Goal: Task Accomplishment & Management: Manage account settings

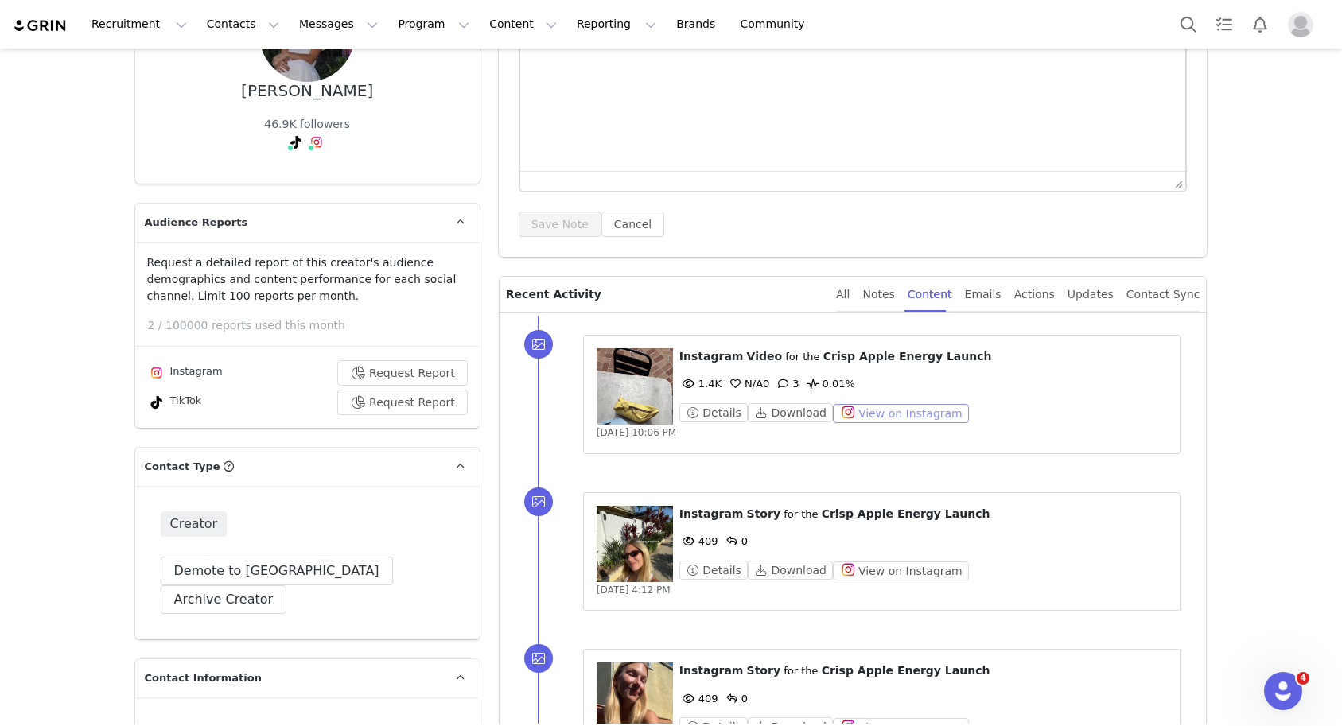
click at [855, 408] on button "View on Instagram" at bounding box center [901, 413] width 136 height 19
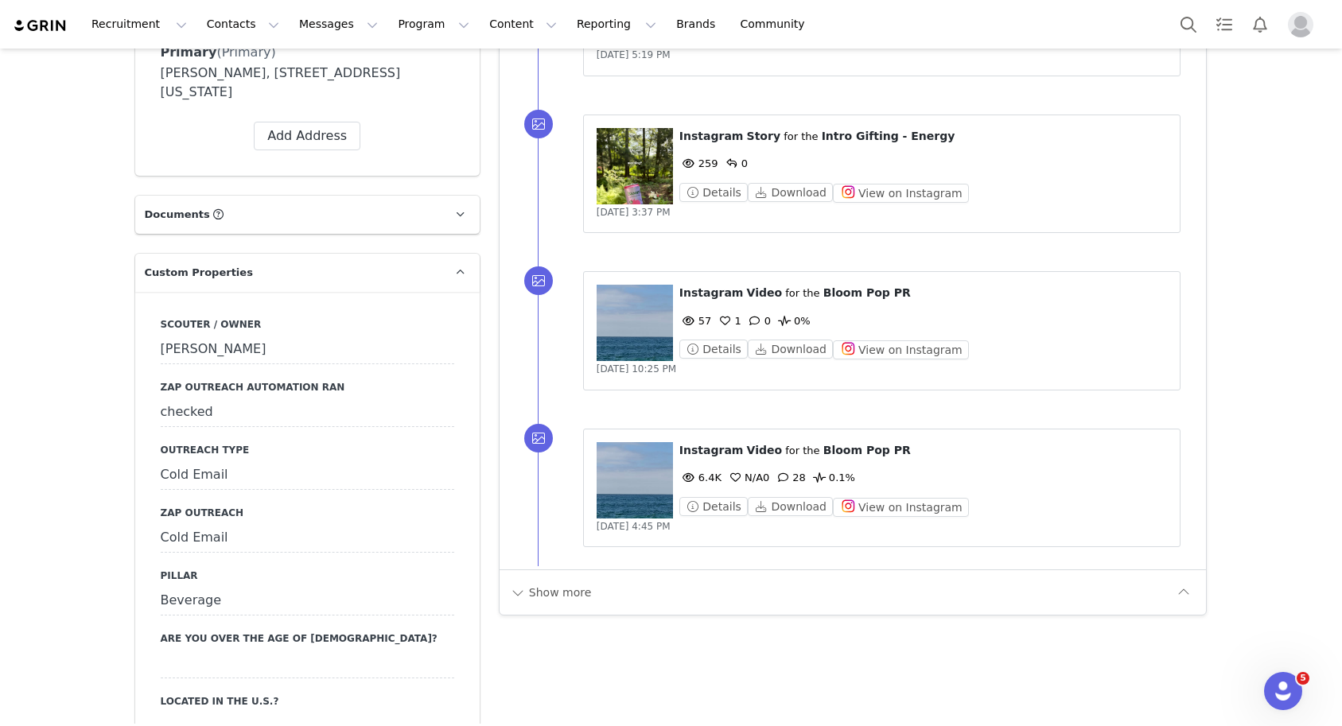
scroll to position [1527, 0]
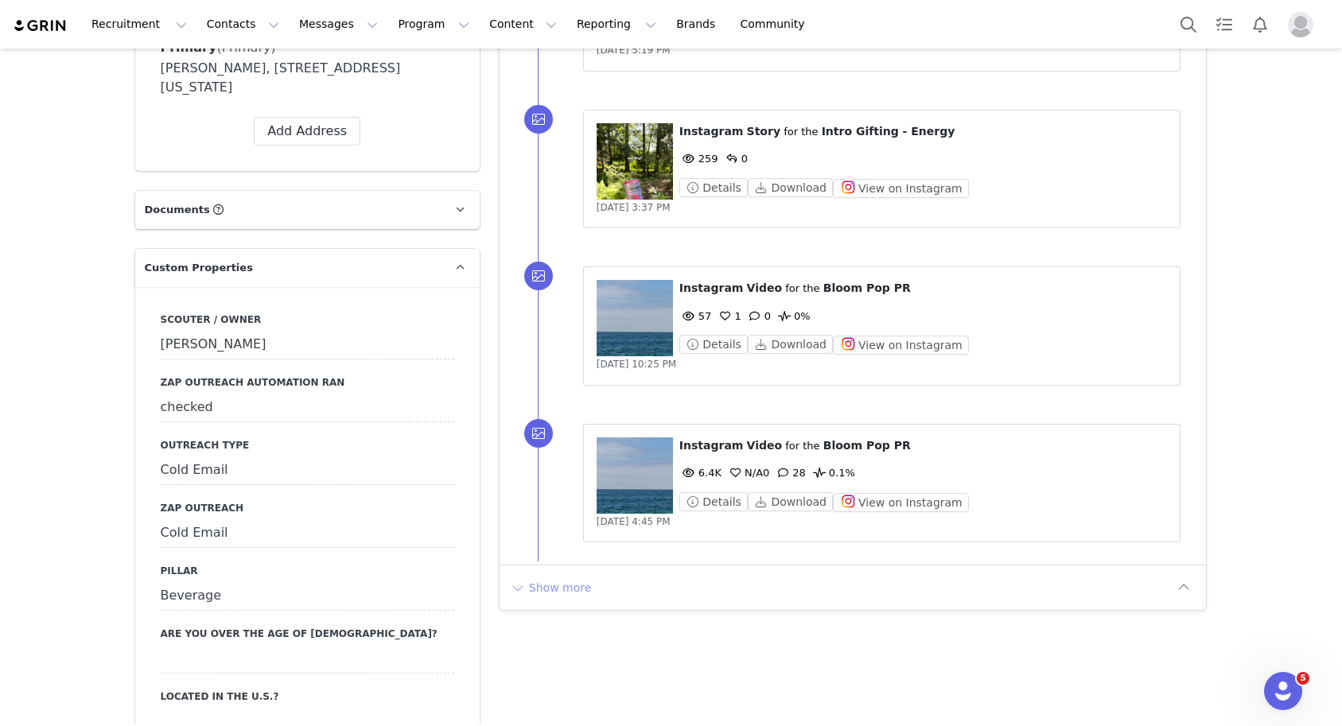
click at [553, 591] on button "Show more" at bounding box center [551, 587] width 84 height 25
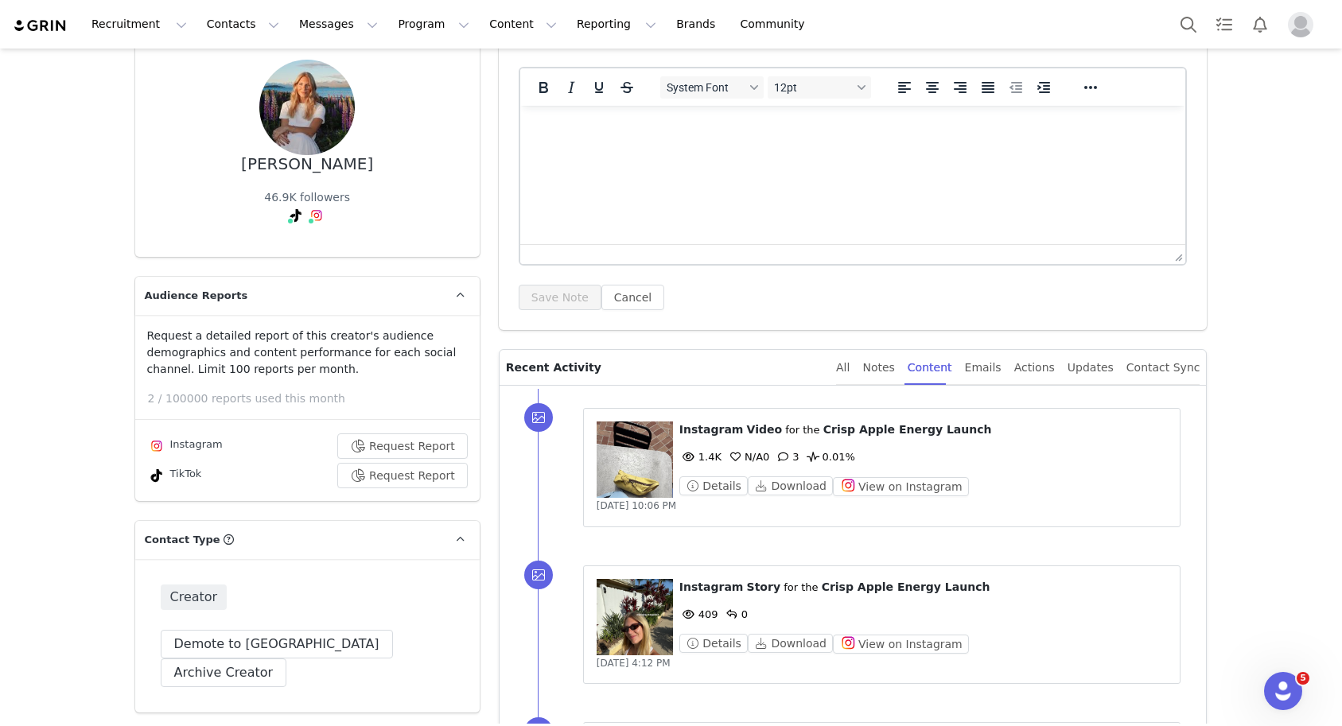
scroll to position [110, 0]
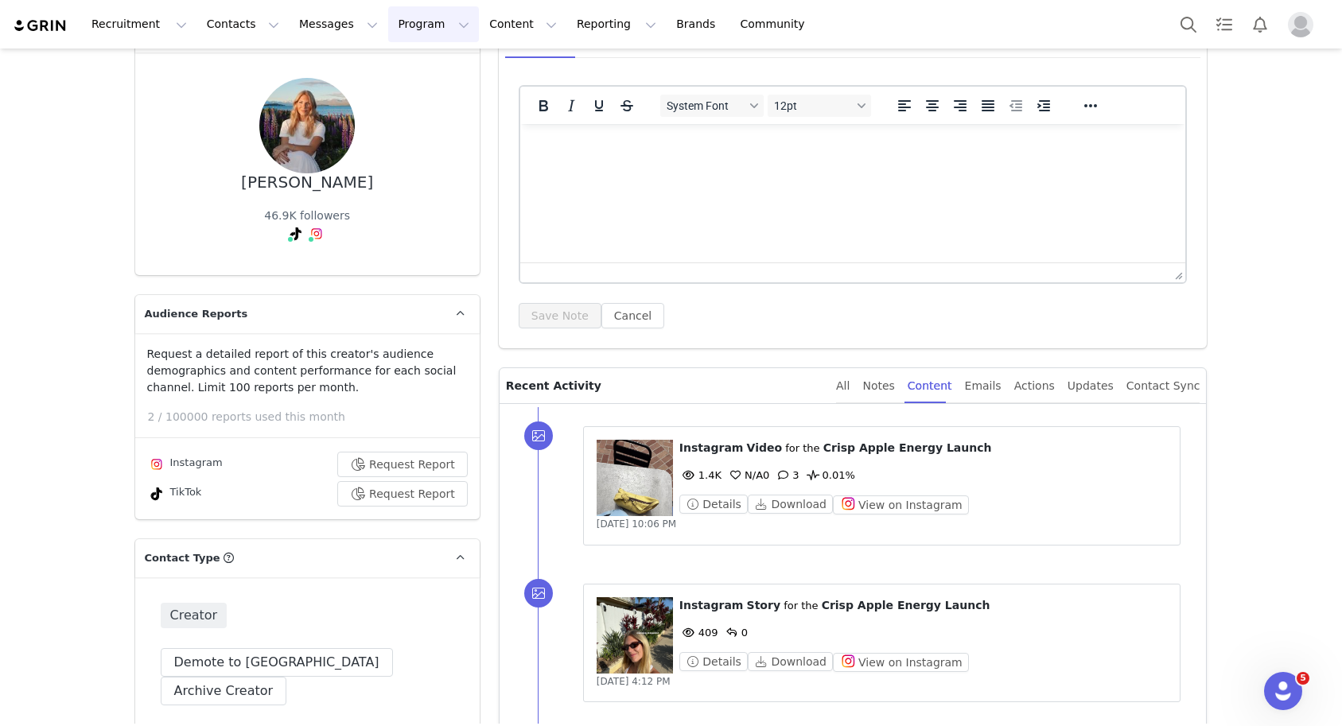
click at [413, 35] on button "Program Program" at bounding box center [433, 24] width 91 height 36
click at [426, 78] on p "Activations" at bounding box center [406, 70] width 61 height 17
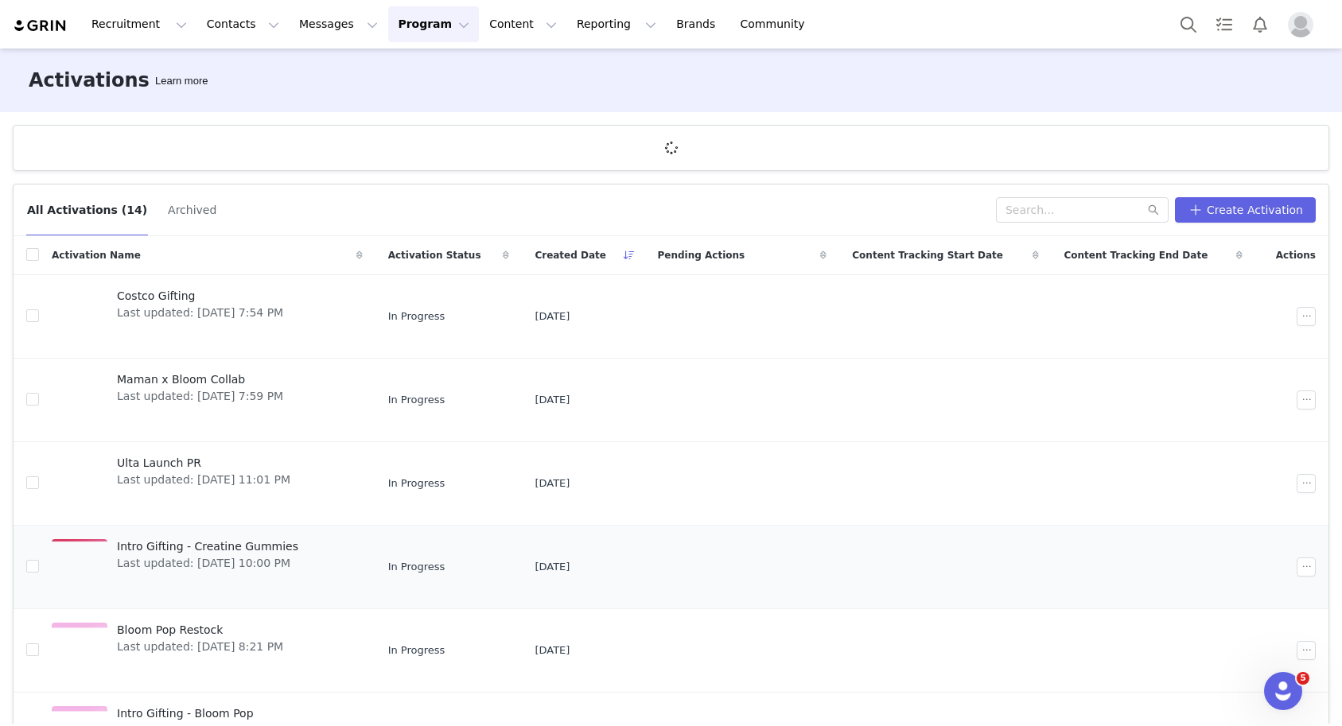
scroll to position [386, 0]
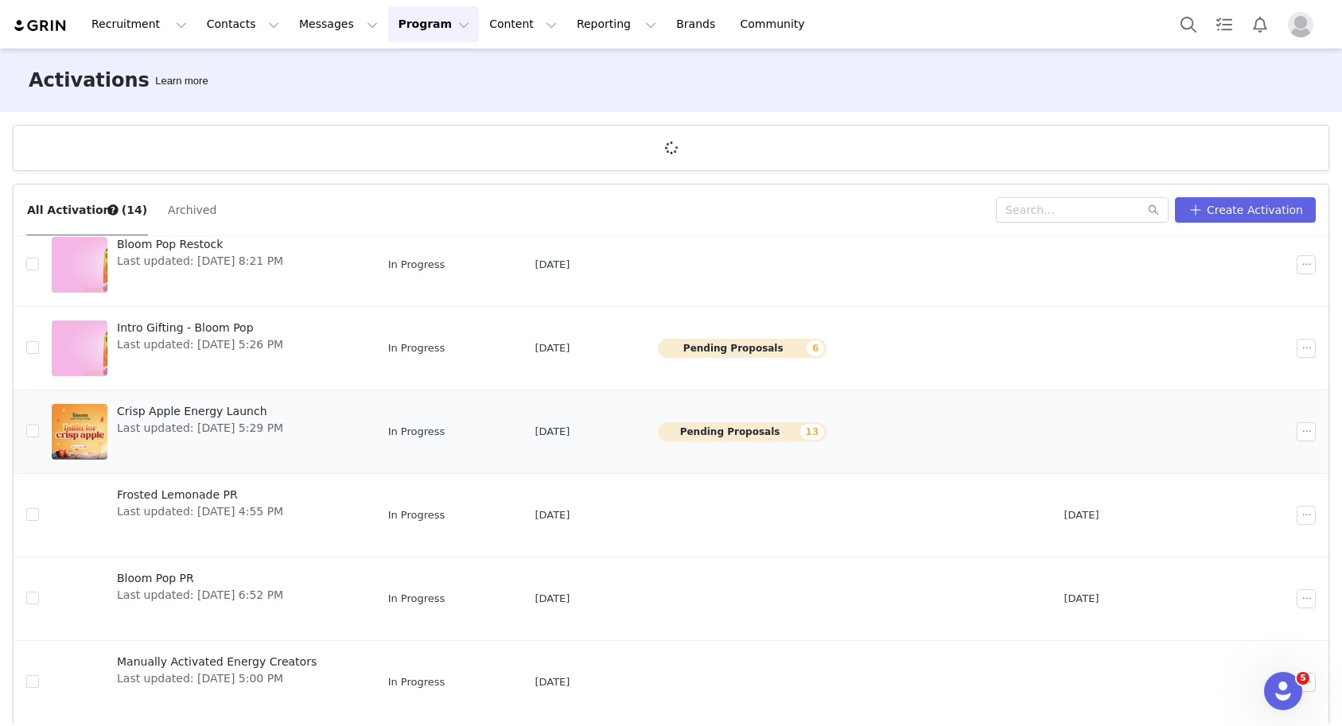
click at [235, 412] on span "Crisp Apple Energy Launch" at bounding box center [200, 411] width 166 height 17
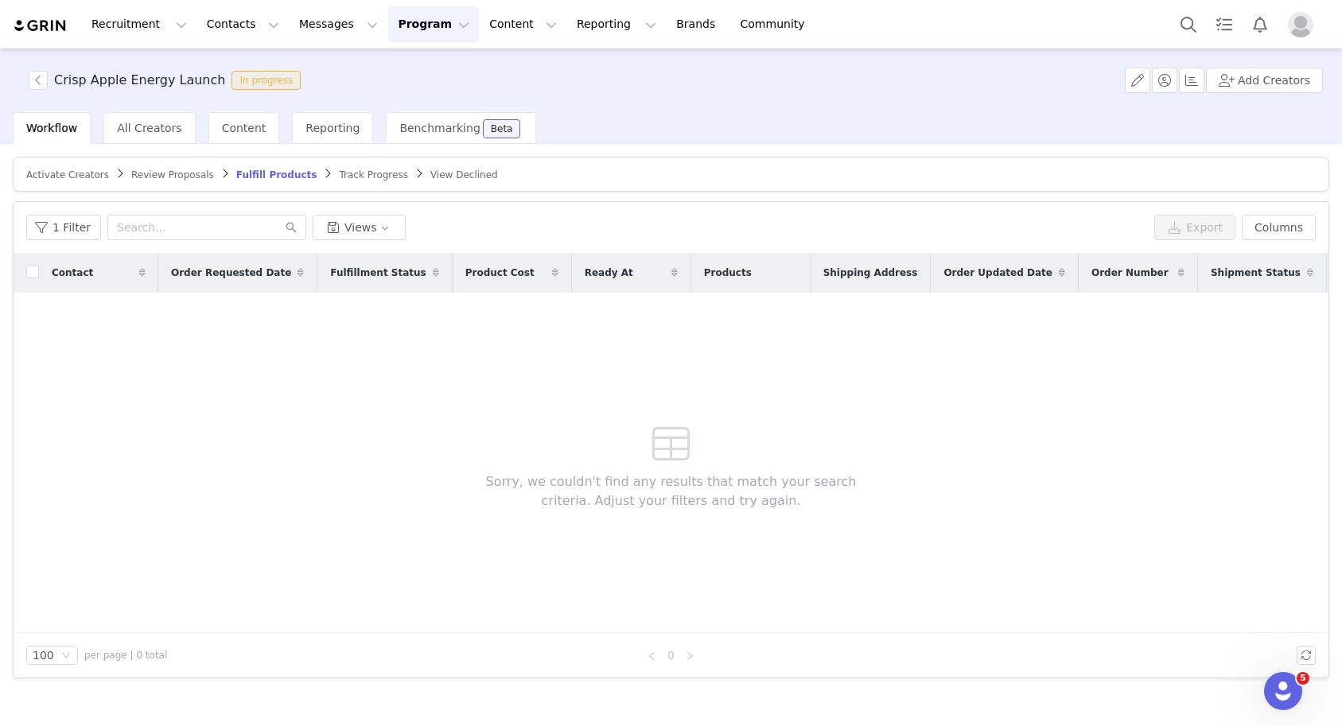
click at [160, 180] on span "Review Proposals" at bounding box center [172, 174] width 83 height 11
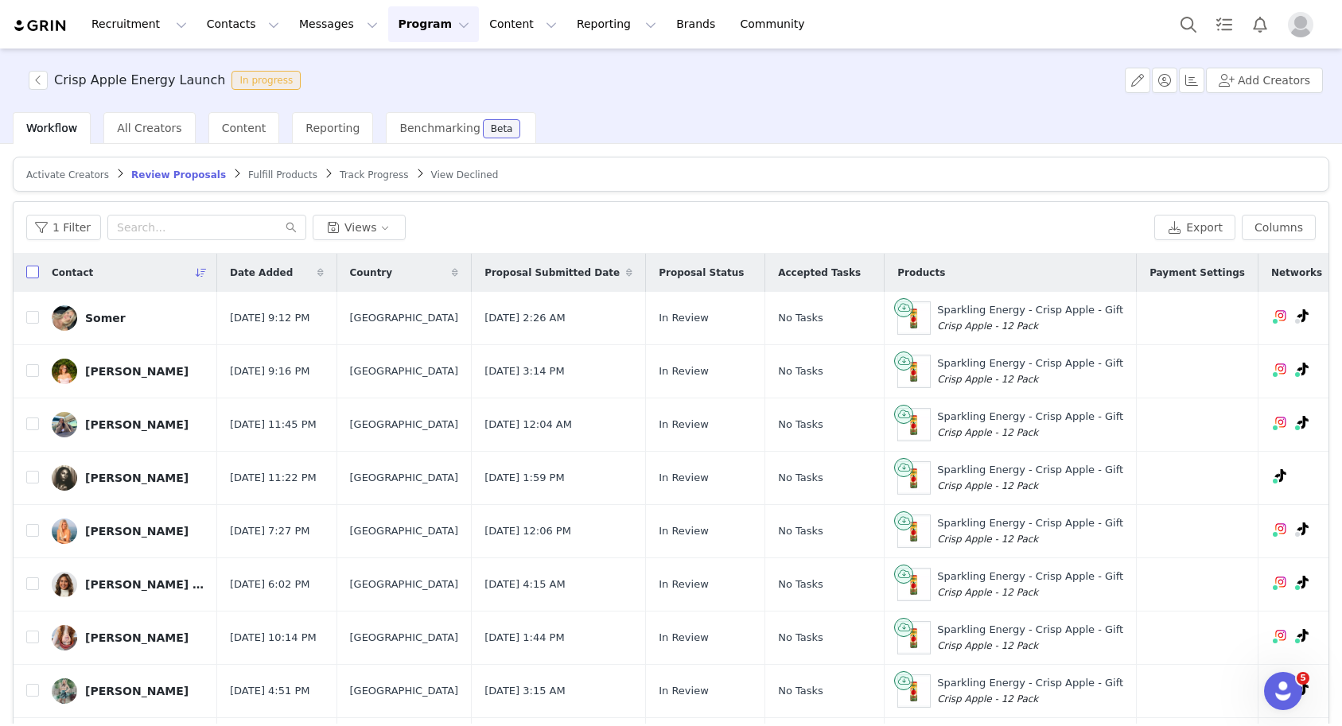
click at [33, 267] on input "checkbox" at bounding box center [32, 272] width 13 height 13
checkbox input "true"
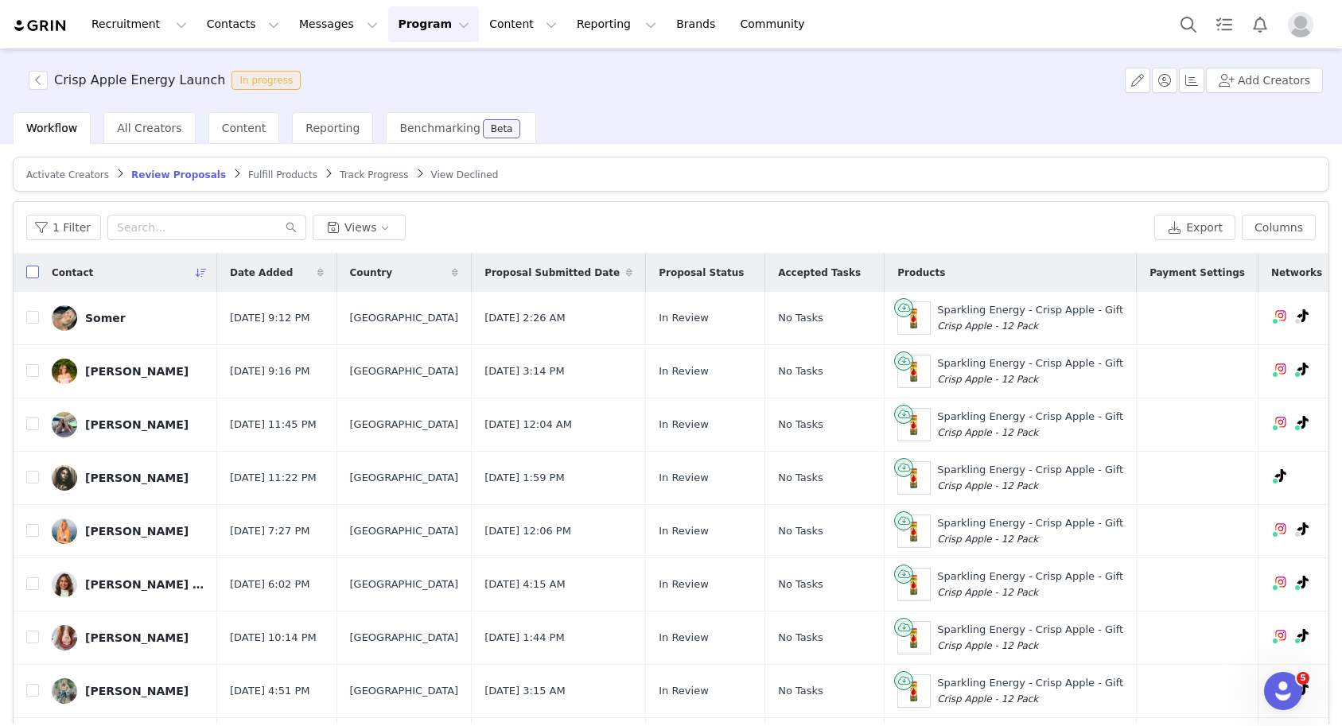
checkbox input "true"
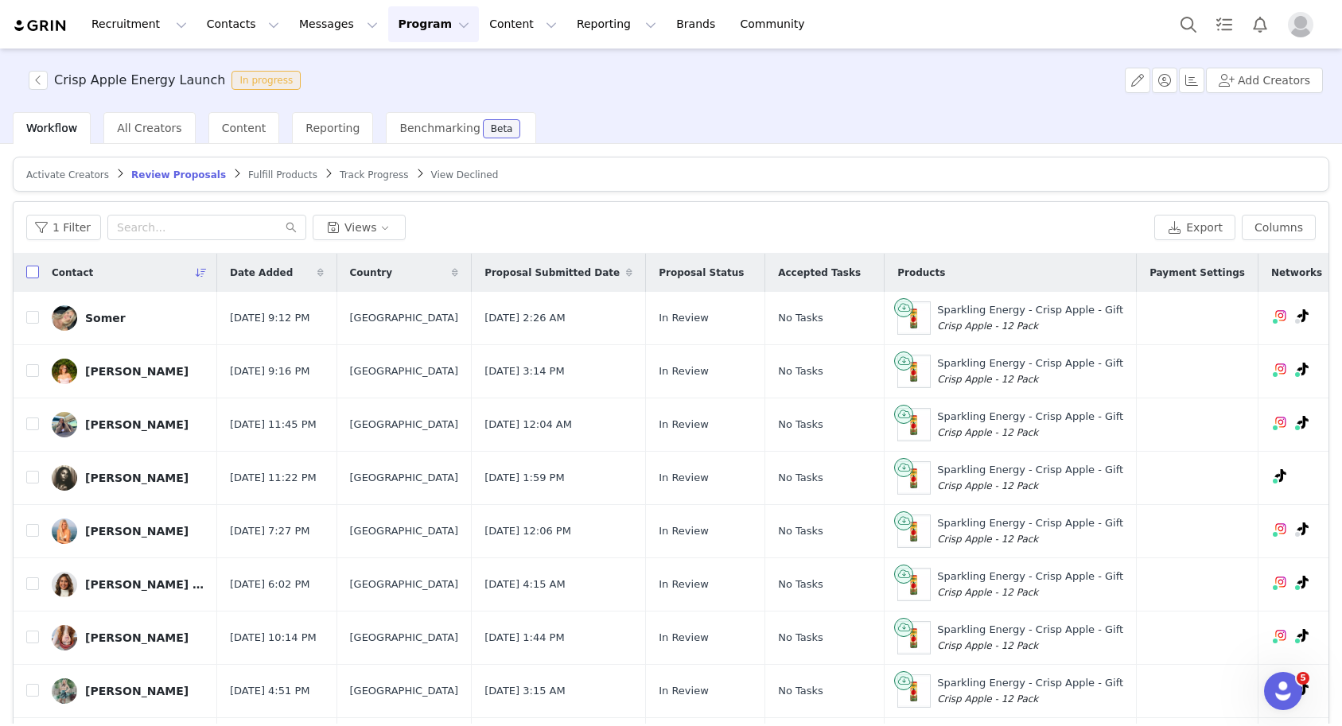
checkbox input "true"
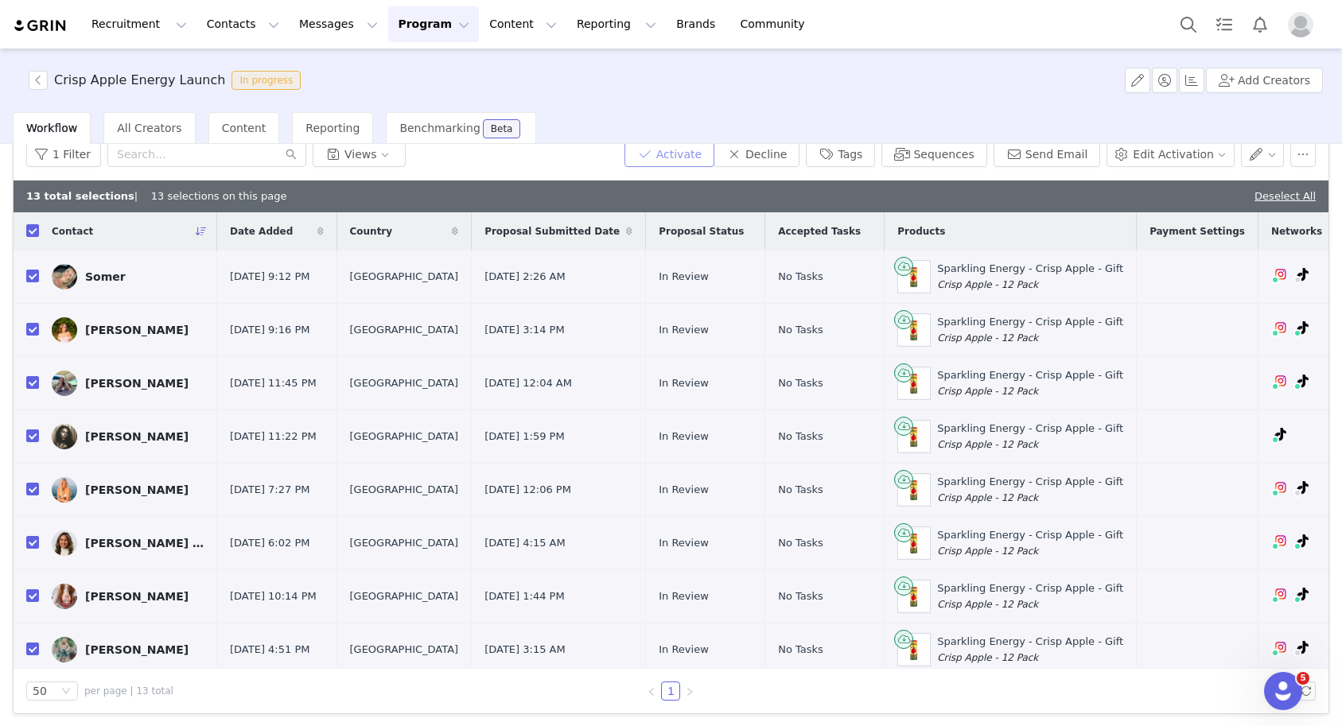
click at [693, 153] on button "Activate" at bounding box center [669, 154] width 90 height 25
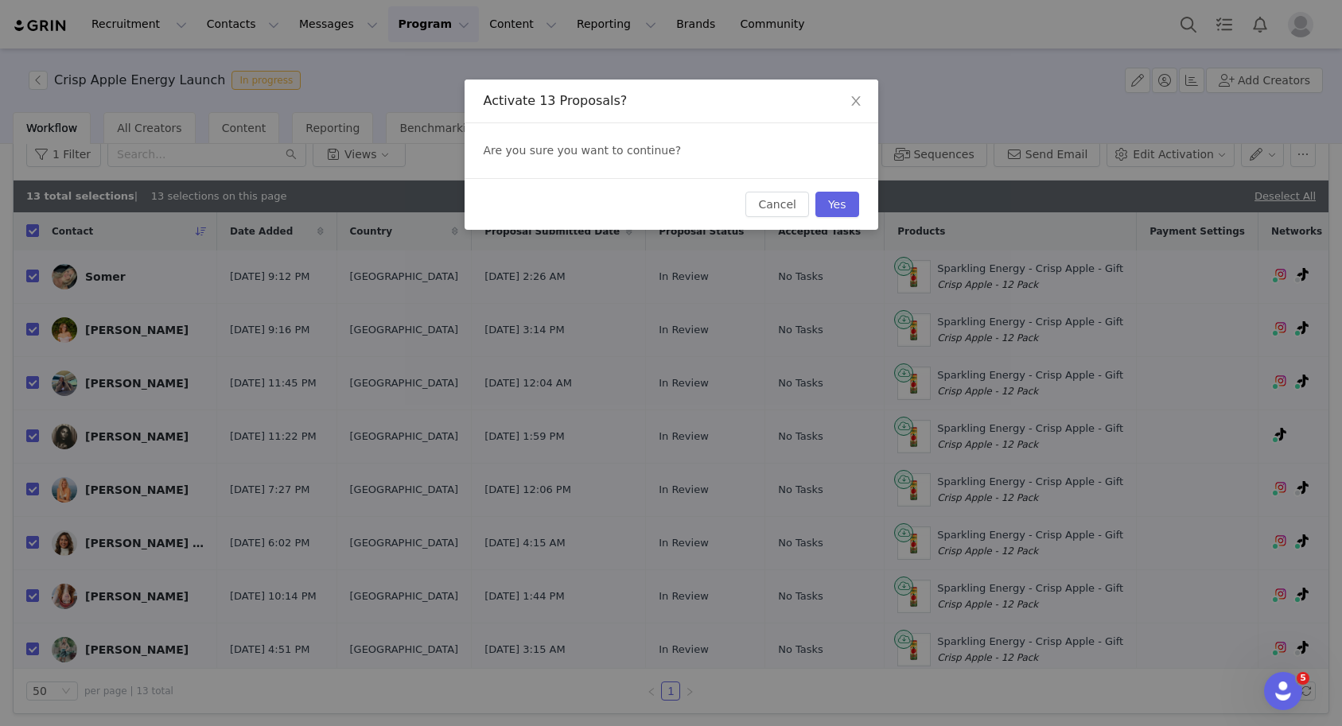
click at [838, 218] on div "Cancel Yes" at bounding box center [672, 204] width 414 height 52
click at [838, 214] on button "Yes" at bounding box center [837, 204] width 44 height 25
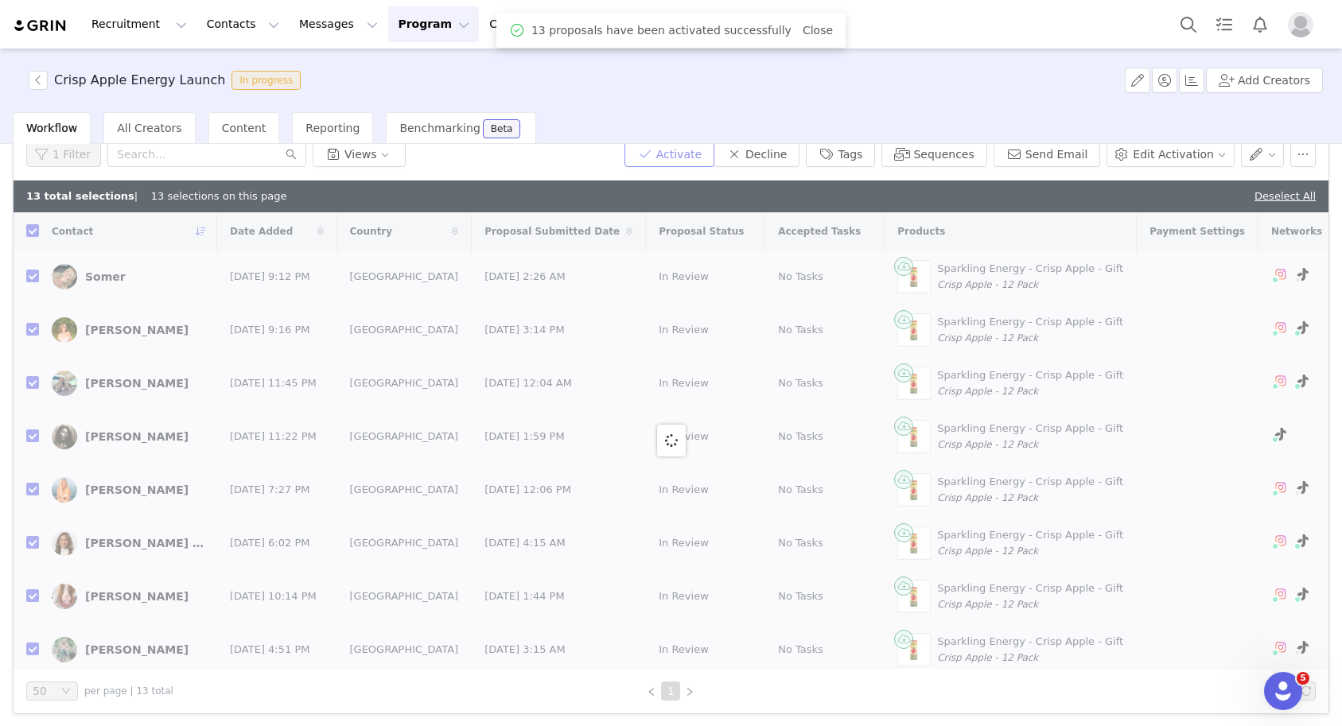
scroll to position [70, 0]
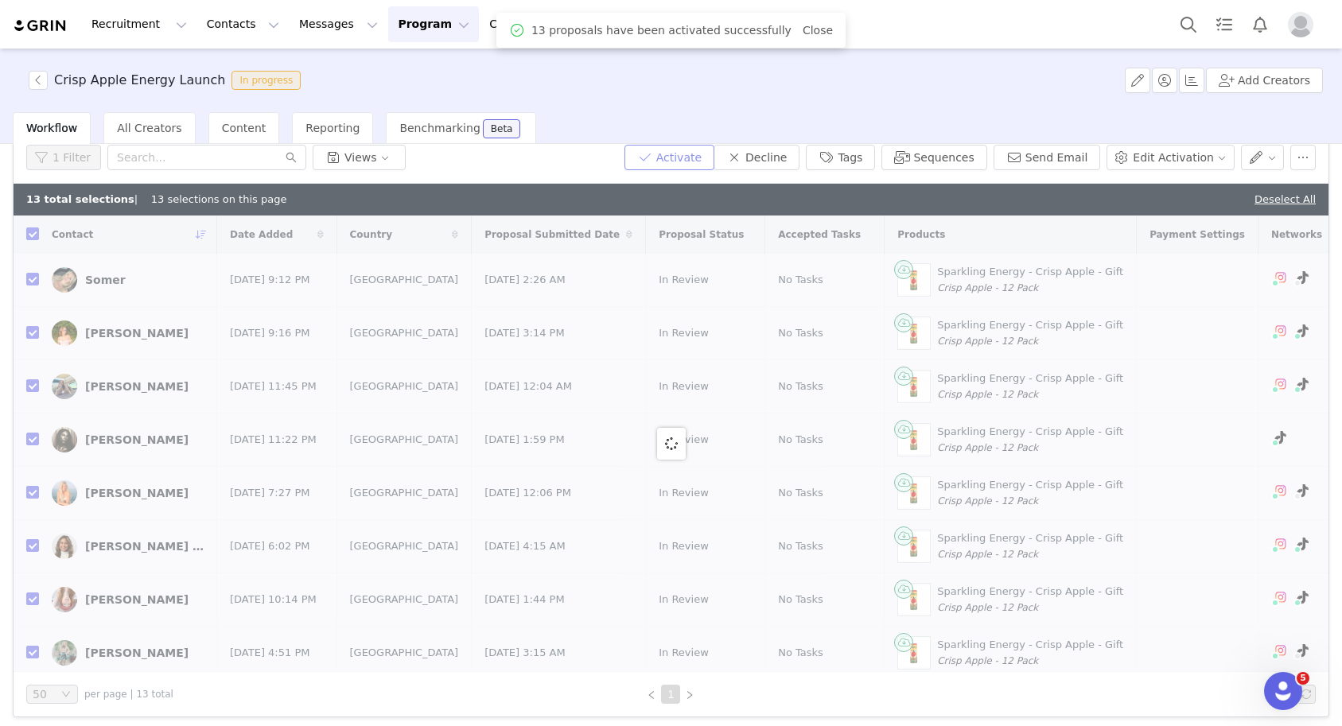
checkbox input "false"
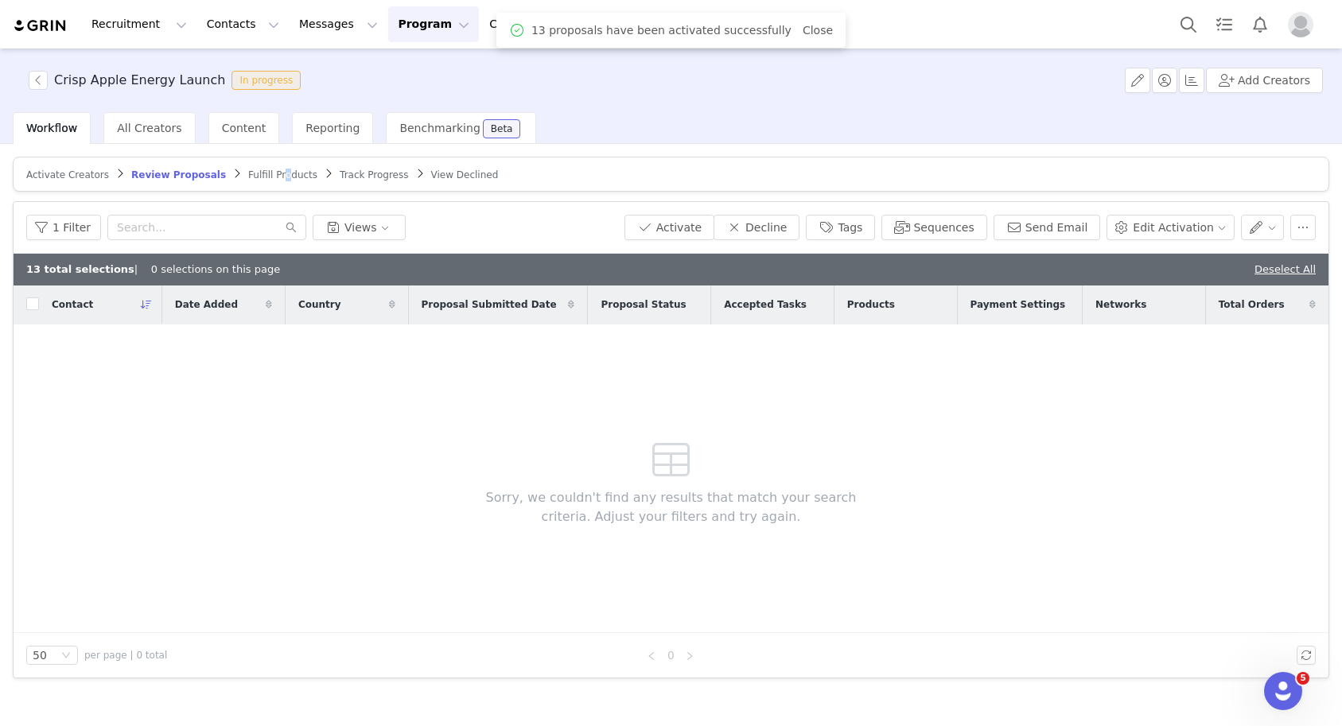
click at [270, 173] on span "Fulfill Products" at bounding box center [282, 174] width 69 height 11
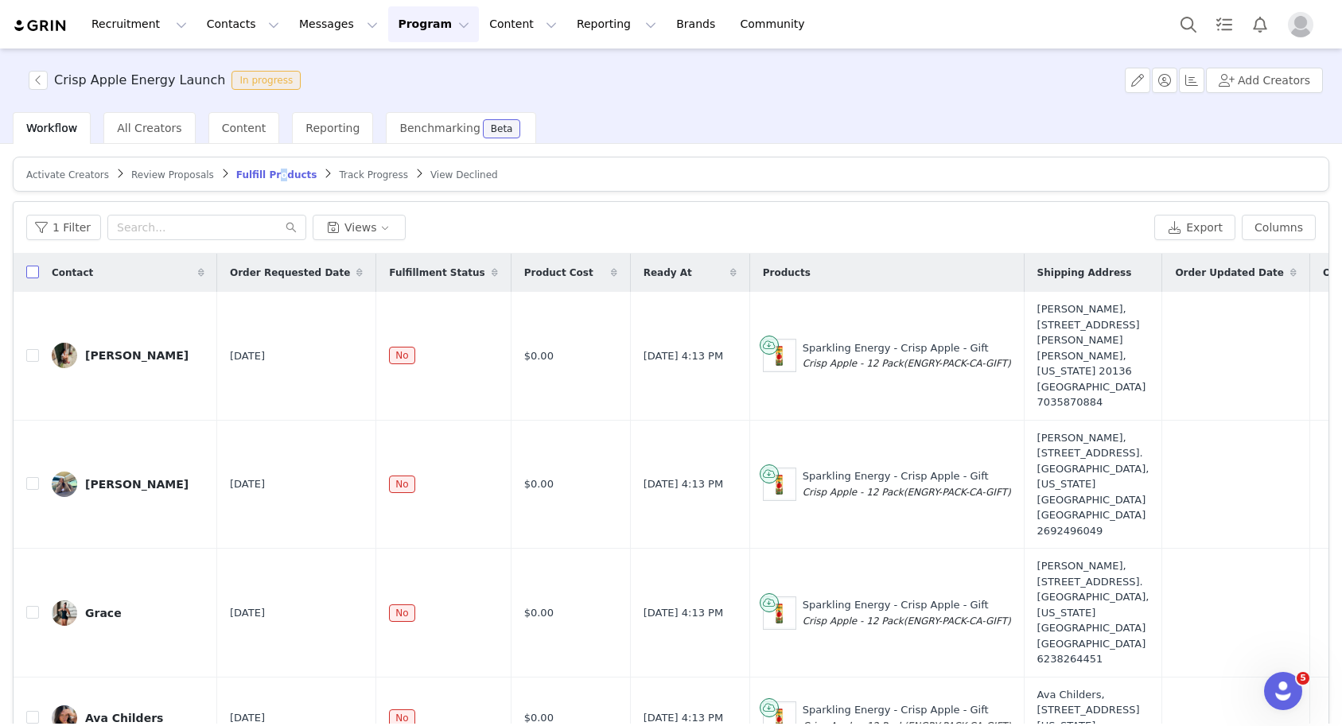
click at [32, 275] on input "checkbox" at bounding box center [32, 272] width 13 height 13
checkbox input "true"
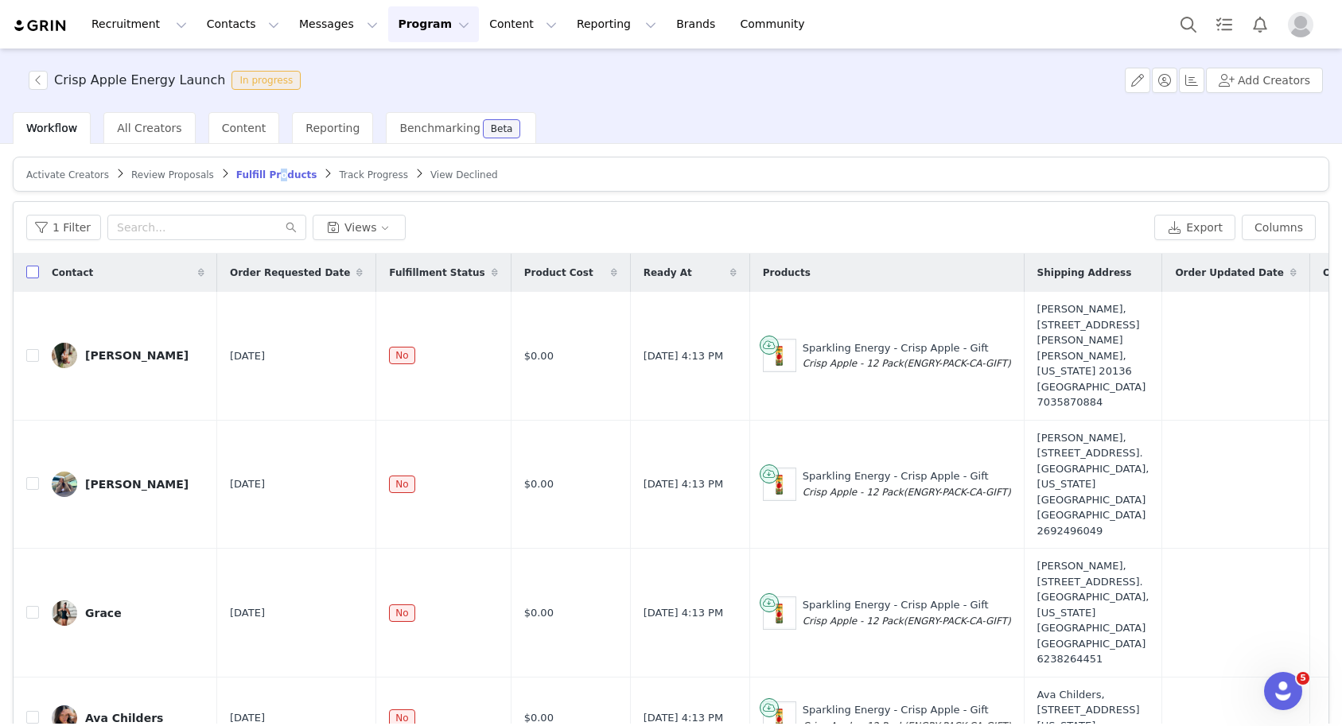
checkbox input "true"
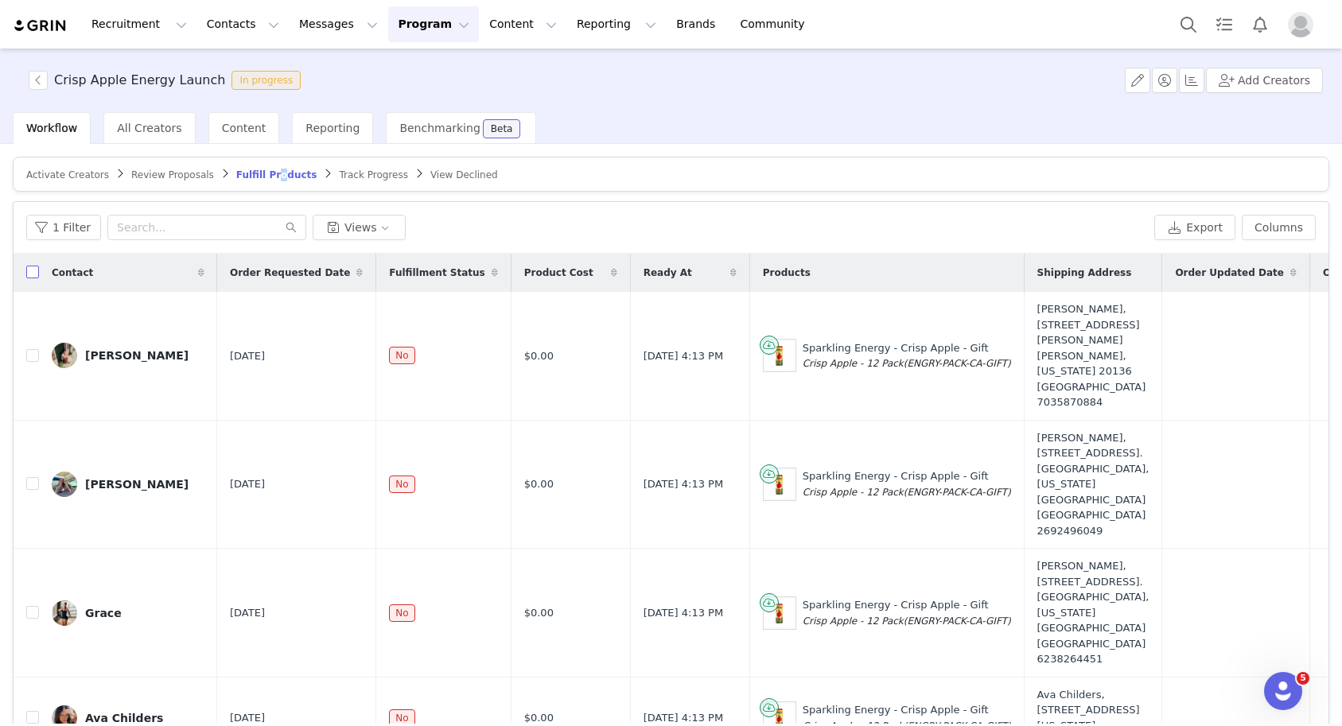
checkbox input "true"
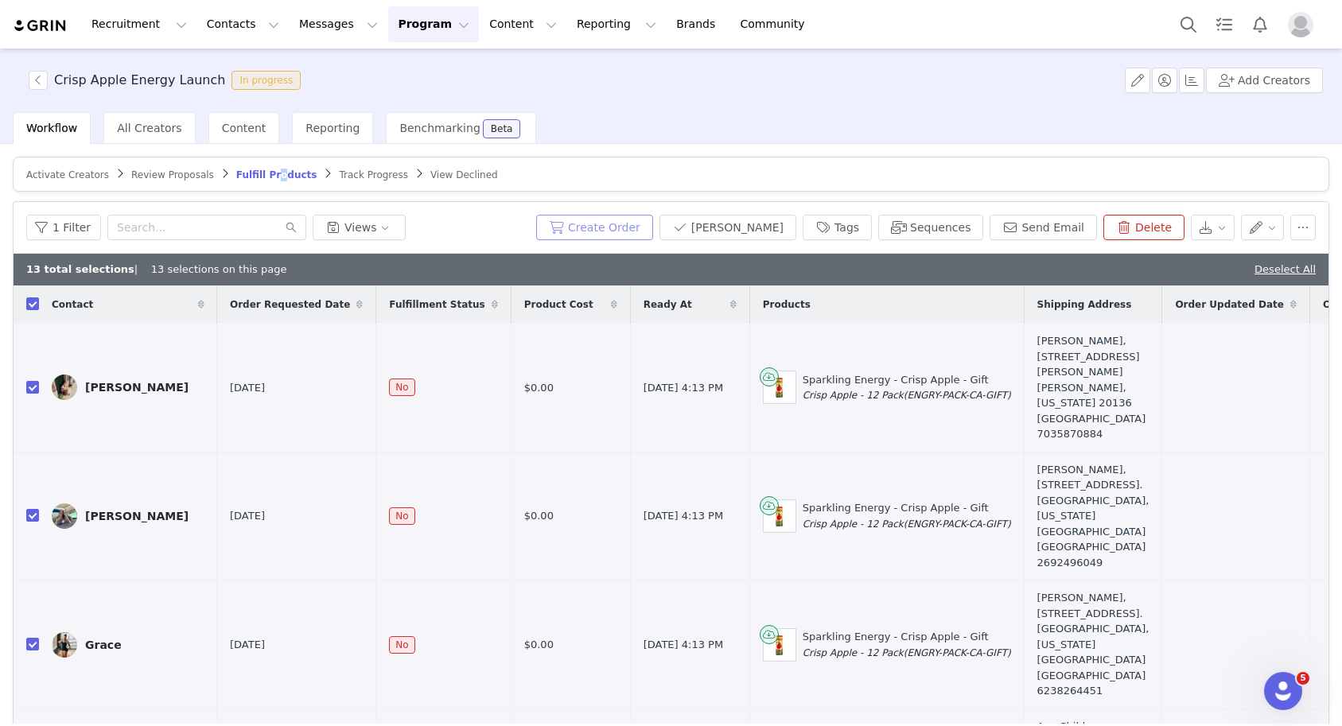
click at [636, 228] on button "Create Order" at bounding box center [594, 227] width 117 height 25
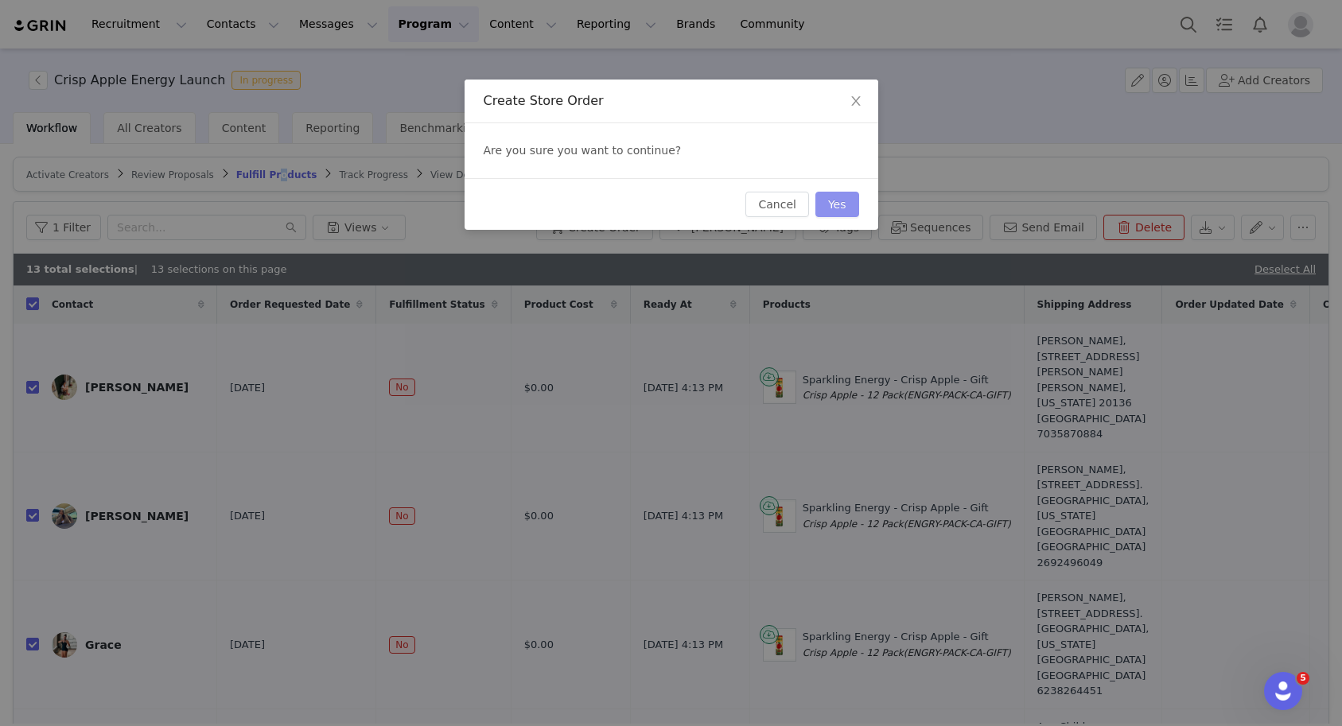
click at [854, 199] on button "Yes" at bounding box center [837, 204] width 44 height 25
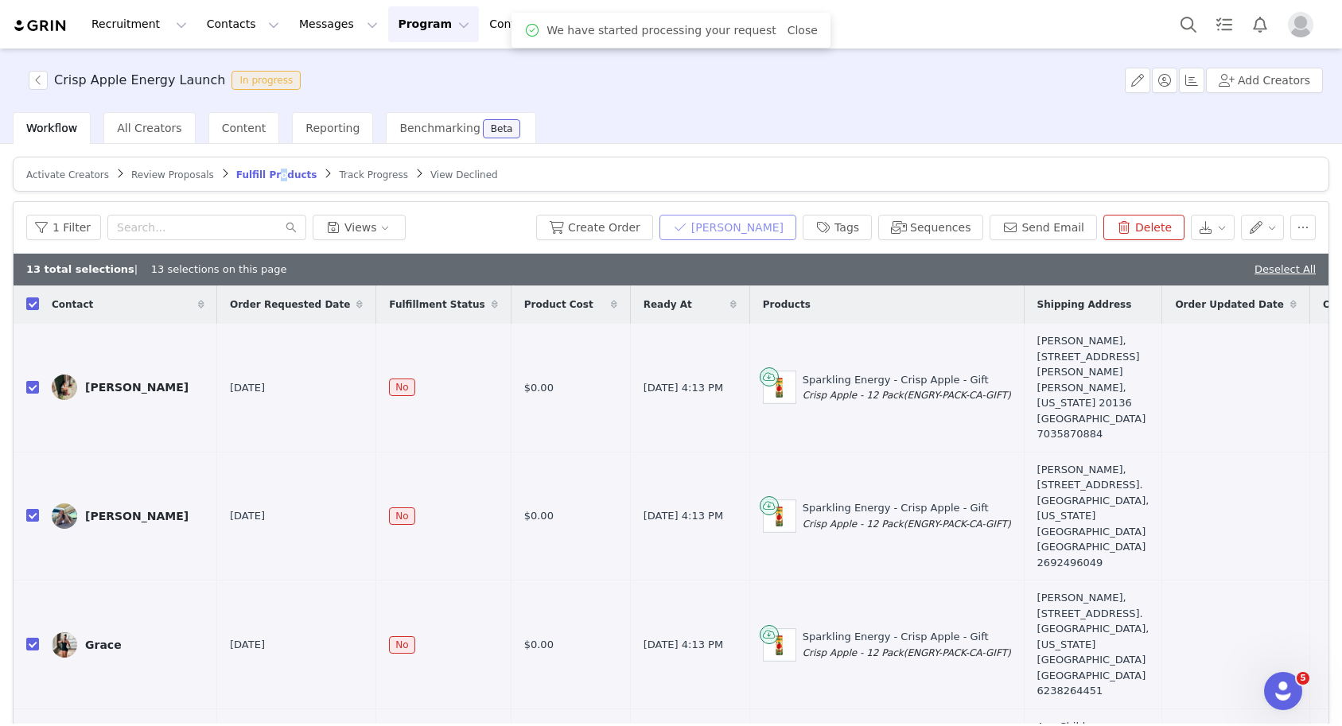
click at [775, 231] on button "[PERSON_NAME]" at bounding box center [727, 227] width 137 height 25
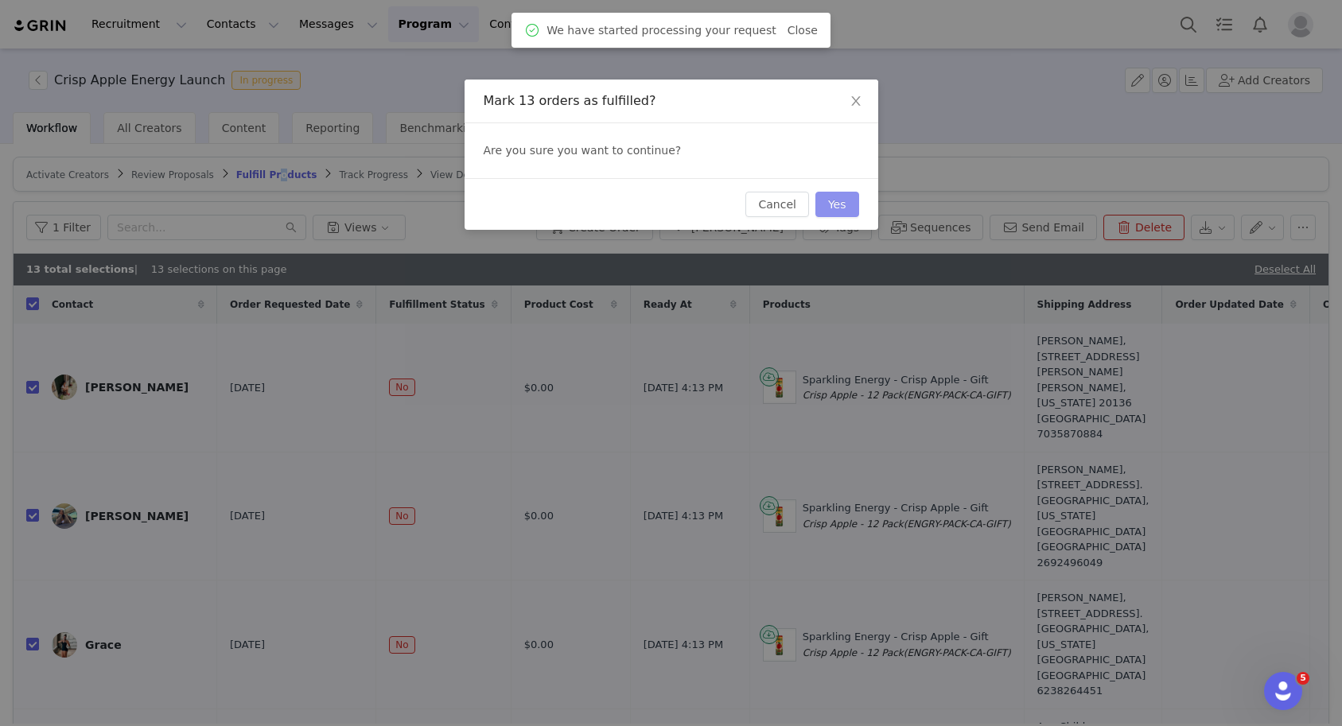
click at [850, 207] on button "Yes" at bounding box center [837, 204] width 44 height 25
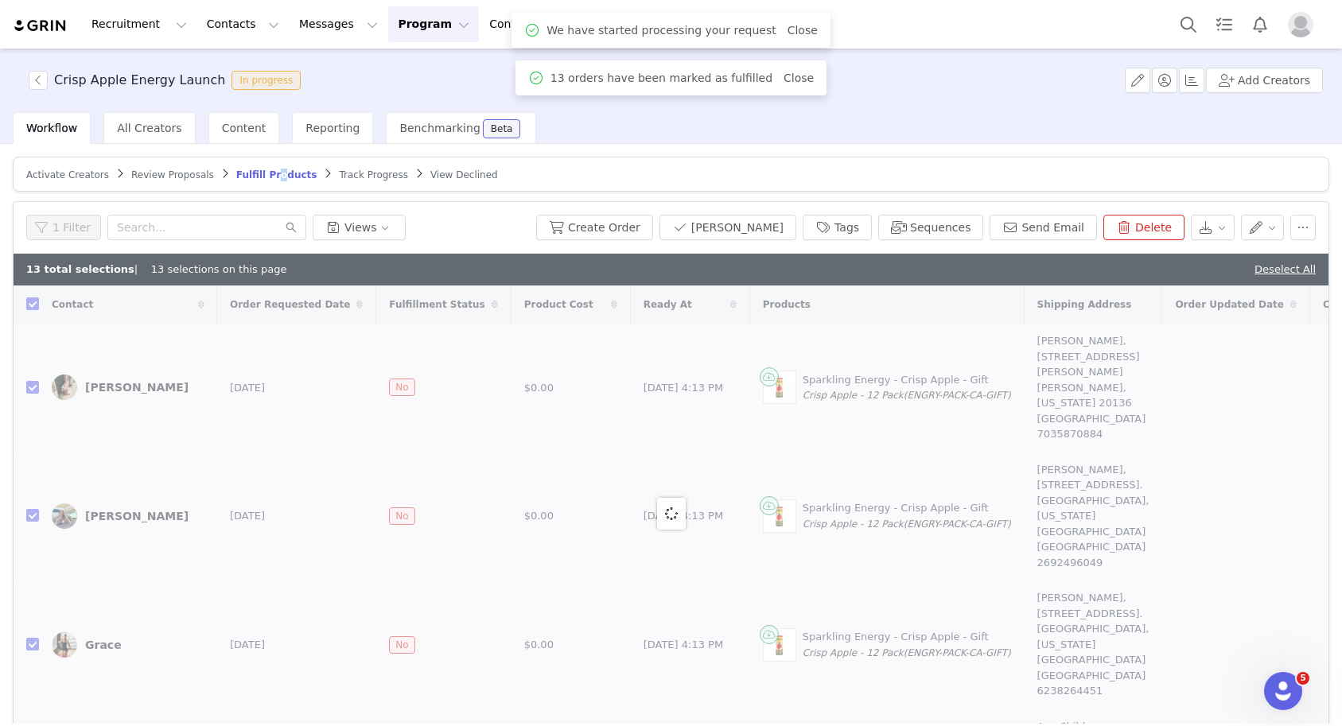
click at [411, 27] on button "Program Program" at bounding box center [433, 24] width 91 height 36
checkbox input "false"
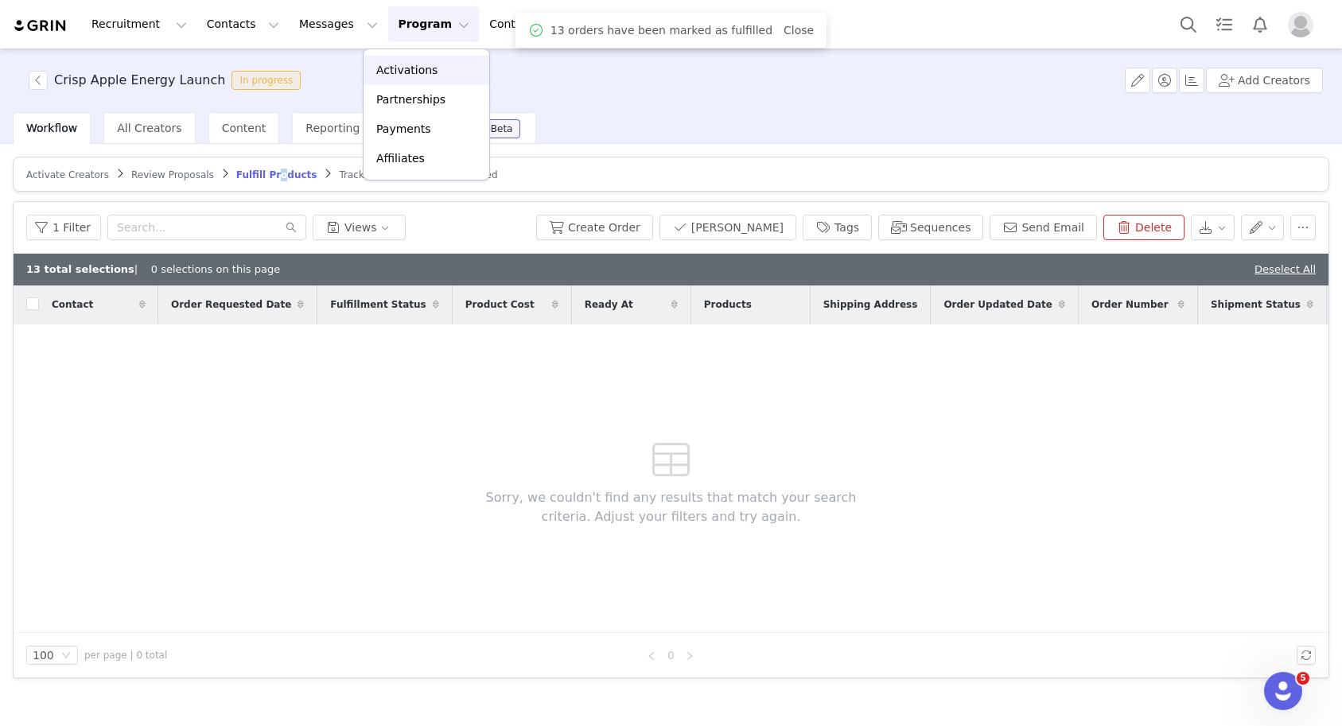
click at [417, 63] on p "Activations" at bounding box center [406, 70] width 61 height 17
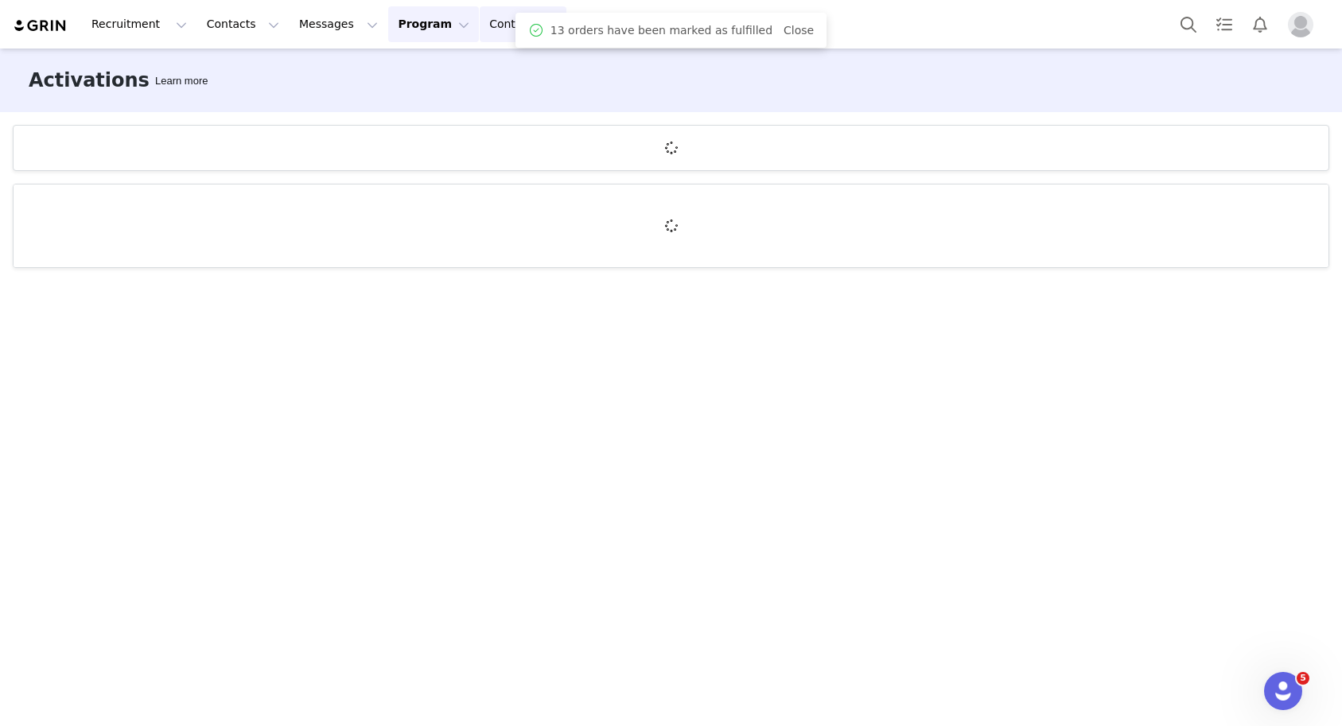
click at [480, 39] on button "Content Content" at bounding box center [523, 24] width 87 height 36
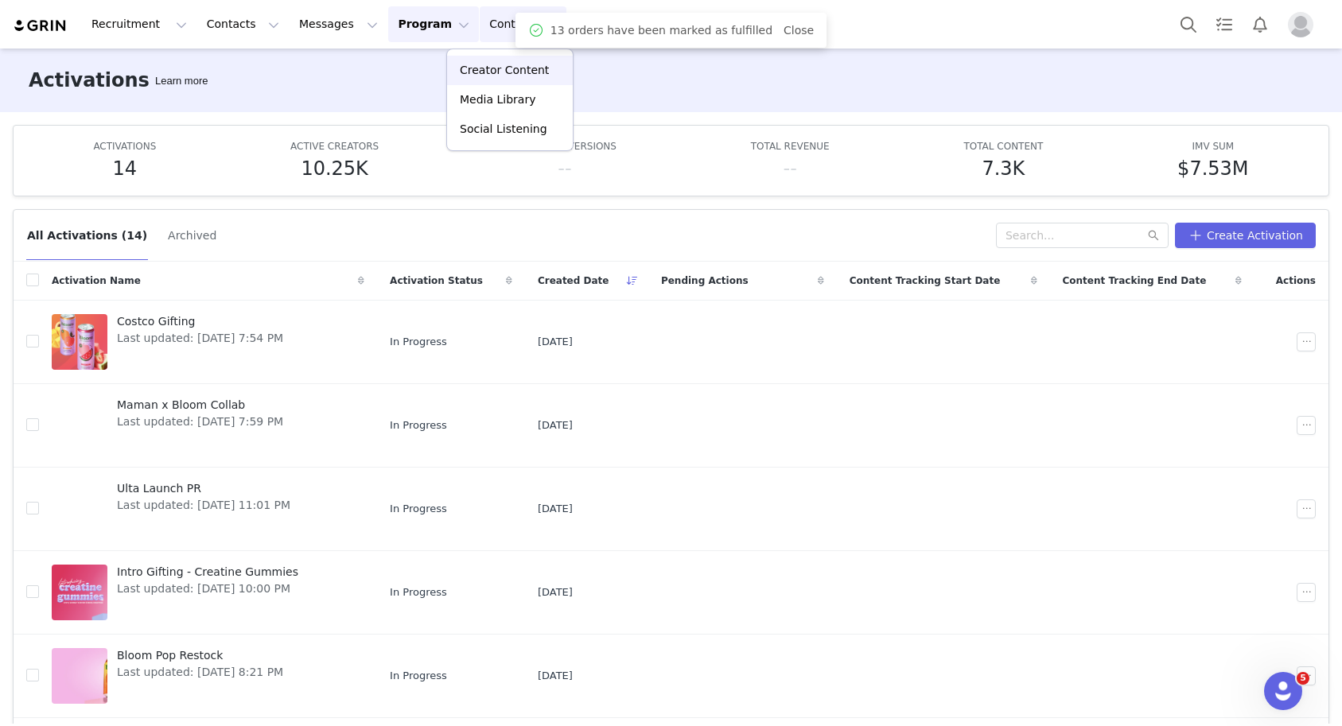
click at [502, 72] on p "Creator Content" at bounding box center [504, 70] width 89 height 17
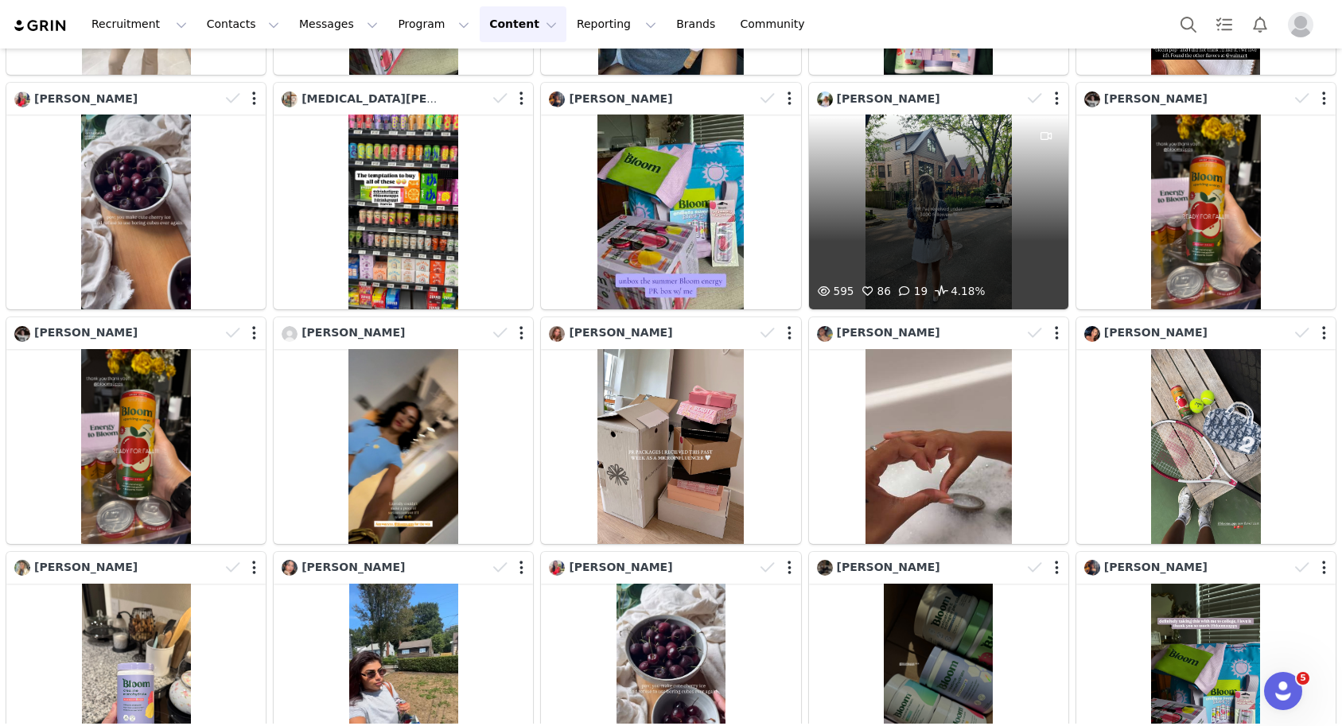
scroll to position [514, 0]
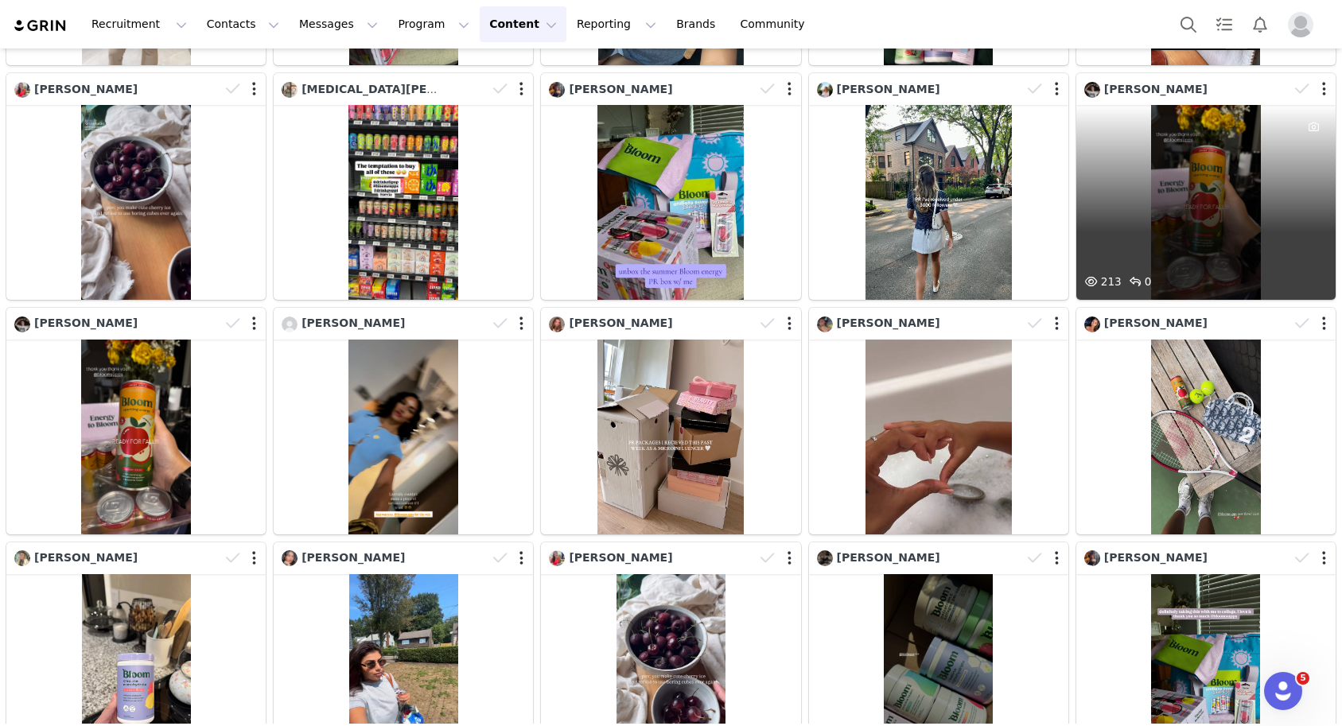
click at [1169, 219] on div "213 0" at bounding box center [1205, 202] width 259 height 195
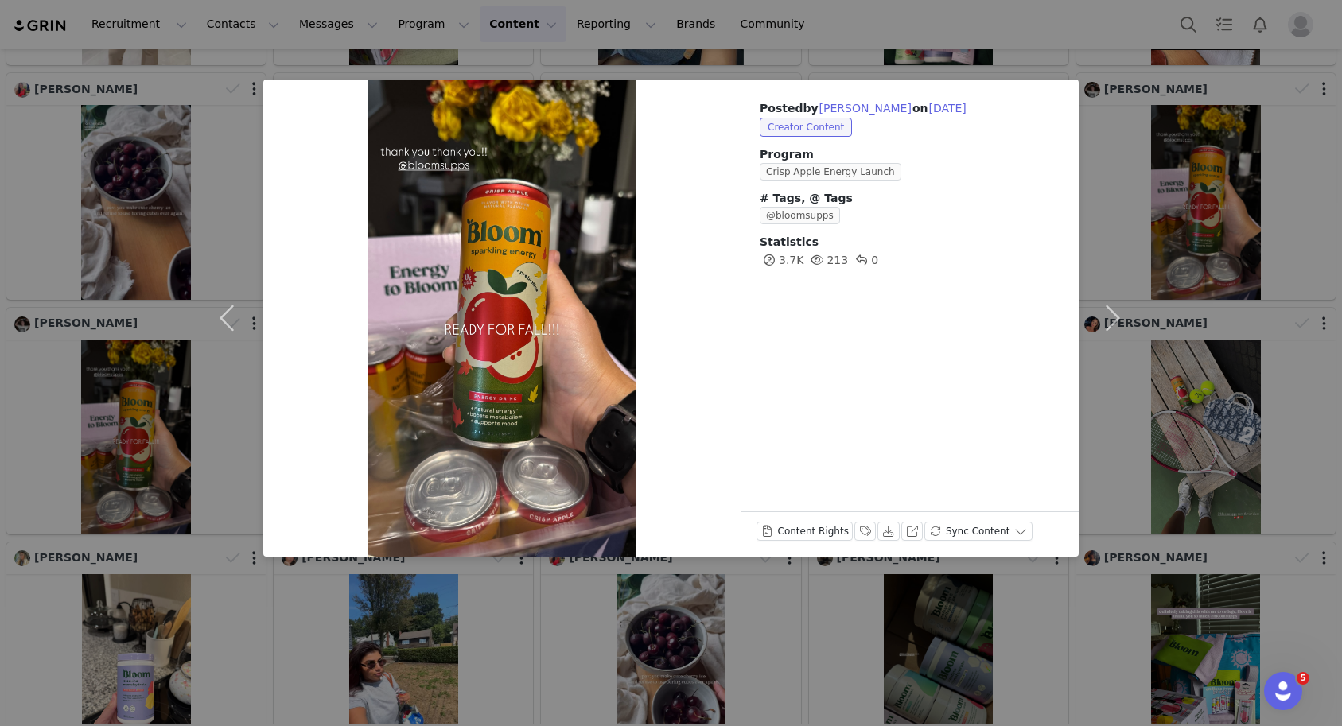
click at [1223, 245] on div "Posted by [PERSON_NAME] on [DATE] Creator Content Program Crisp Apple Energy La…" at bounding box center [671, 363] width 1342 height 726
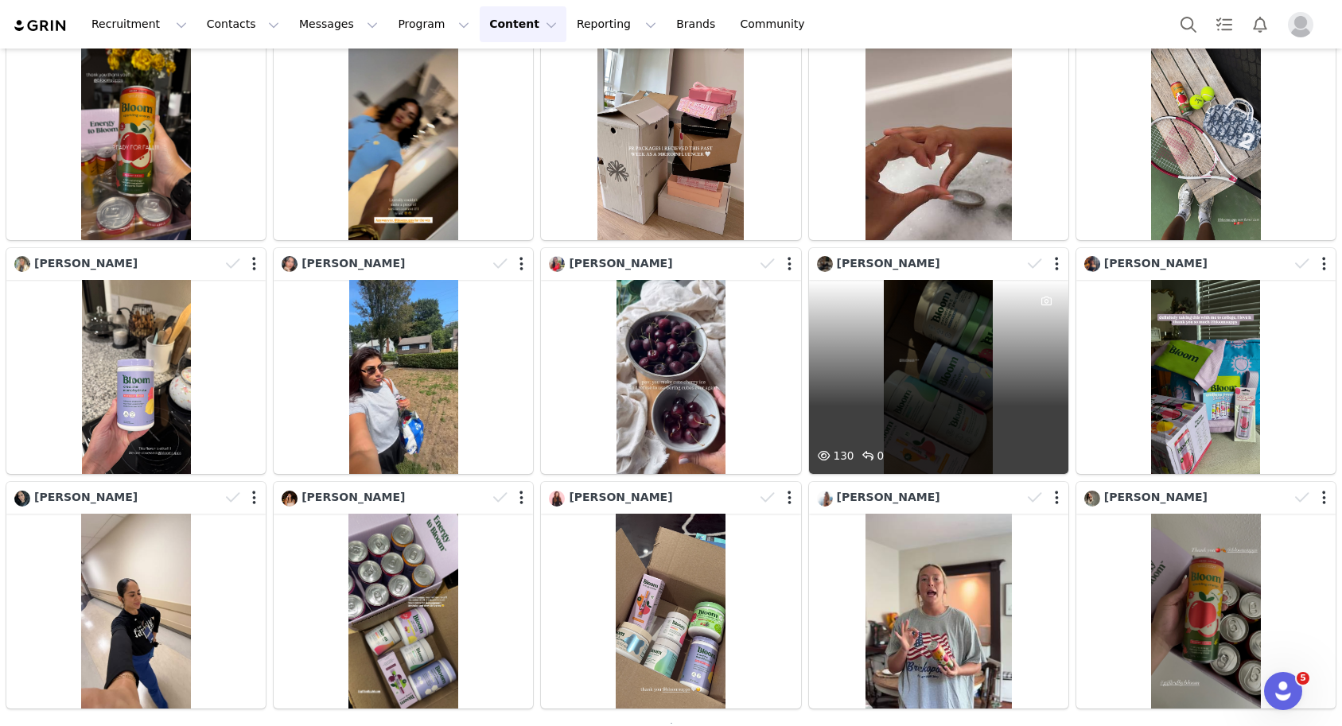
scroll to position [834, 0]
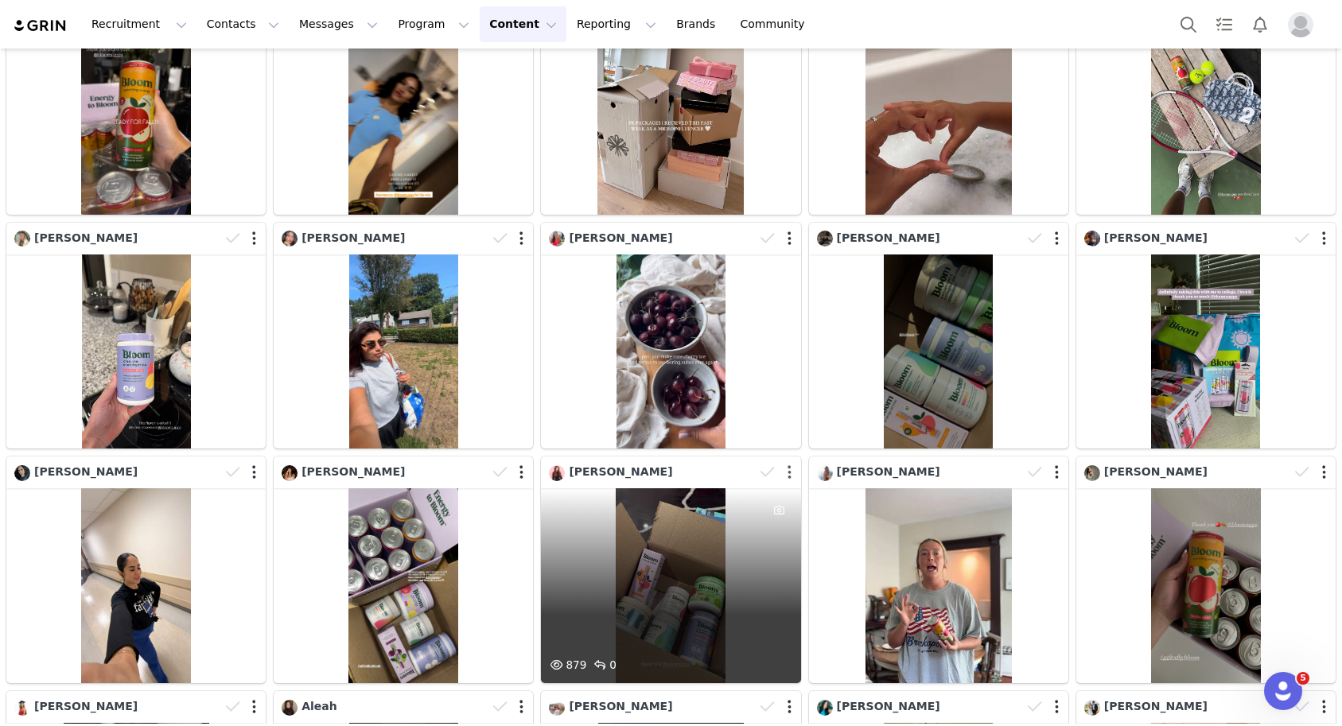
click at [616, 598] on div "879 0" at bounding box center [670, 585] width 259 height 195
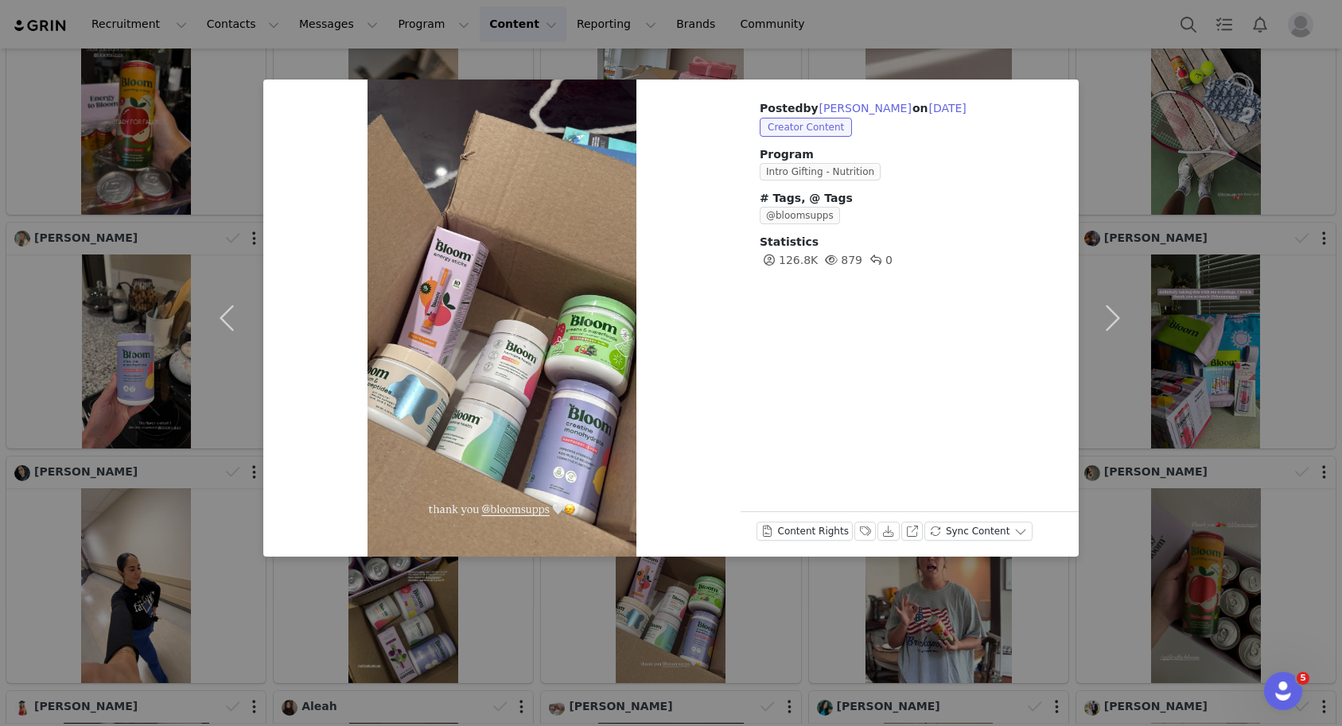
click at [1209, 377] on div "Posted by [PERSON_NAME] on [DATE] Creator Content Program Intro Gifting - Nutri…" at bounding box center [671, 363] width 1342 height 726
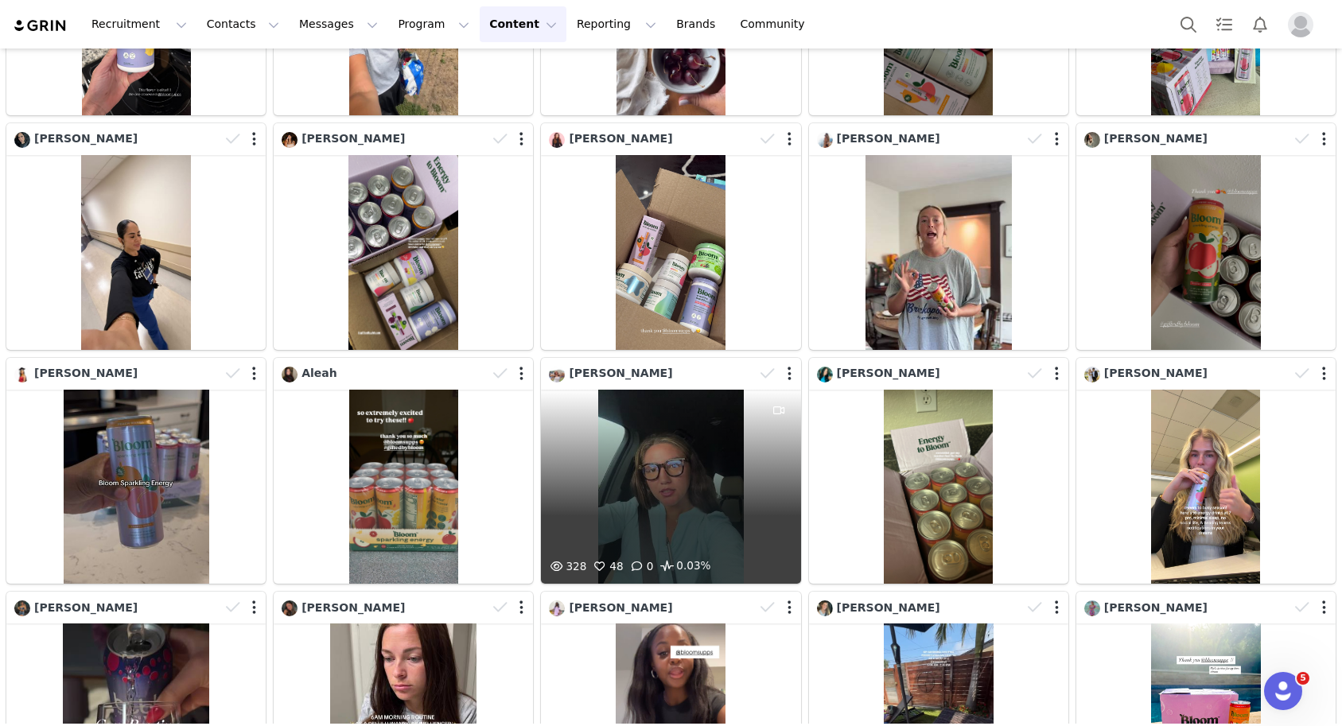
scroll to position [1169, 0]
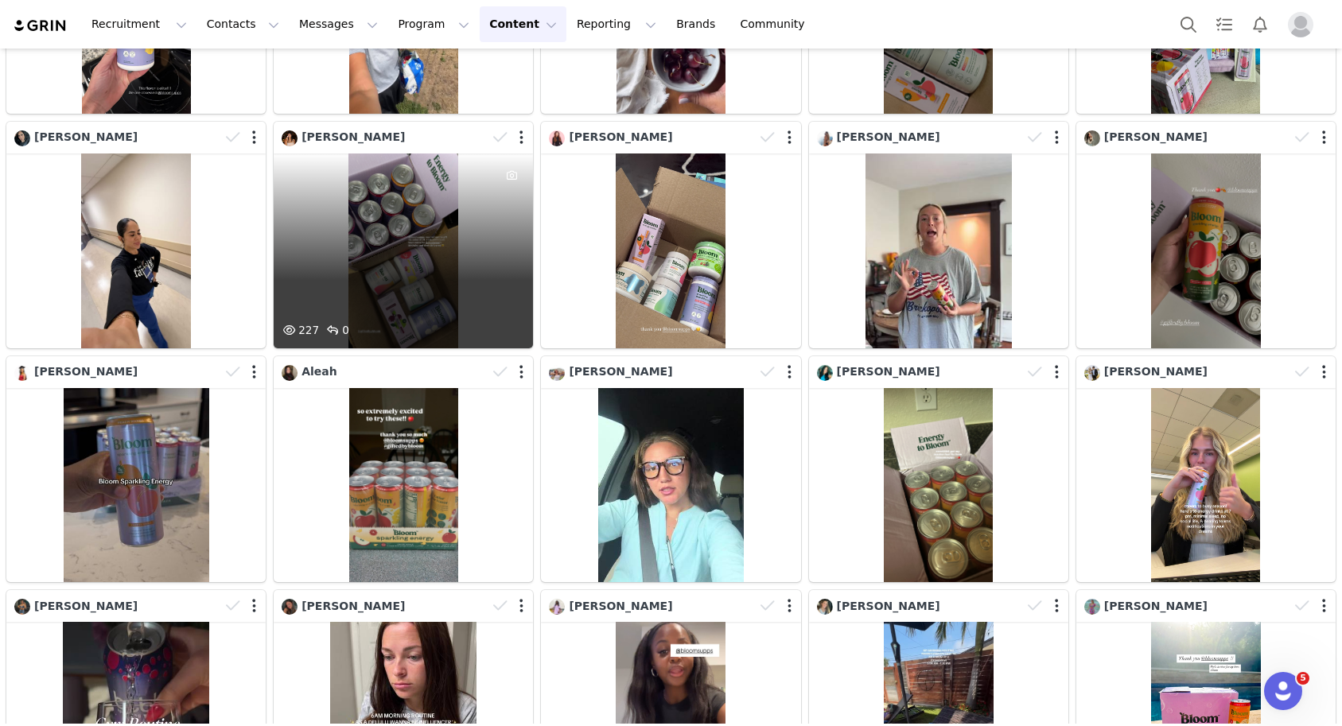
click at [399, 231] on div "227 0" at bounding box center [403, 251] width 259 height 195
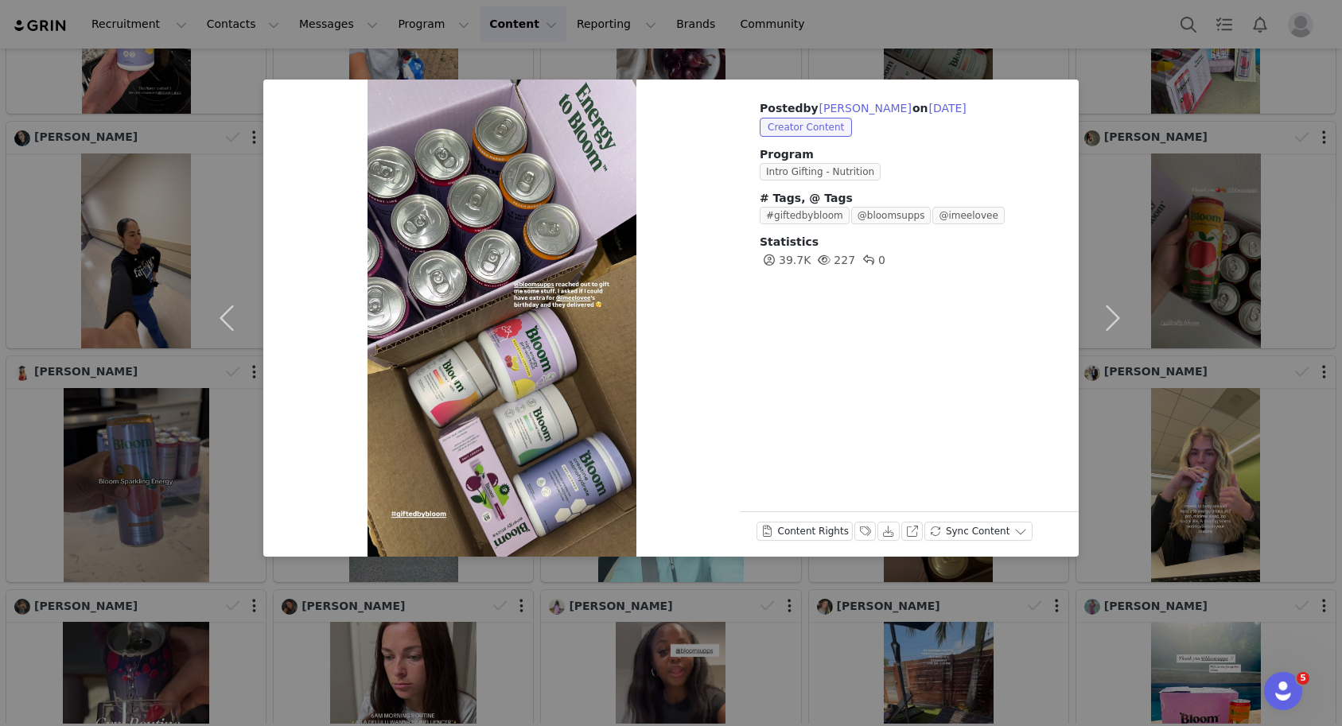
click at [1218, 313] on div "Posted by [PERSON_NAME] on [DATE] Creator Content Program Intro Gifting - Nutri…" at bounding box center [671, 363] width 1342 height 726
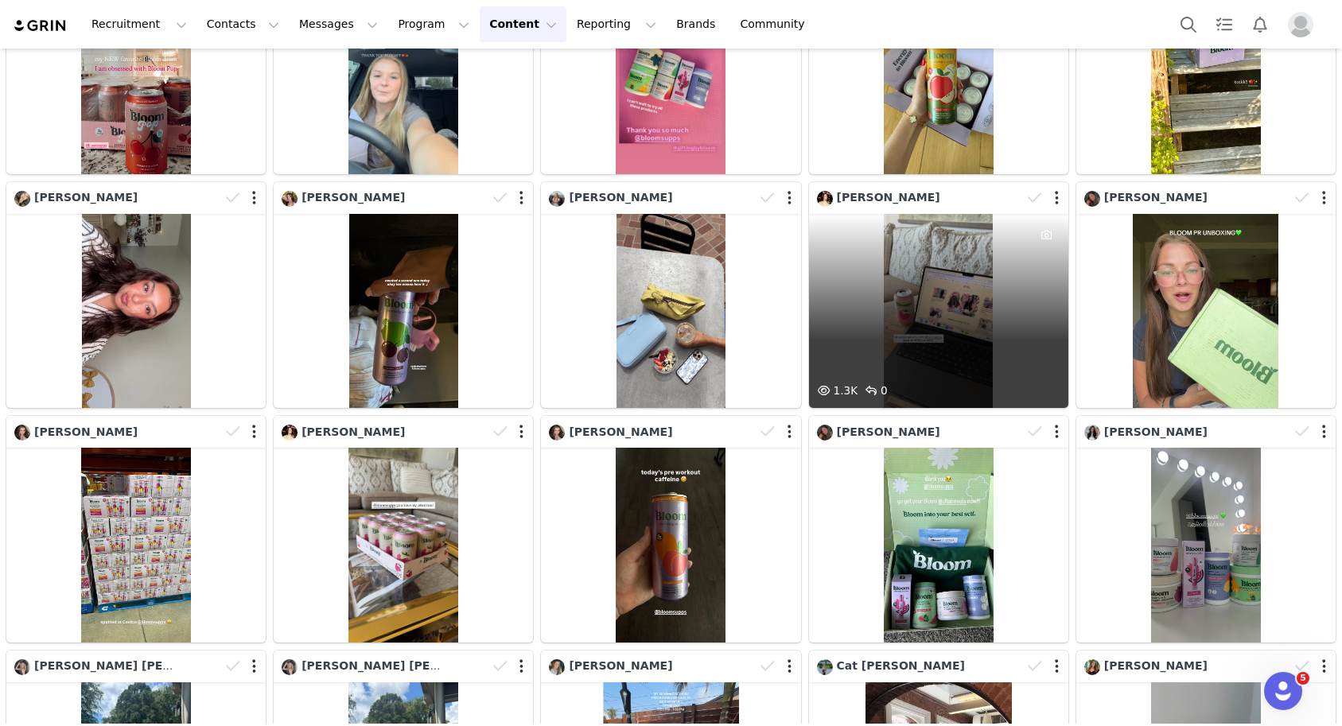
scroll to position [2224, 0]
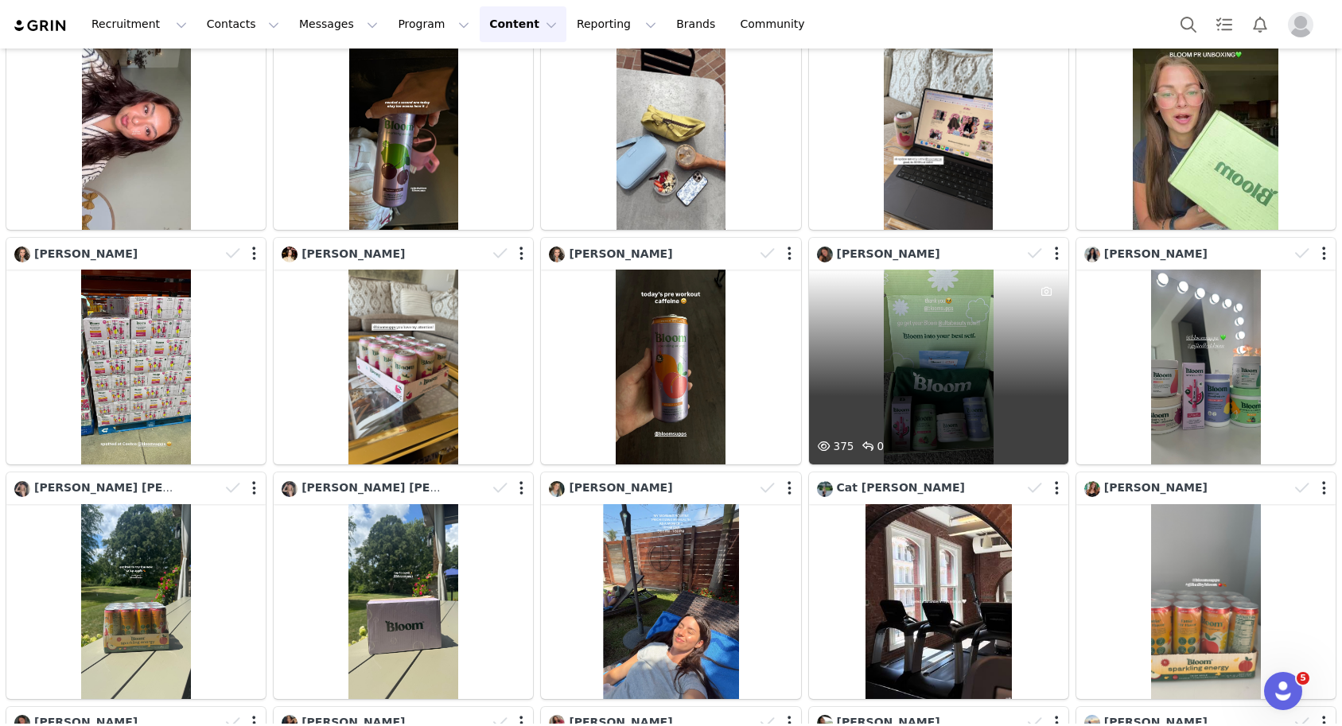
click at [1002, 339] on div "375 0" at bounding box center [938, 367] width 259 height 195
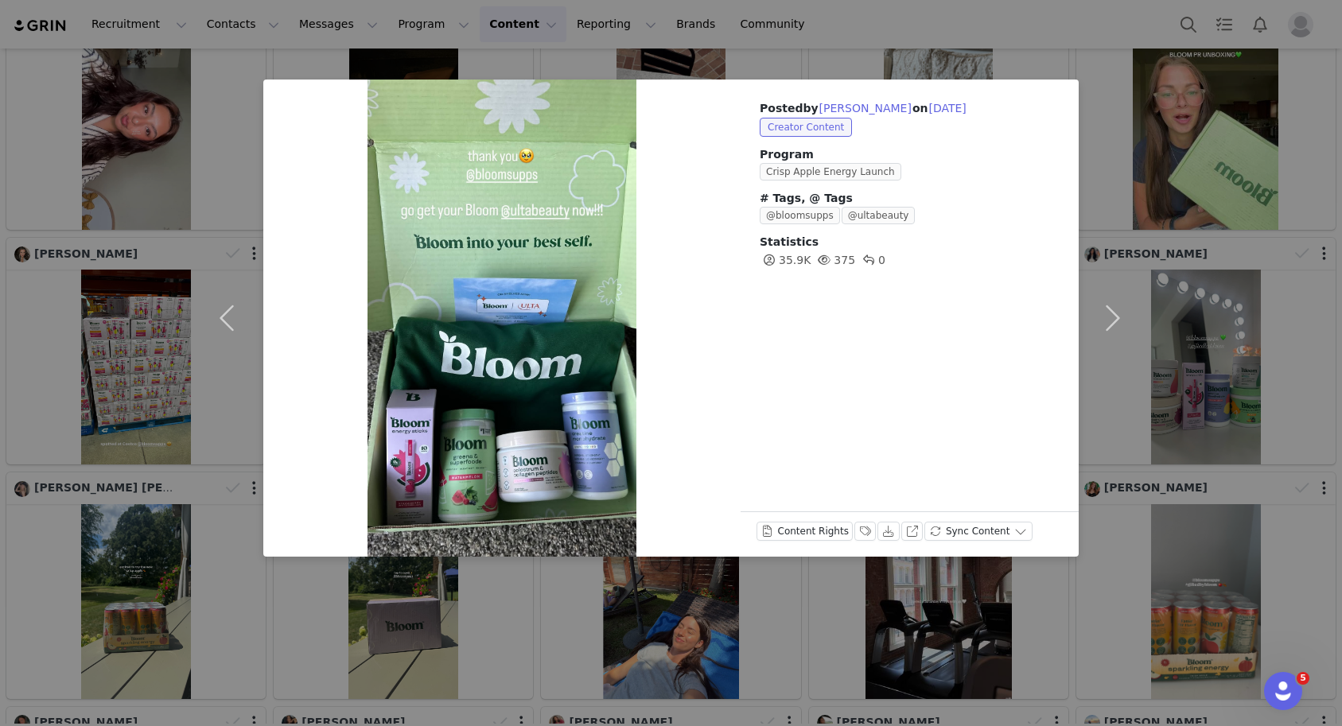
click at [1218, 306] on div "Posted by [PERSON_NAME] on [DATE] Creator Content Program Crisp Apple Energy La…" at bounding box center [671, 363] width 1342 height 726
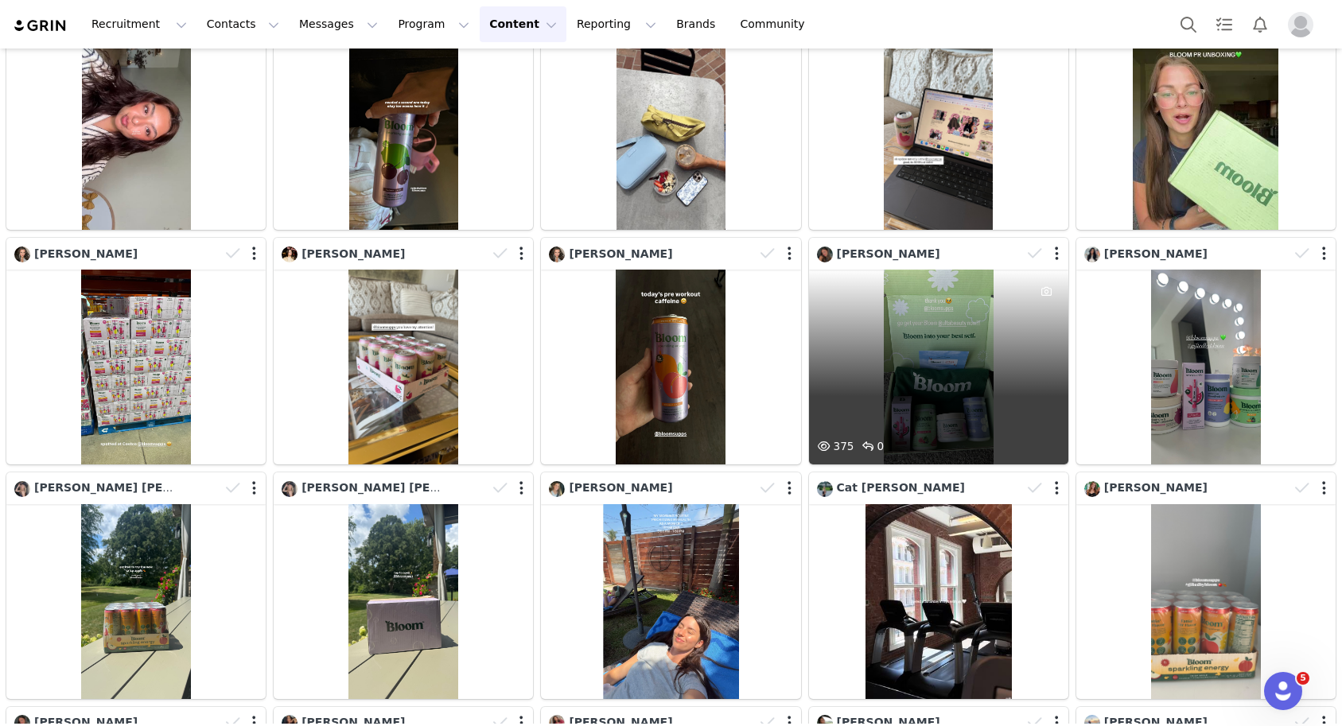
click at [1059, 255] on div at bounding box center [1045, 254] width 46 height 24
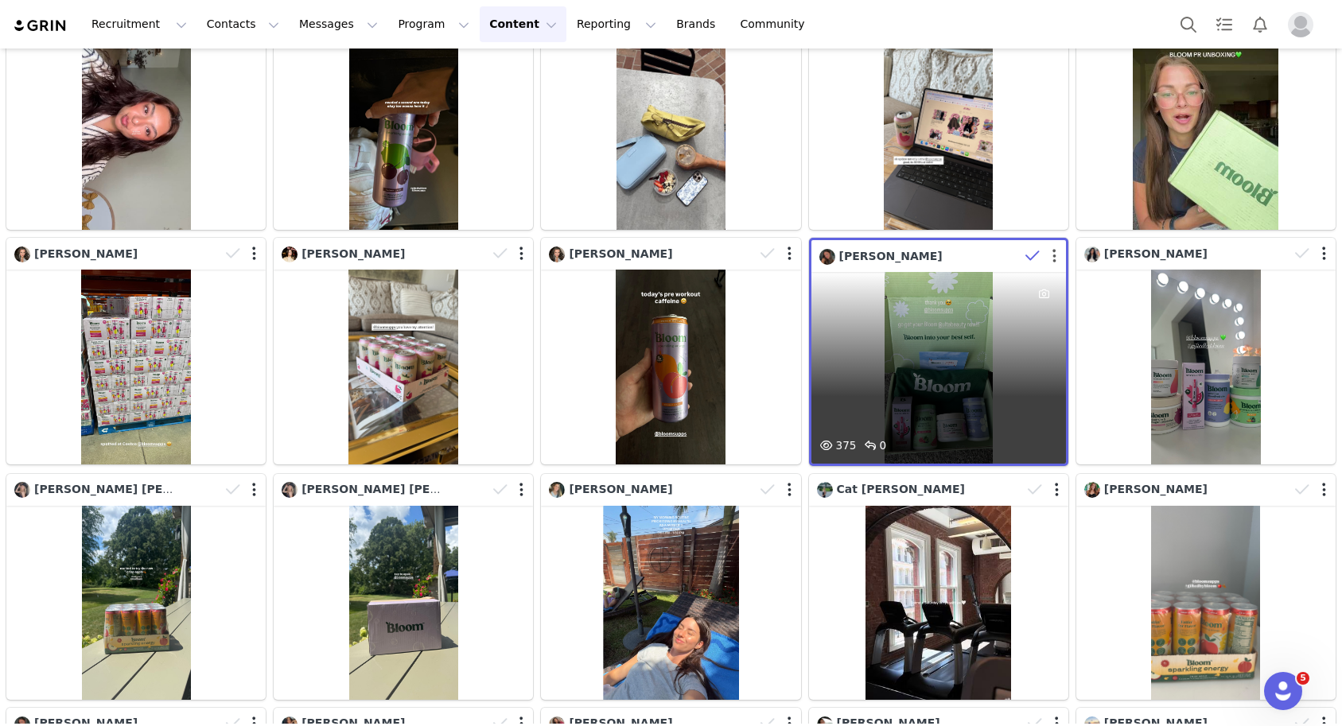
click at [1055, 255] on button "button" at bounding box center [1054, 256] width 4 height 16
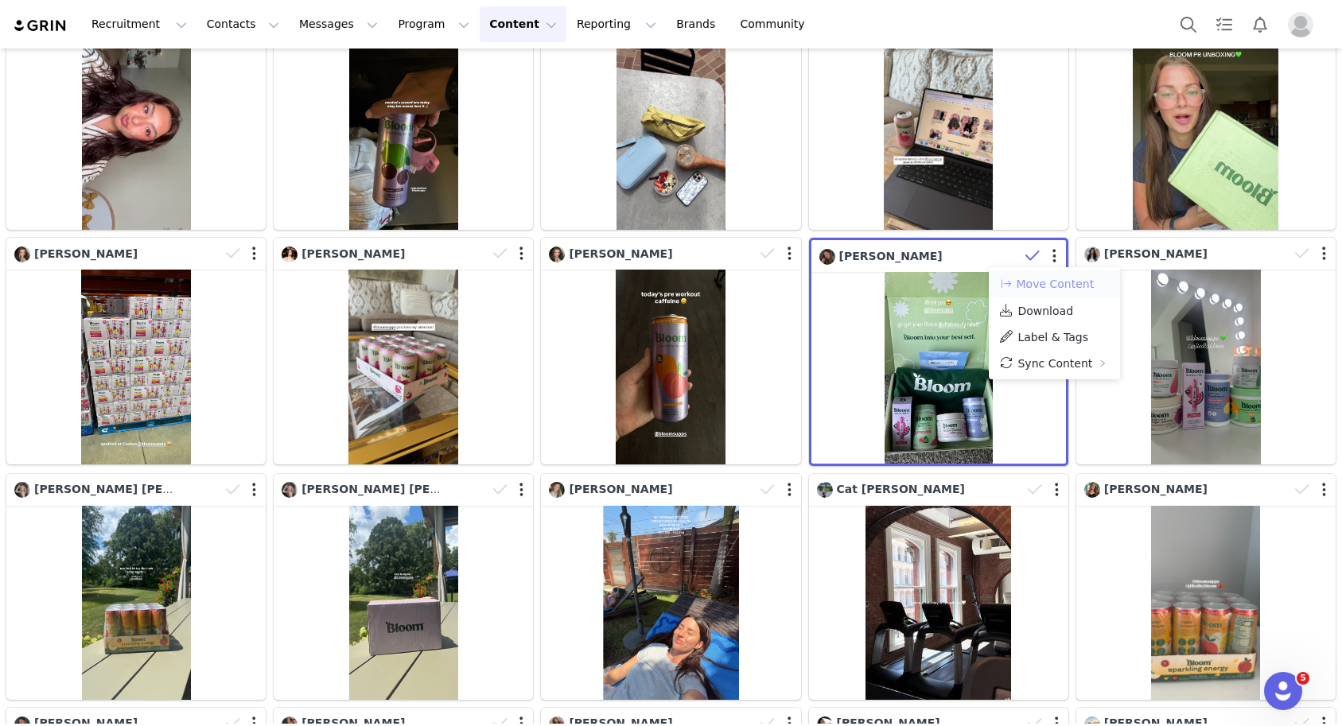
click at [1040, 282] on button "Move Content" at bounding box center [1046, 283] width 96 height 19
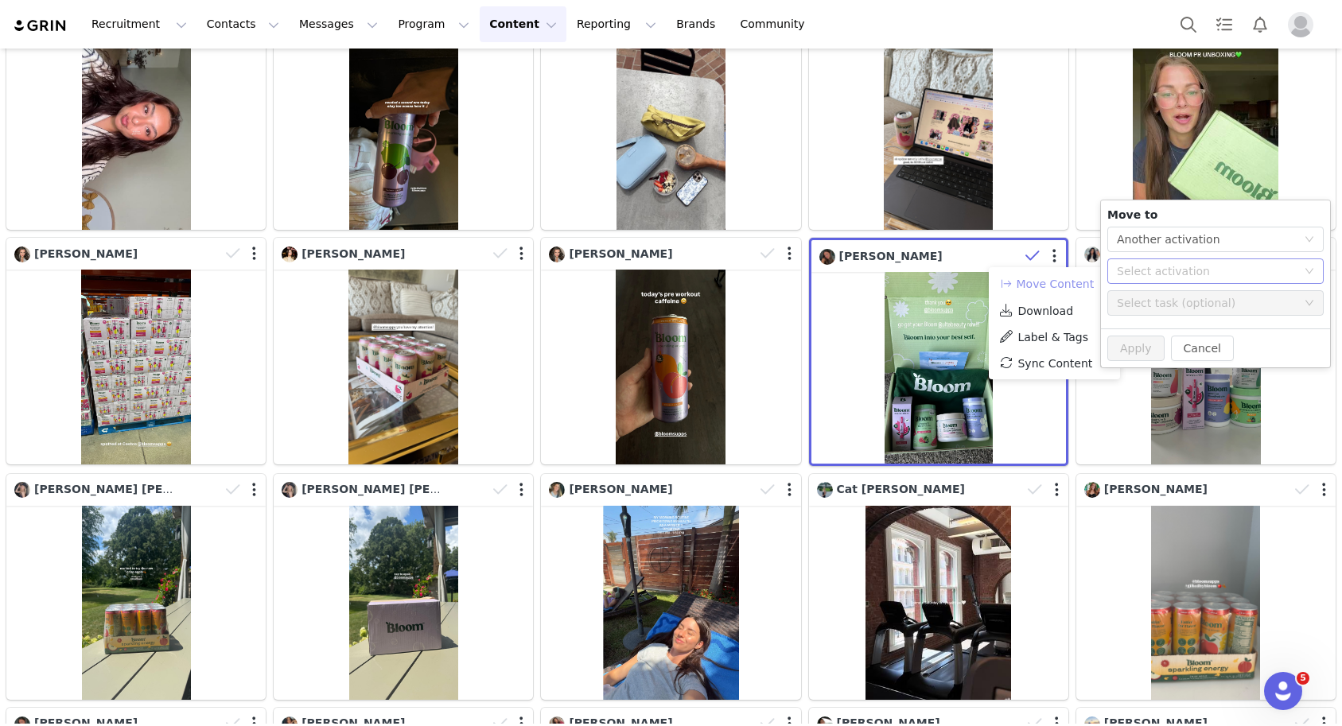
click at [1157, 275] on div "Select activation" at bounding box center [1207, 271] width 180 height 16
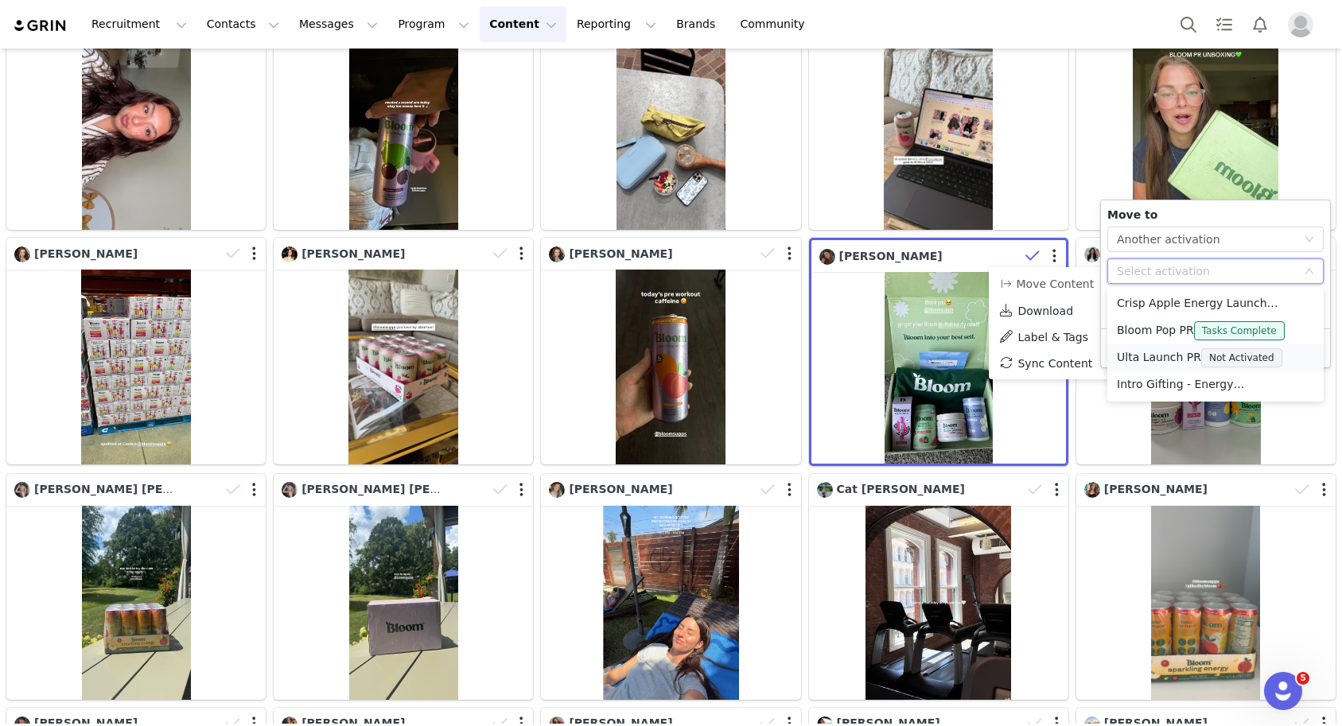
click at [1156, 356] on li "Ulta Launch PR Not Activated" at bounding box center [1215, 357] width 216 height 27
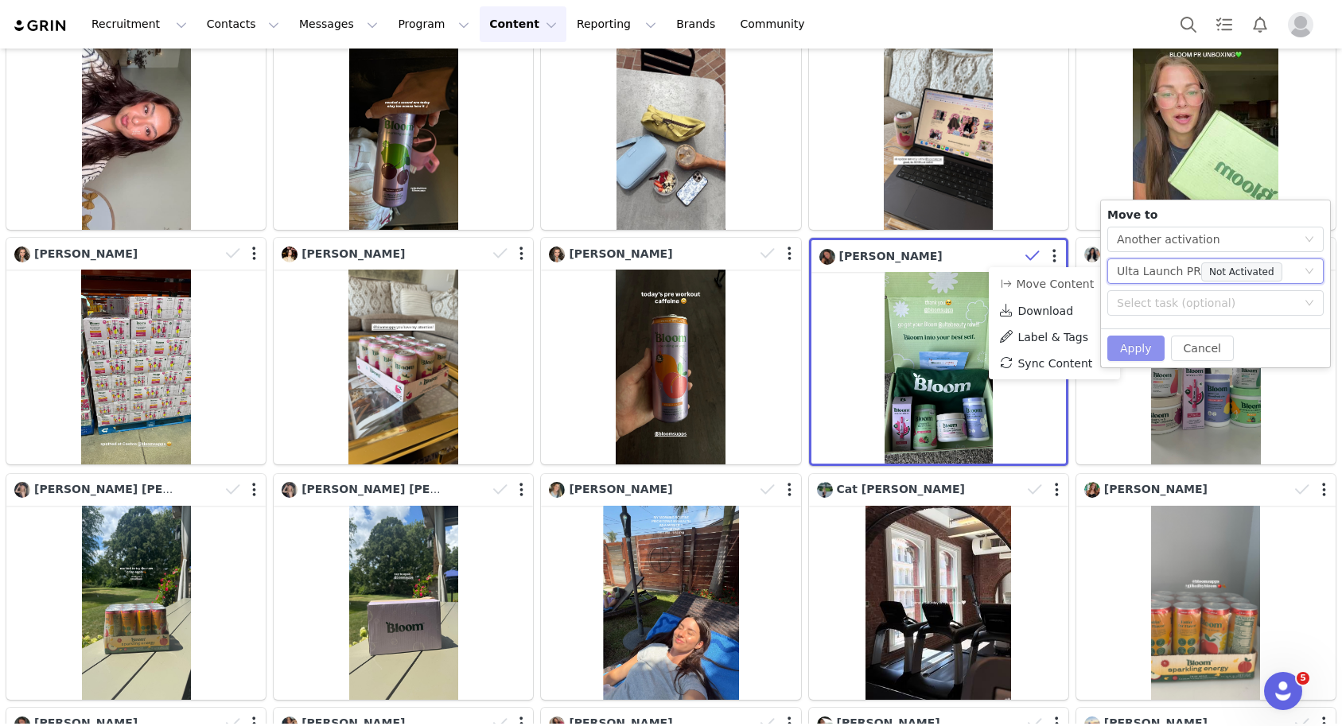
click at [1130, 352] on button "Apply" at bounding box center [1135, 348] width 57 height 25
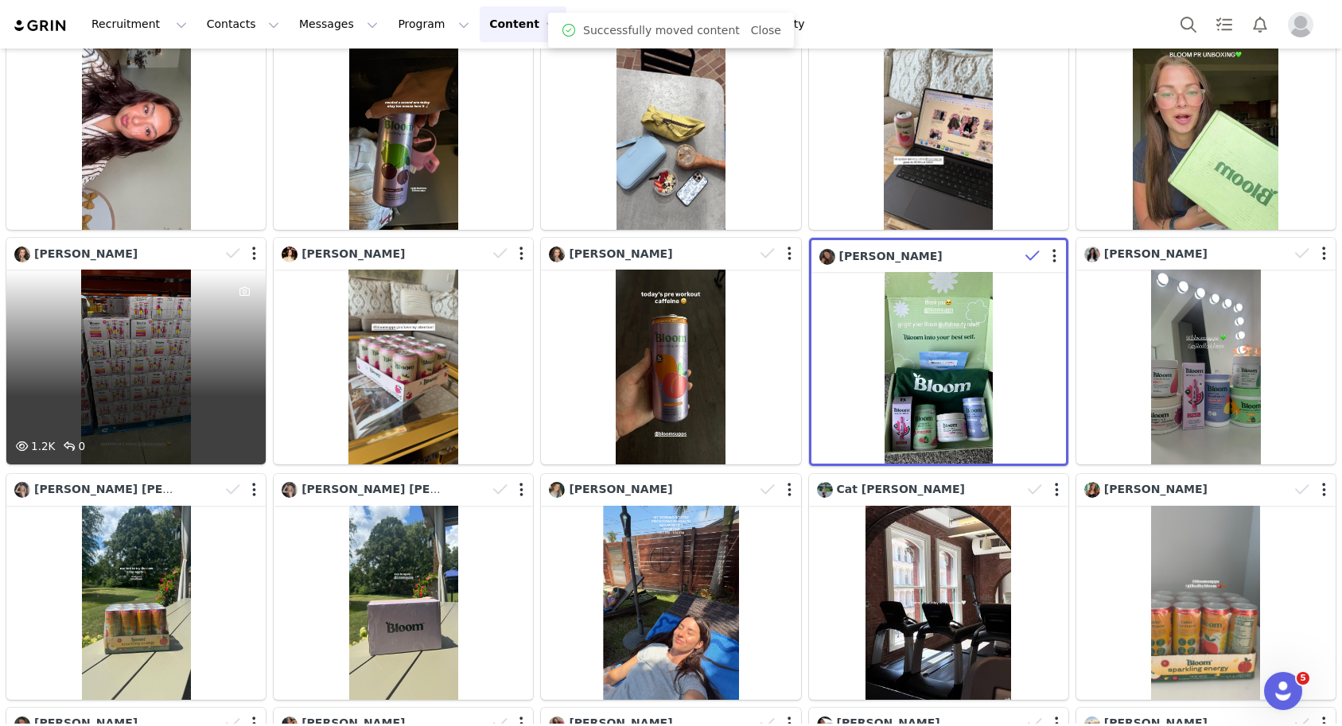
click at [121, 364] on div "1.2K 0" at bounding box center [135, 367] width 259 height 195
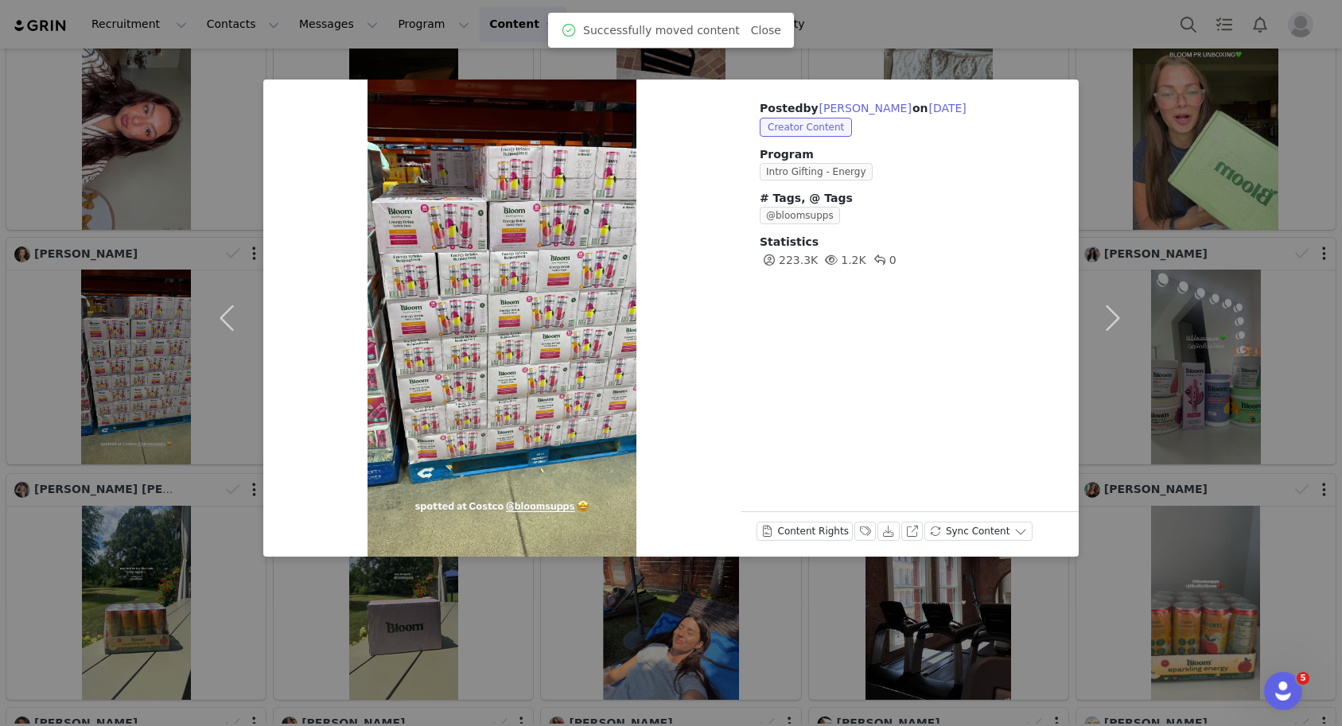
click at [116, 362] on div "Posted by [PERSON_NAME] on [DATE] Creator Content Program Intro Gifting - Energ…" at bounding box center [671, 363] width 1342 height 726
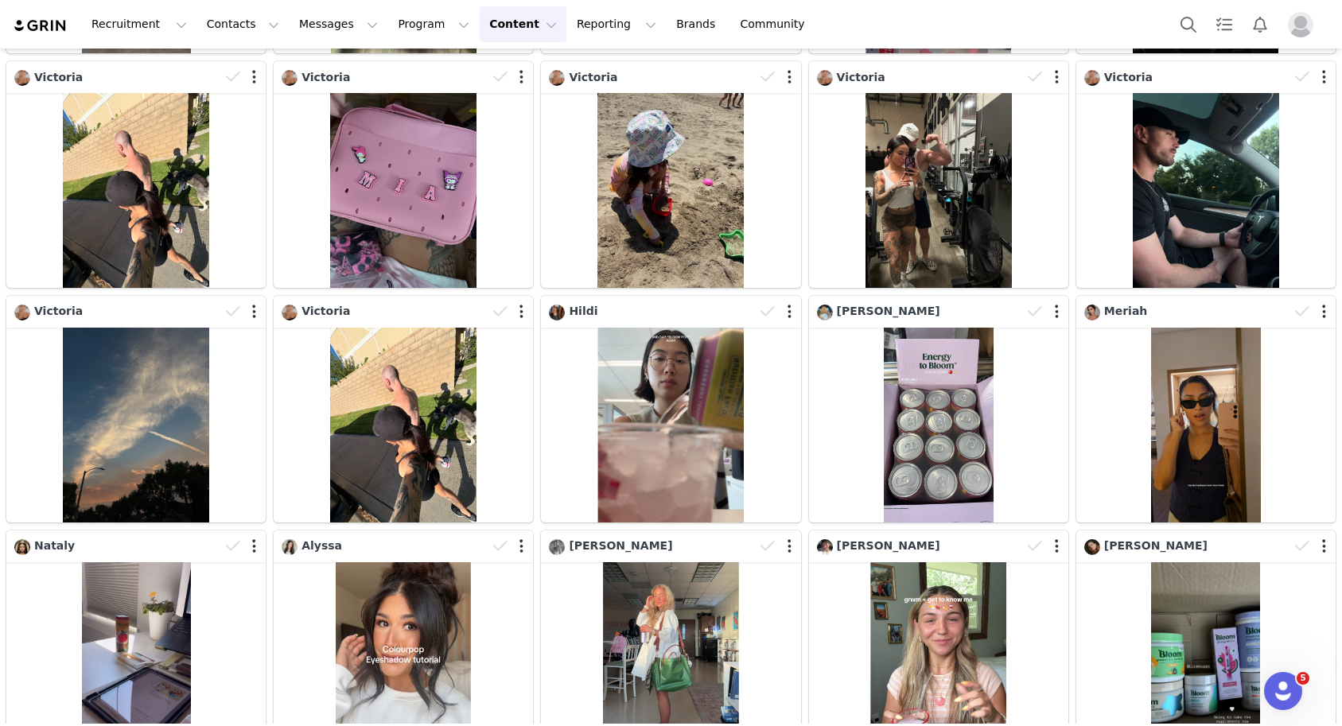
scroll to position [2578, 0]
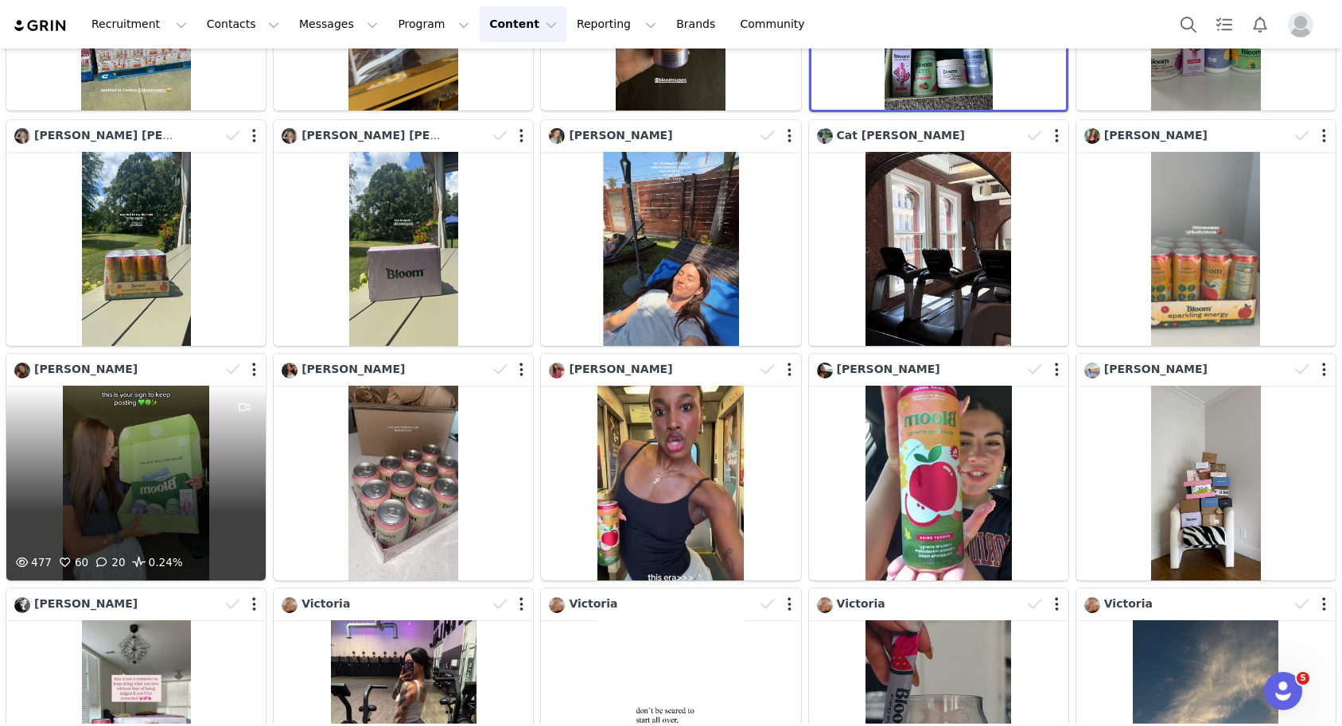
click at [251, 372] on div at bounding box center [243, 370] width 46 height 24
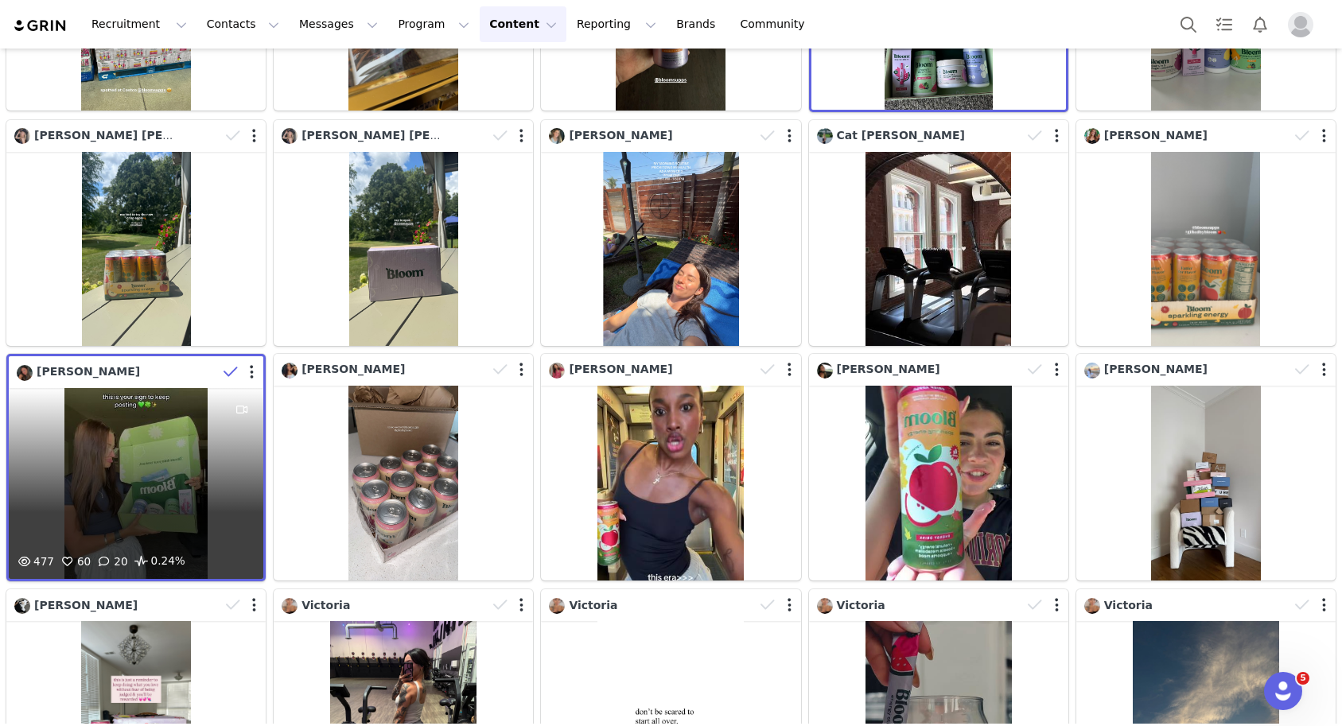
click at [255, 375] on div at bounding box center [240, 372] width 46 height 24
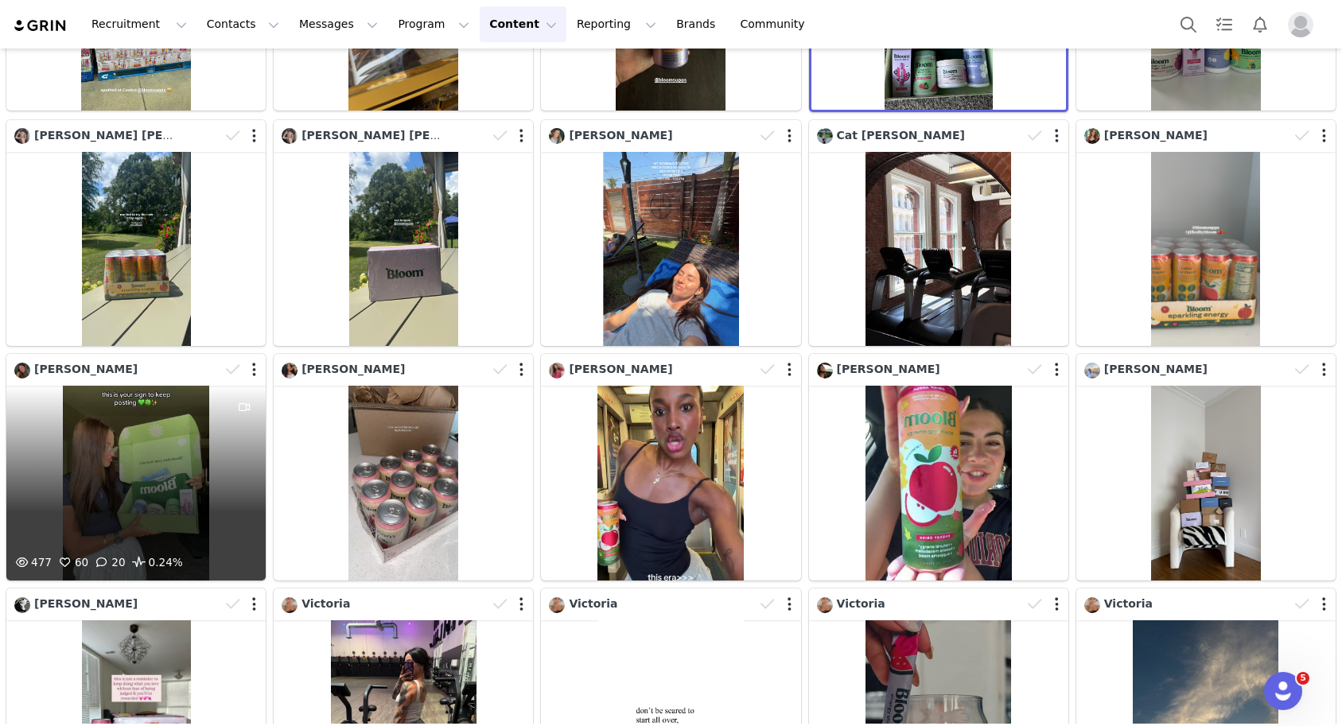
click at [251, 375] on div at bounding box center [243, 370] width 46 height 24
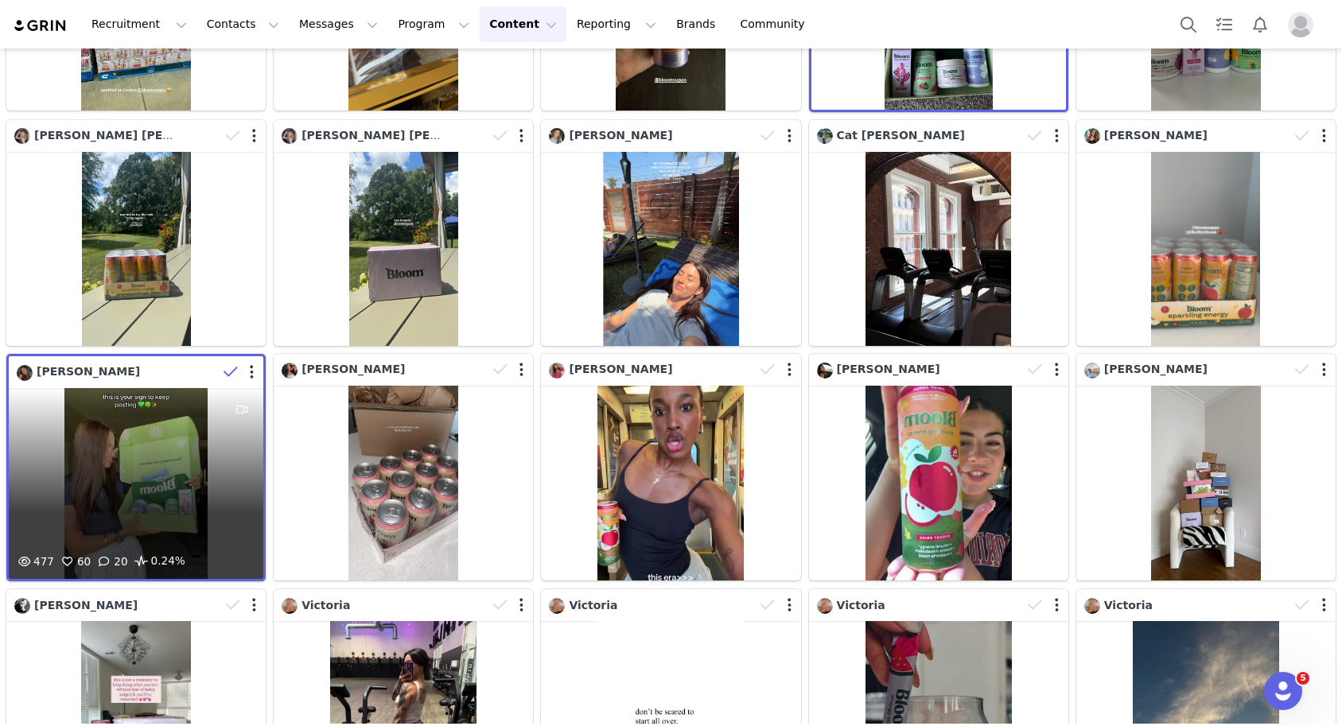
click at [255, 373] on div at bounding box center [240, 372] width 46 height 24
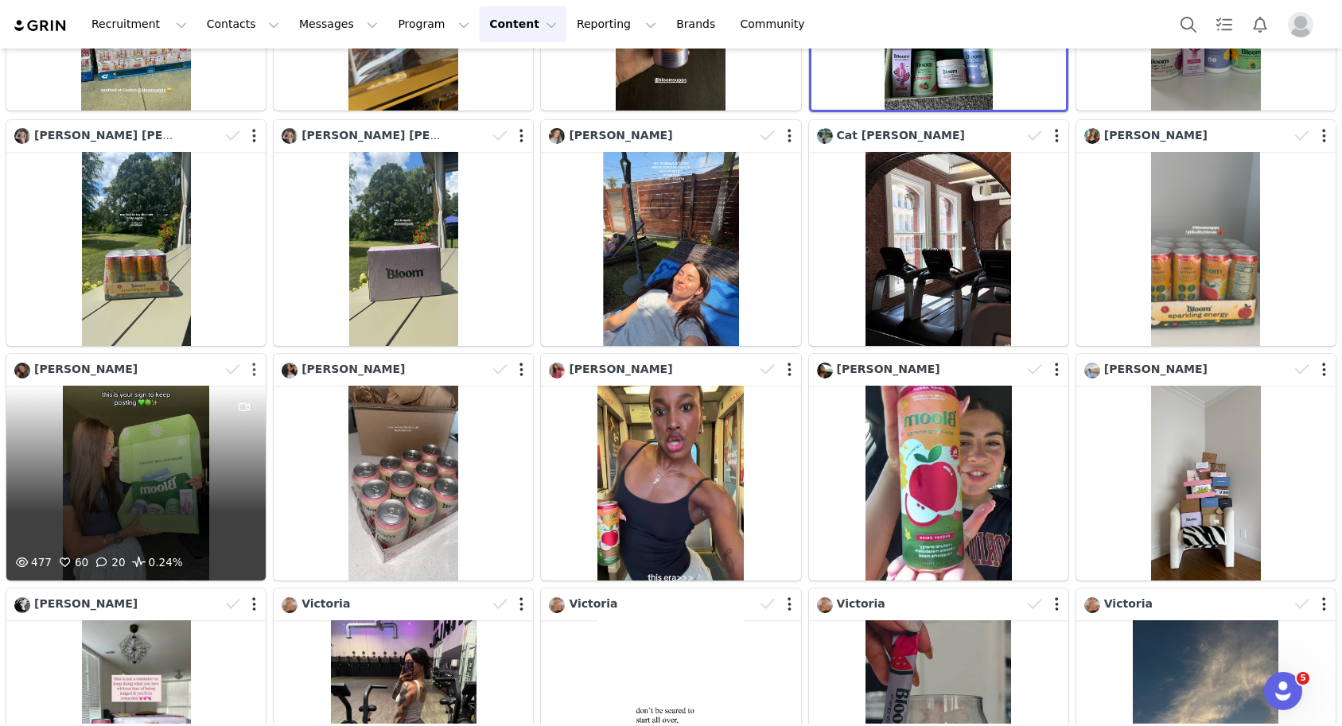
click at [255, 373] on button "button" at bounding box center [254, 370] width 4 height 16
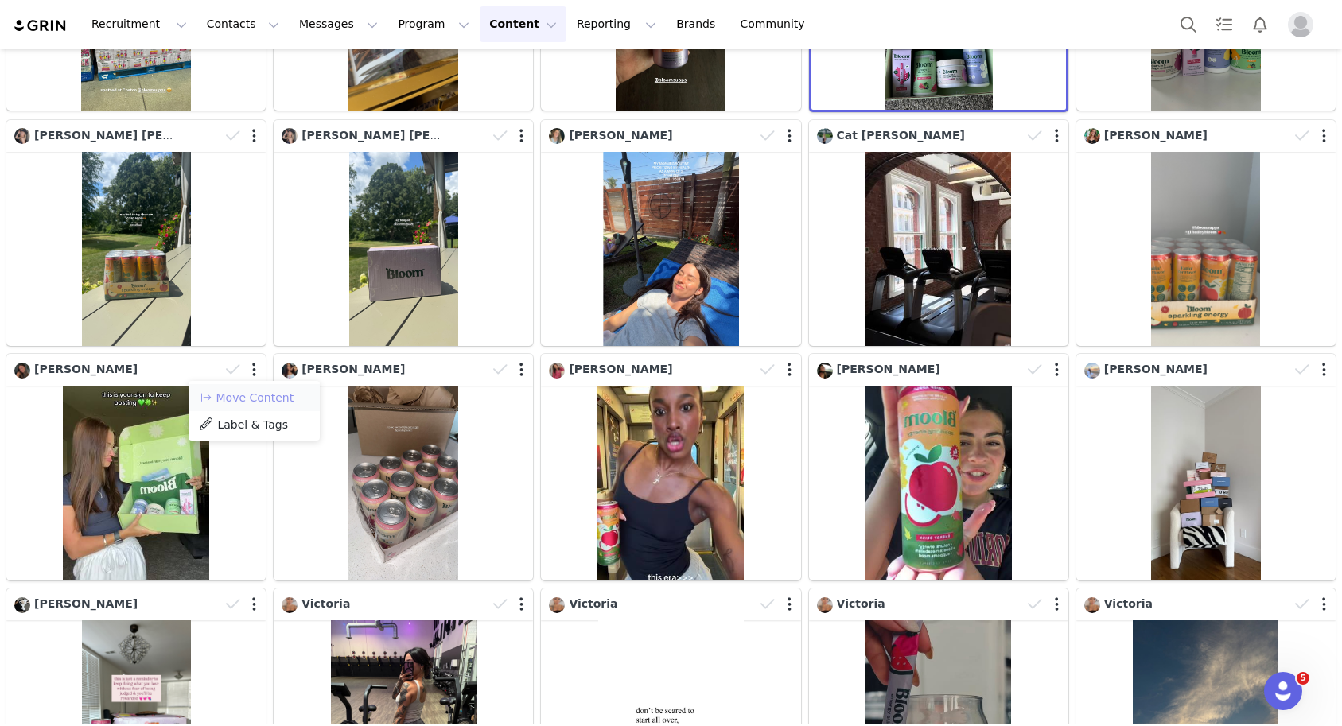
click at [257, 393] on button "Move Content" at bounding box center [246, 397] width 96 height 19
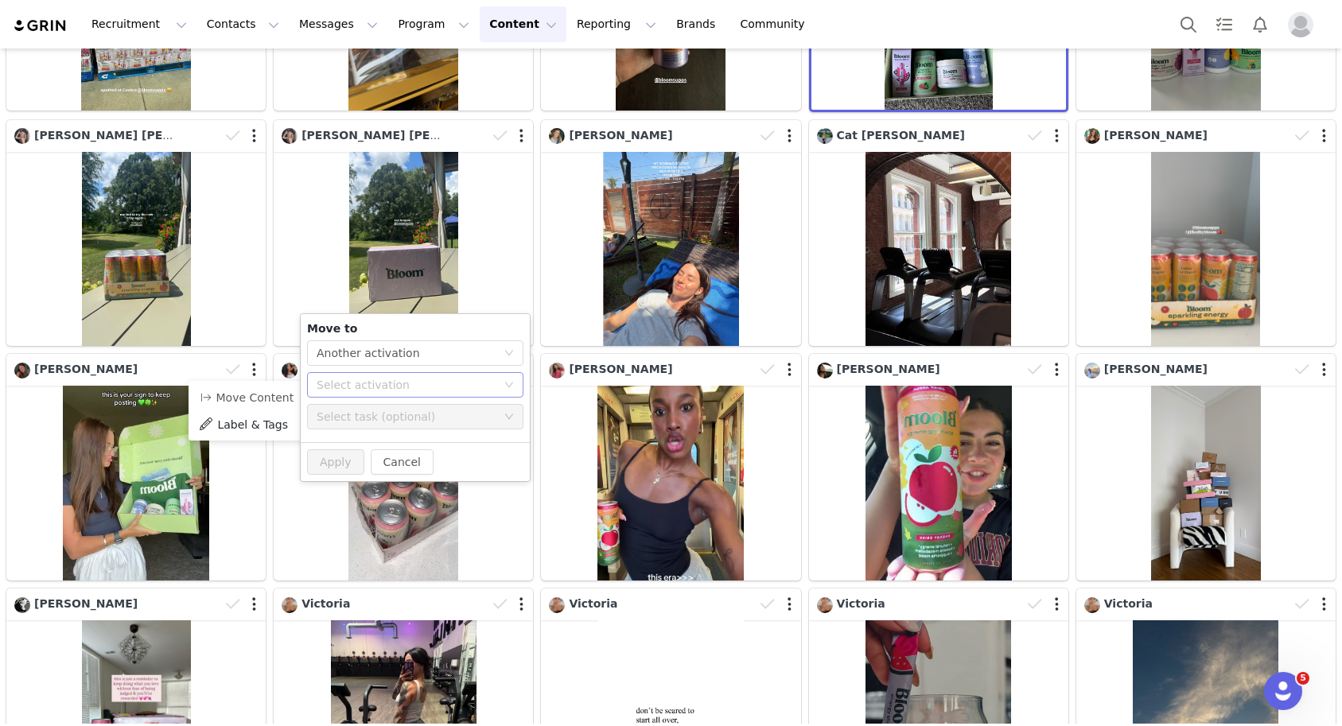
click at [368, 394] on div "Select activation" at bounding box center [410, 385] width 187 height 24
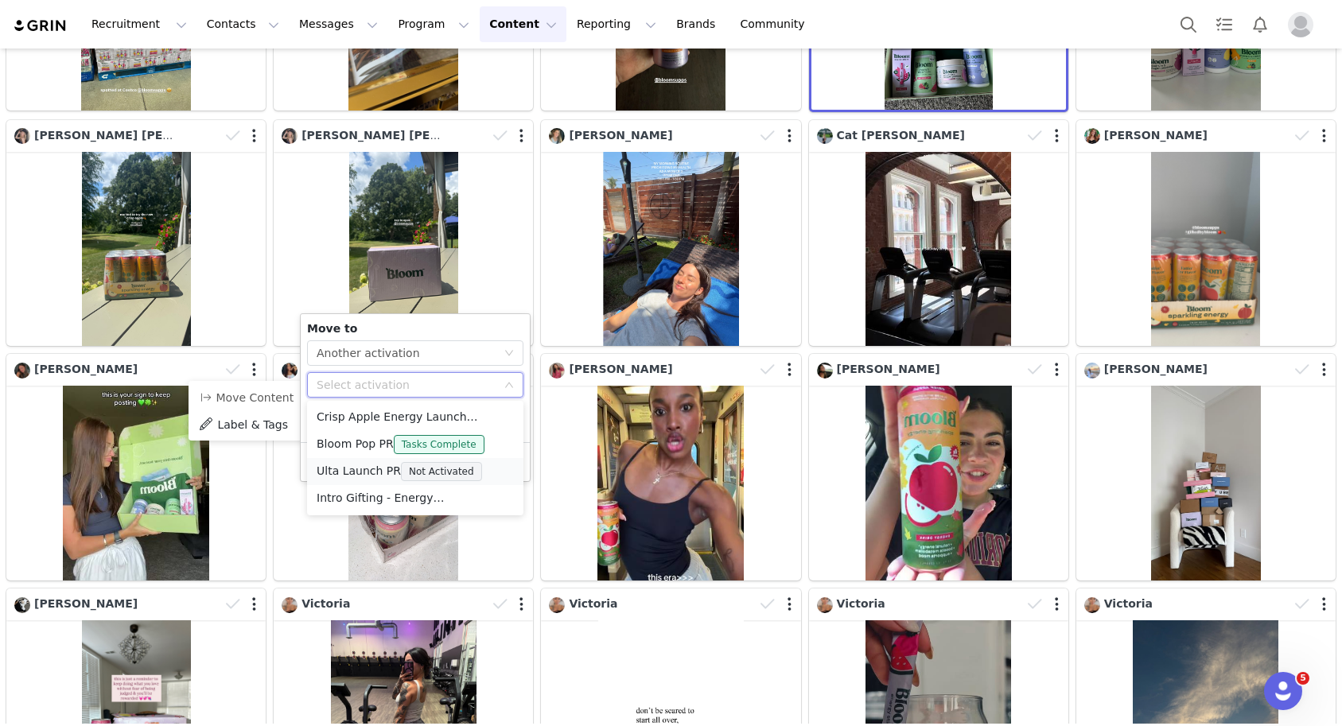
click at [377, 464] on li "Ulta Launch PR Not Activated" at bounding box center [415, 471] width 216 height 27
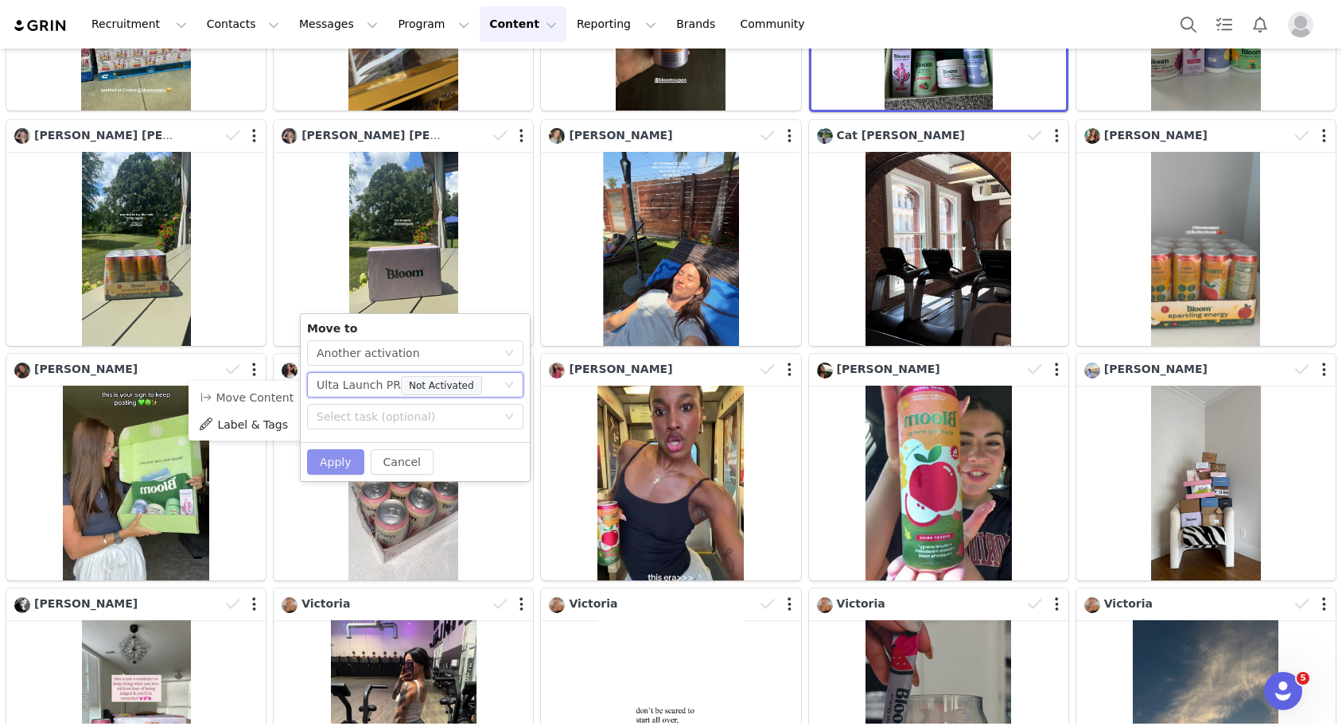
click at [336, 464] on button "Apply" at bounding box center [335, 461] width 57 height 25
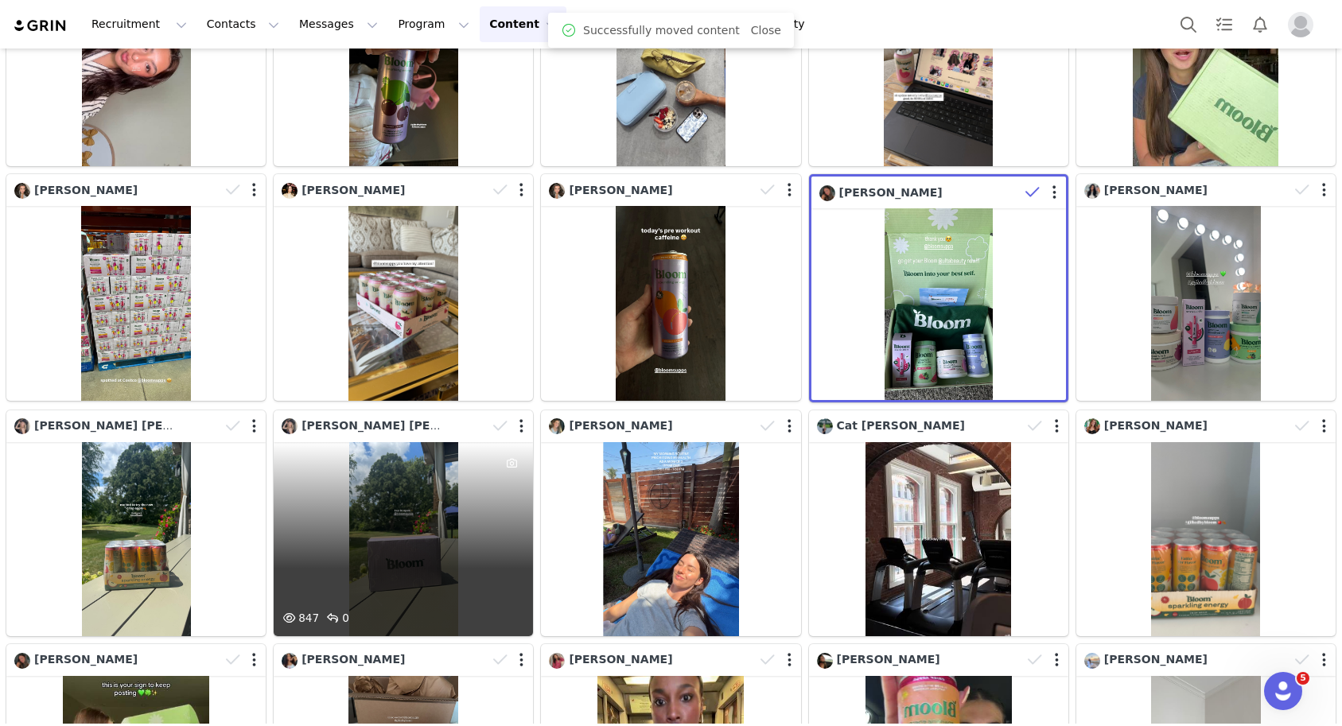
scroll to position [2288, 0]
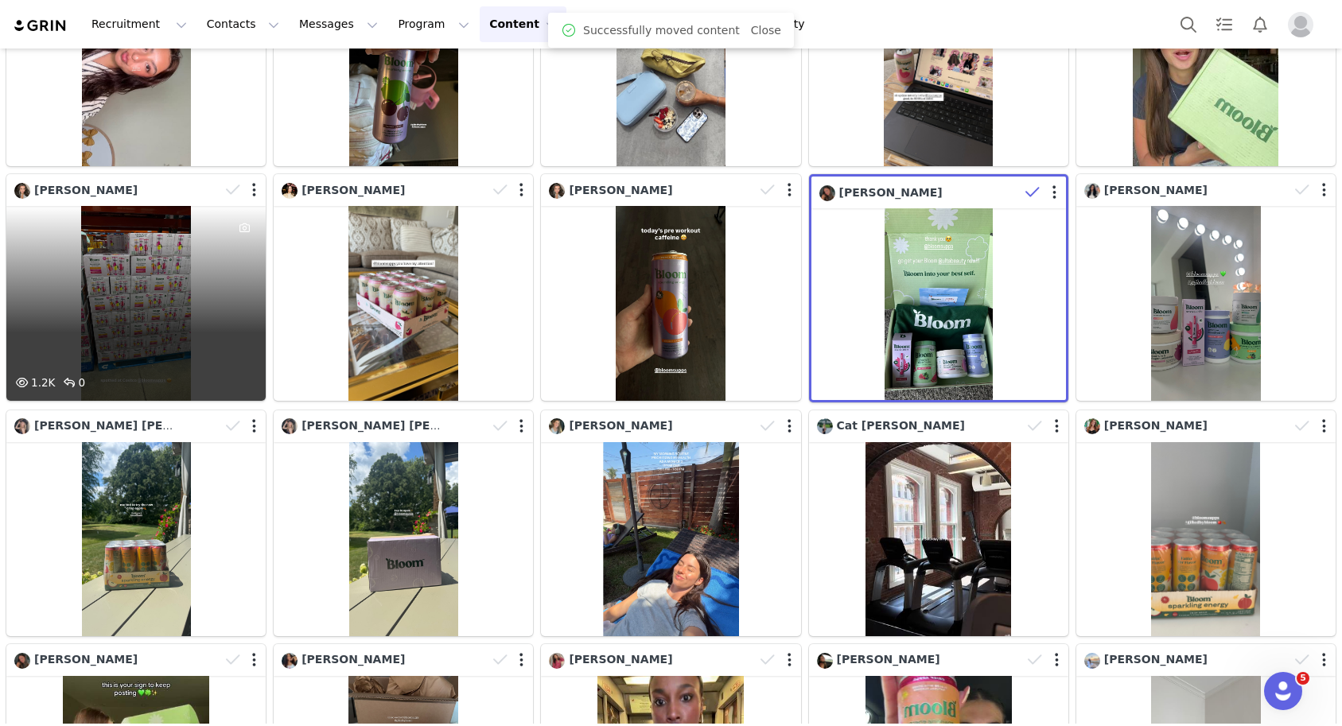
click at [130, 283] on div "1.2K 0" at bounding box center [135, 303] width 259 height 195
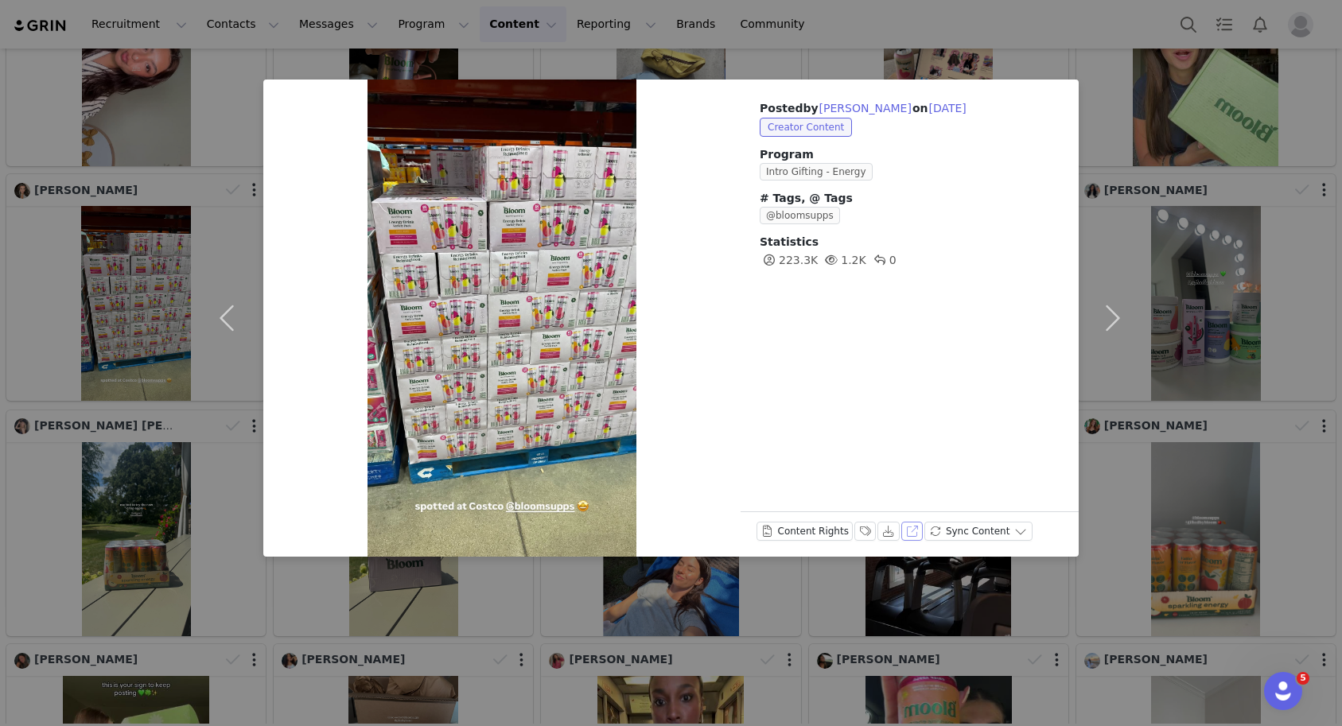
click at [908, 534] on button "View on Instagram" at bounding box center [912, 531] width 22 height 19
click at [1177, 303] on div "Posted by [PERSON_NAME] on [DATE] Creator Content Program Intro Gifting - Energ…" at bounding box center [671, 363] width 1342 height 726
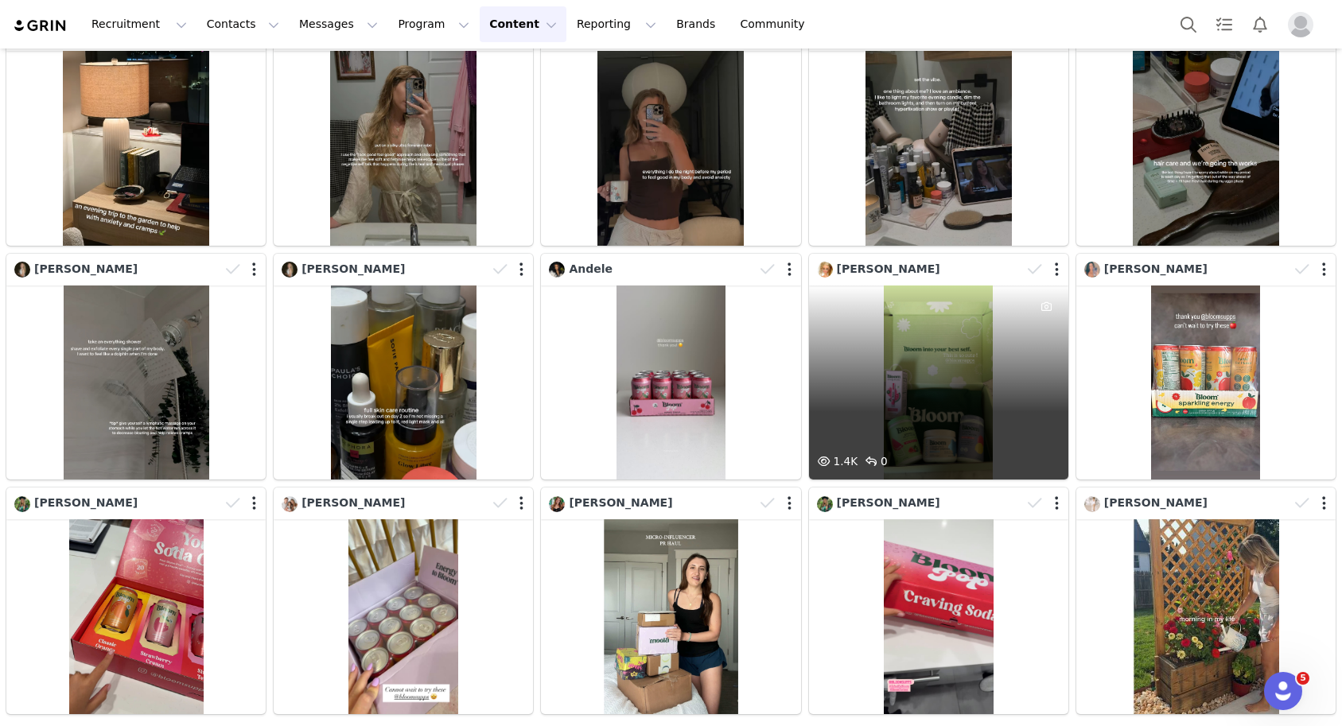
scroll to position [5025, 0]
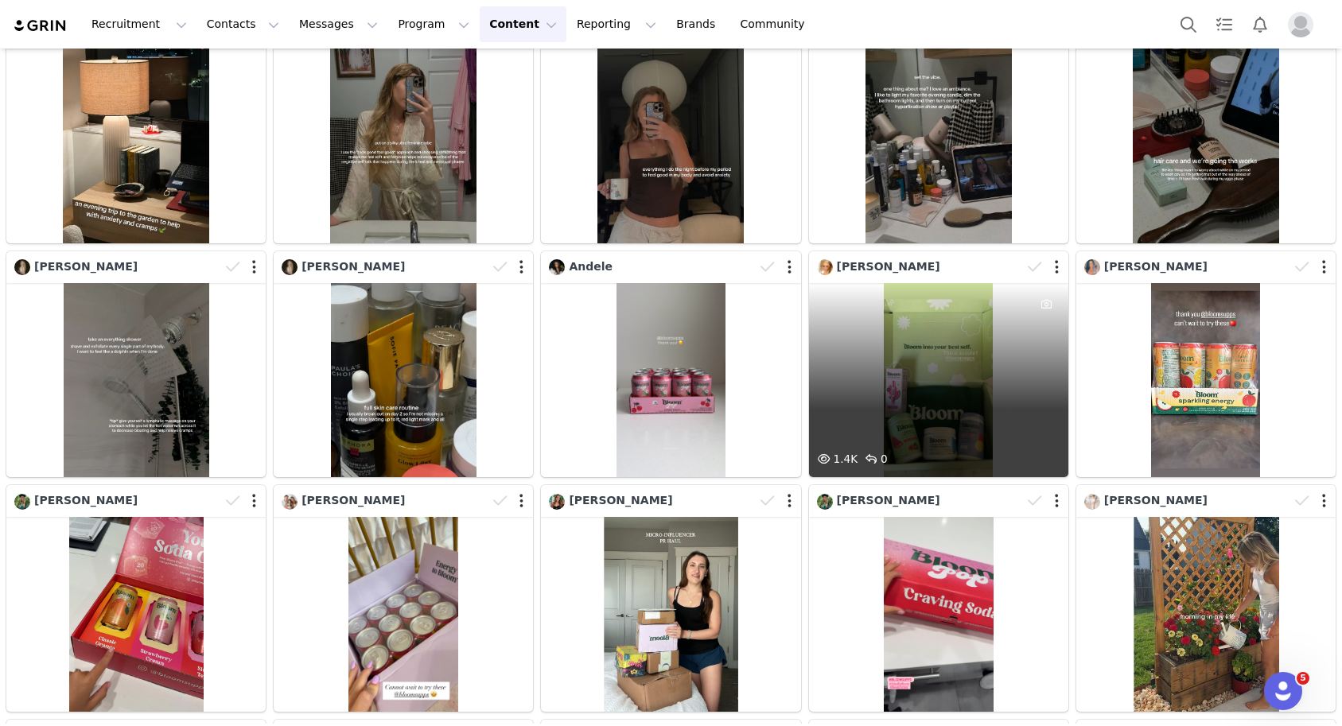
click at [1002, 363] on div "1.4K 0" at bounding box center [938, 380] width 259 height 195
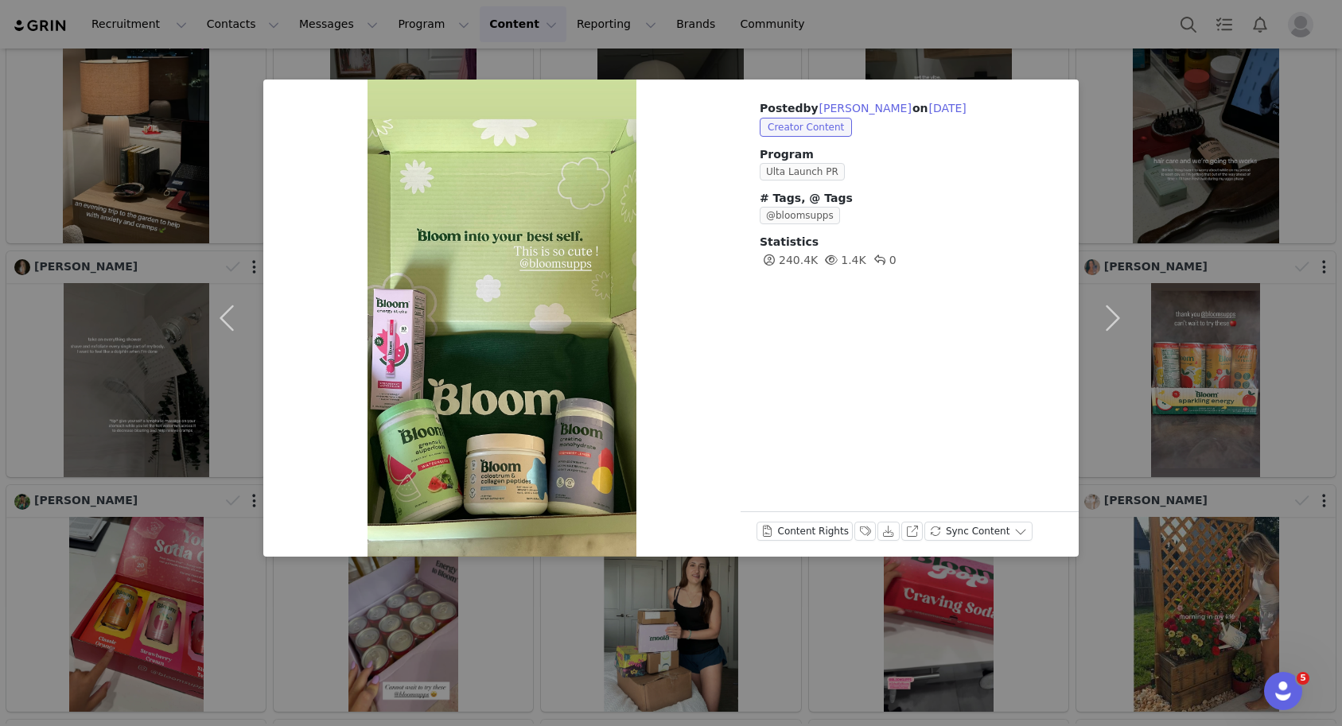
click at [1225, 351] on div "Posted by [PERSON_NAME] on [DATE] Creator Content Program Ulta Launch PR # Tags…" at bounding box center [671, 363] width 1342 height 726
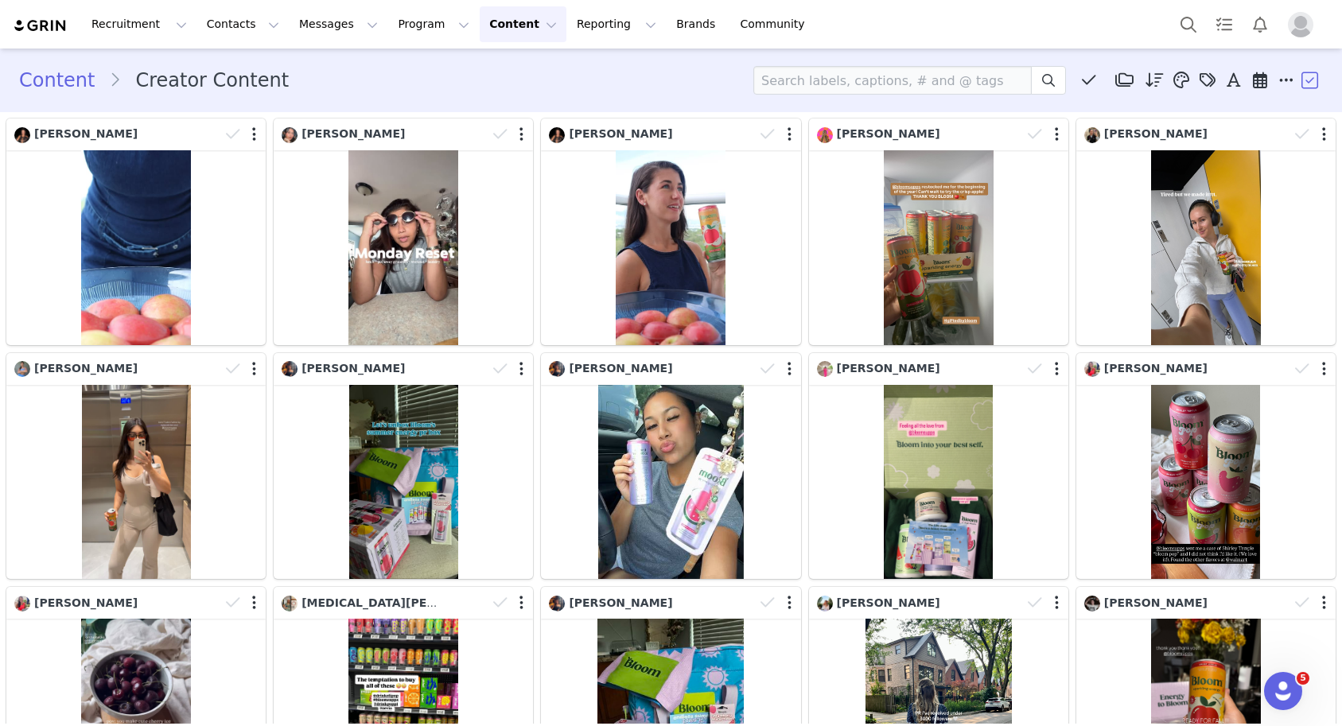
scroll to position [2, 0]
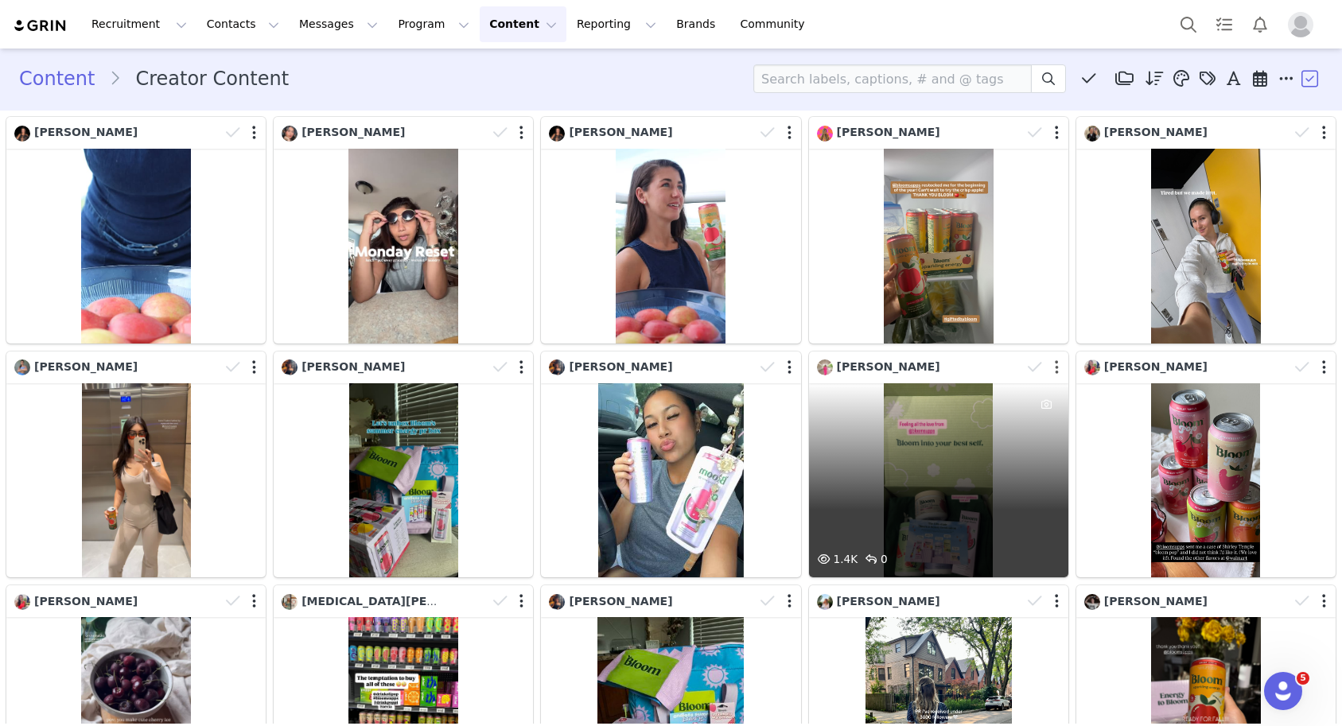
click at [1055, 372] on button "button" at bounding box center [1057, 368] width 4 height 16
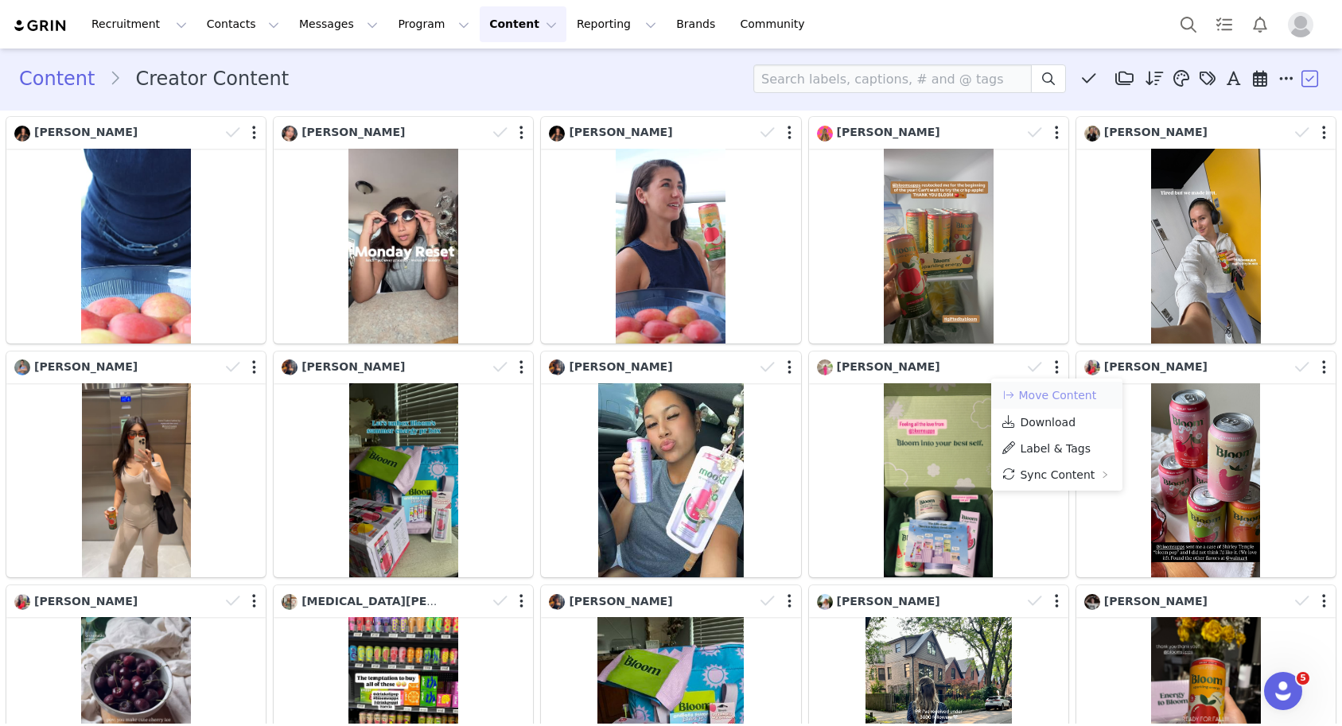
click at [1045, 393] on button "Move Content" at bounding box center [1049, 395] width 96 height 19
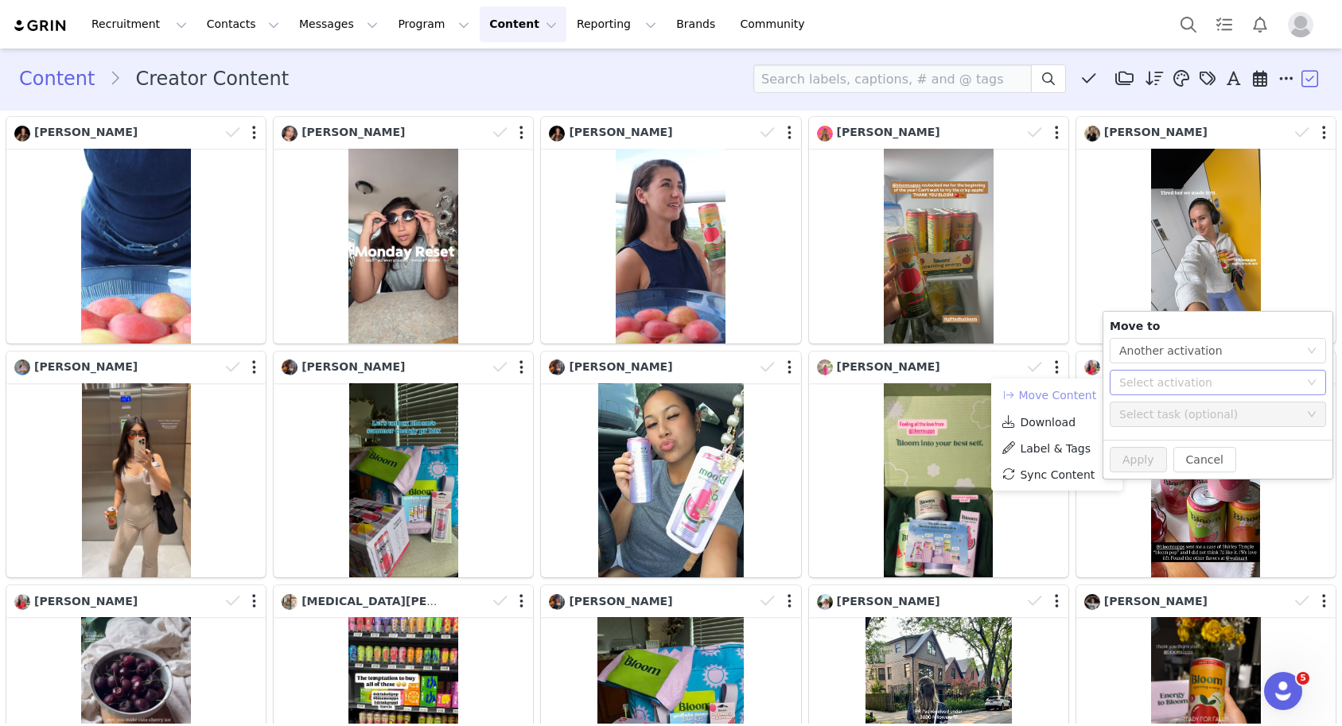
click at [1130, 375] on div "Select activation" at bounding box center [1209, 383] width 180 height 16
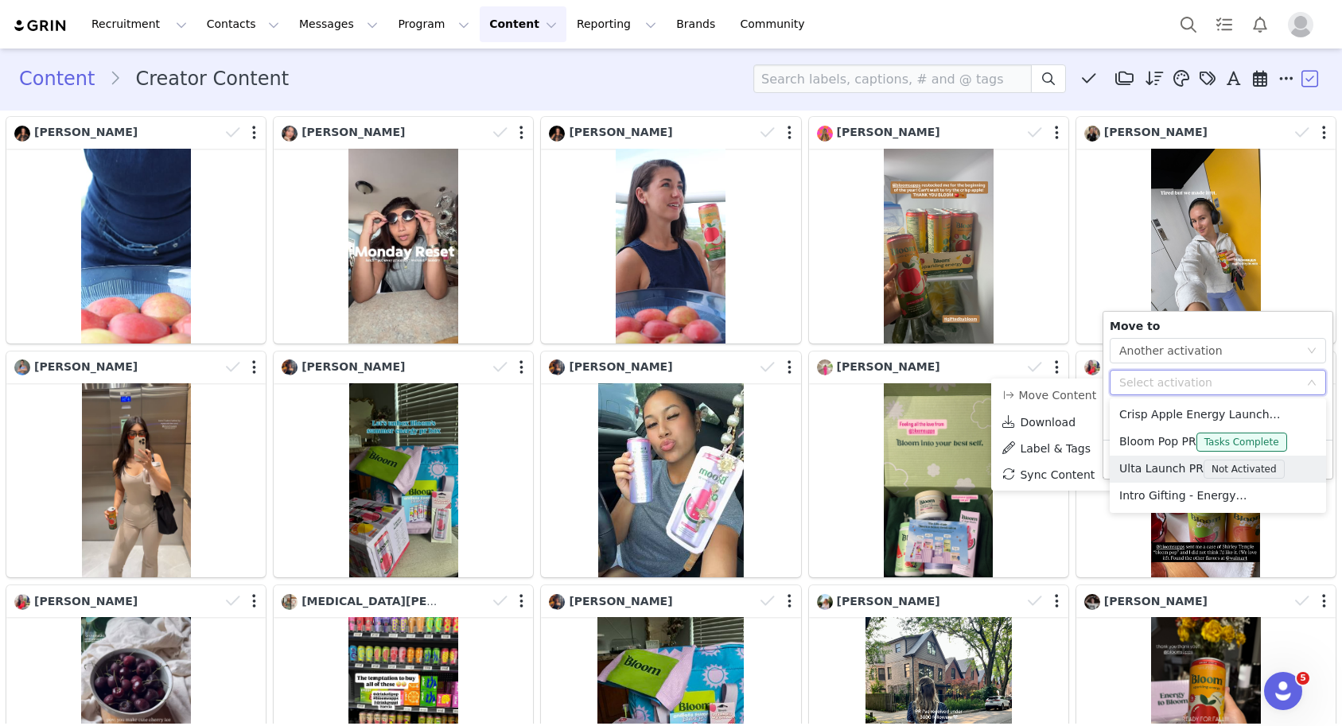
click at [1142, 469] on li "Ulta Launch PR Not Activated" at bounding box center [1218, 469] width 216 height 27
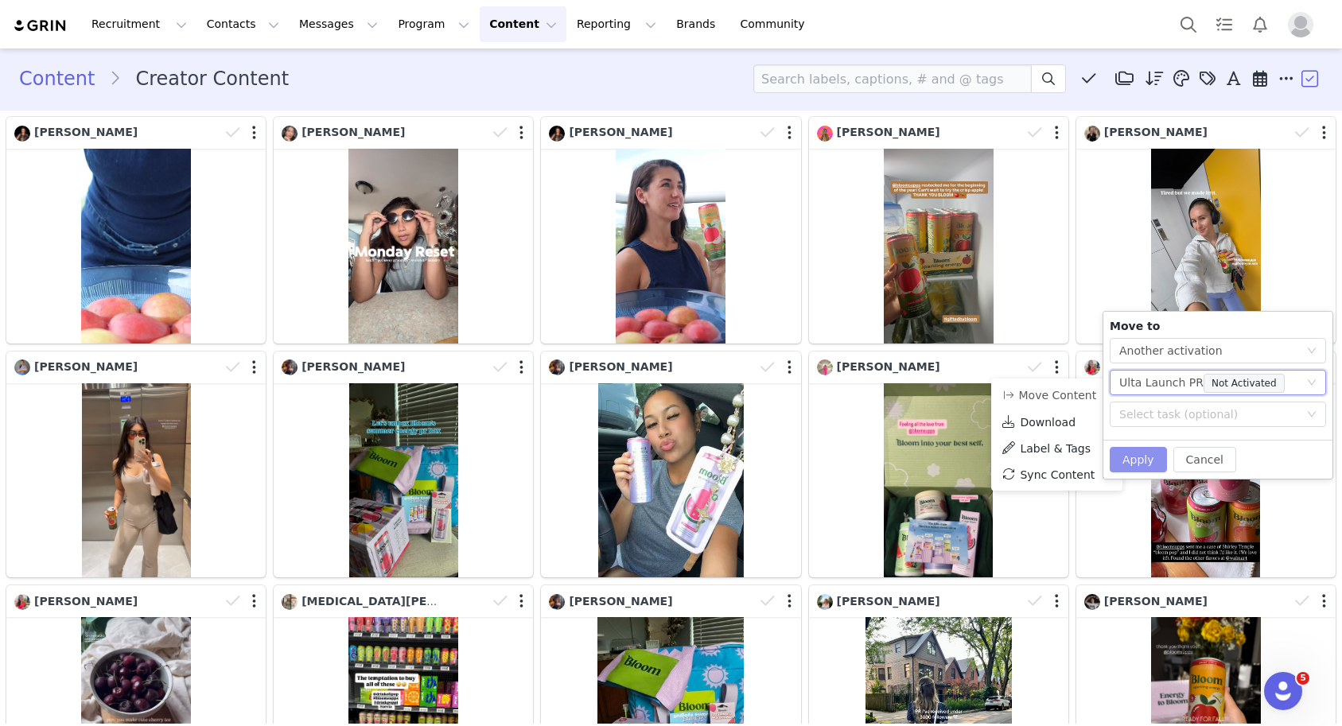
click at [1130, 461] on button "Apply" at bounding box center [1138, 459] width 57 height 25
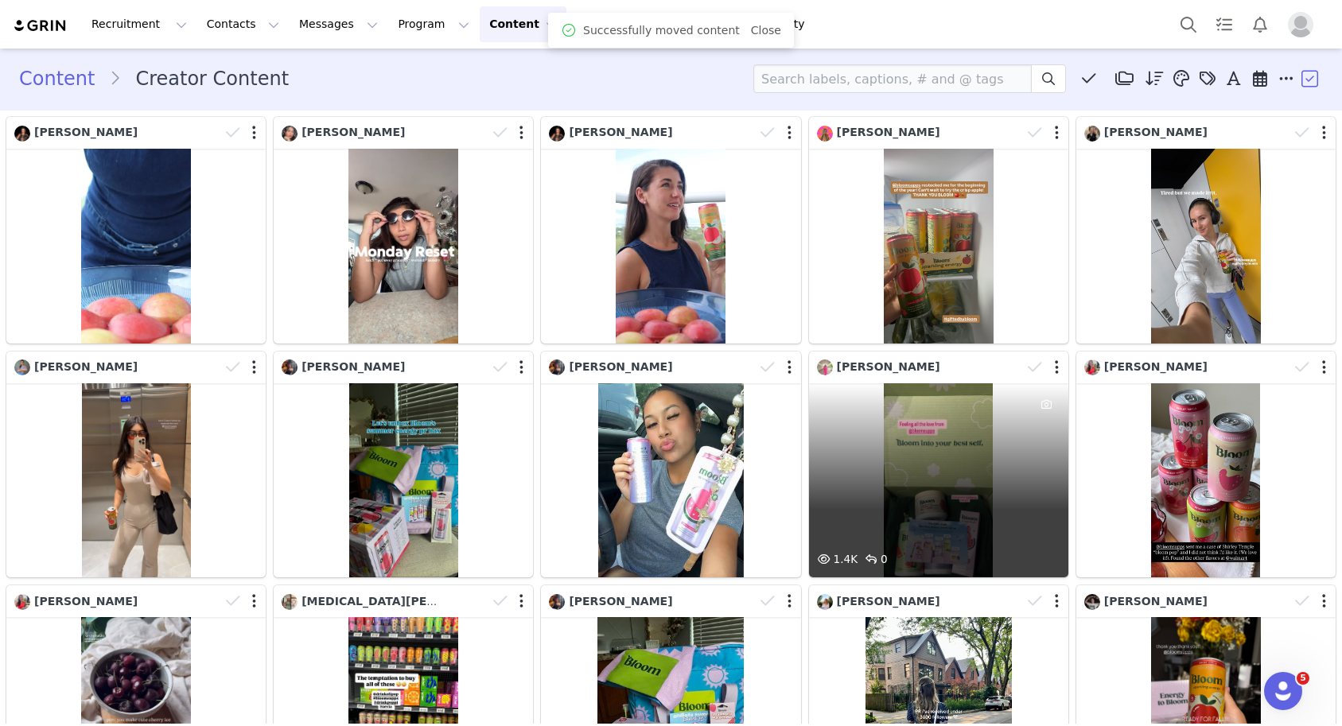
scroll to position [976, 0]
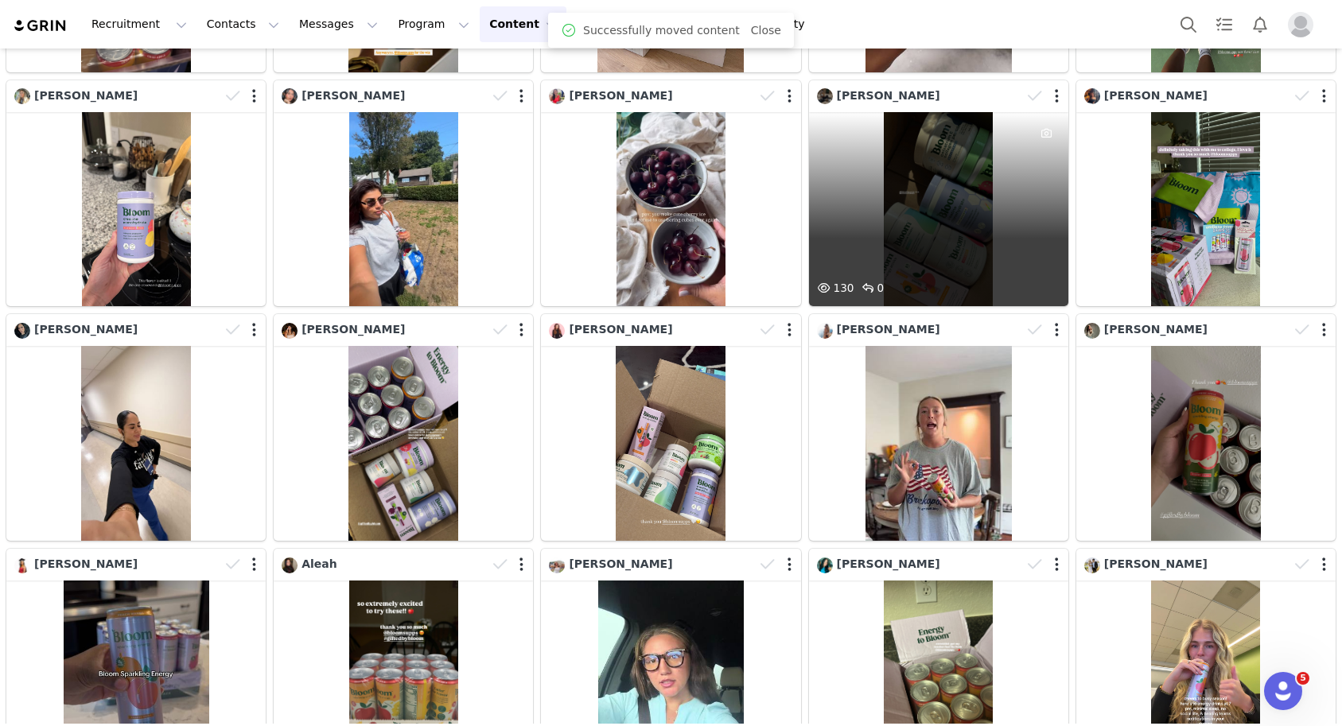
click at [964, 224] on div "130 0" at bounding box center [938, 209] width 259 height 195
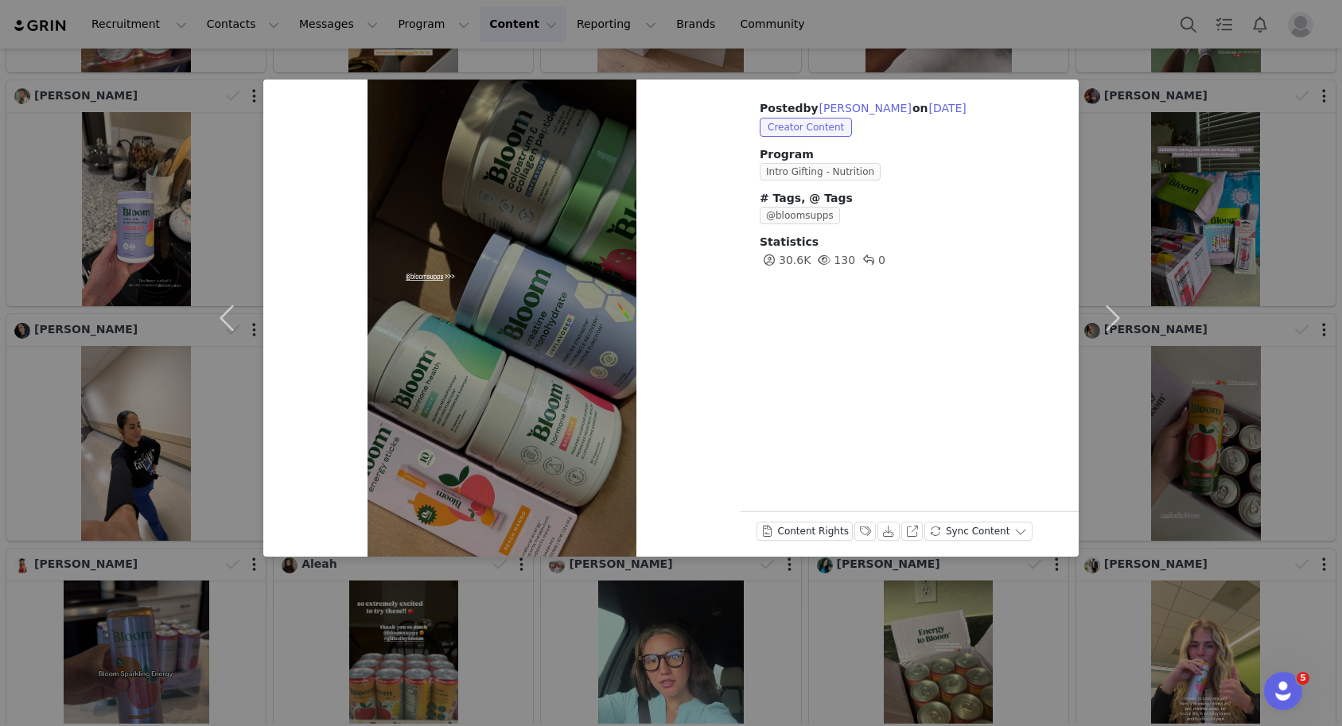
click at [1203, 235] on div "Posted by [PERSON_NAME] on [DATE] Creator Content Program Intro Gifting - Nutri…" at bounding box center [671, 363] width 1342 height 726
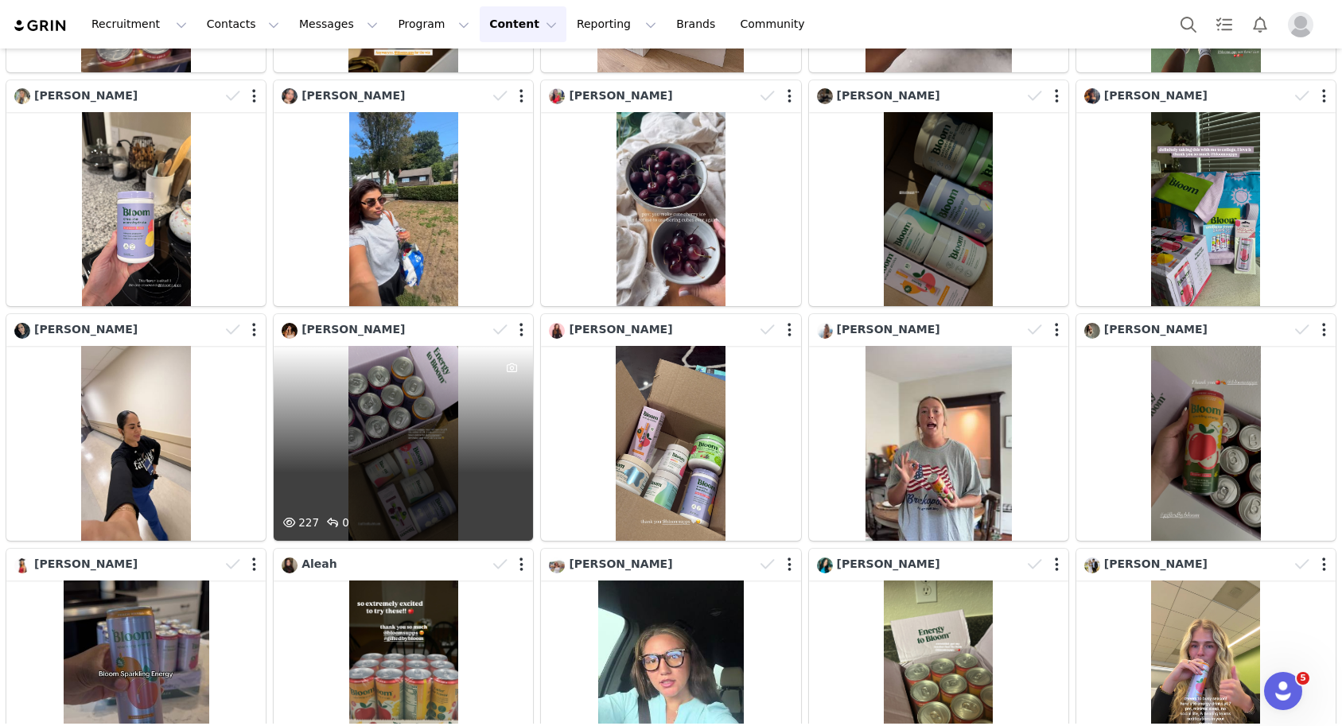
click at [421, 437] on div "227 0" at bounding box center [403, 443] width 259 height 195
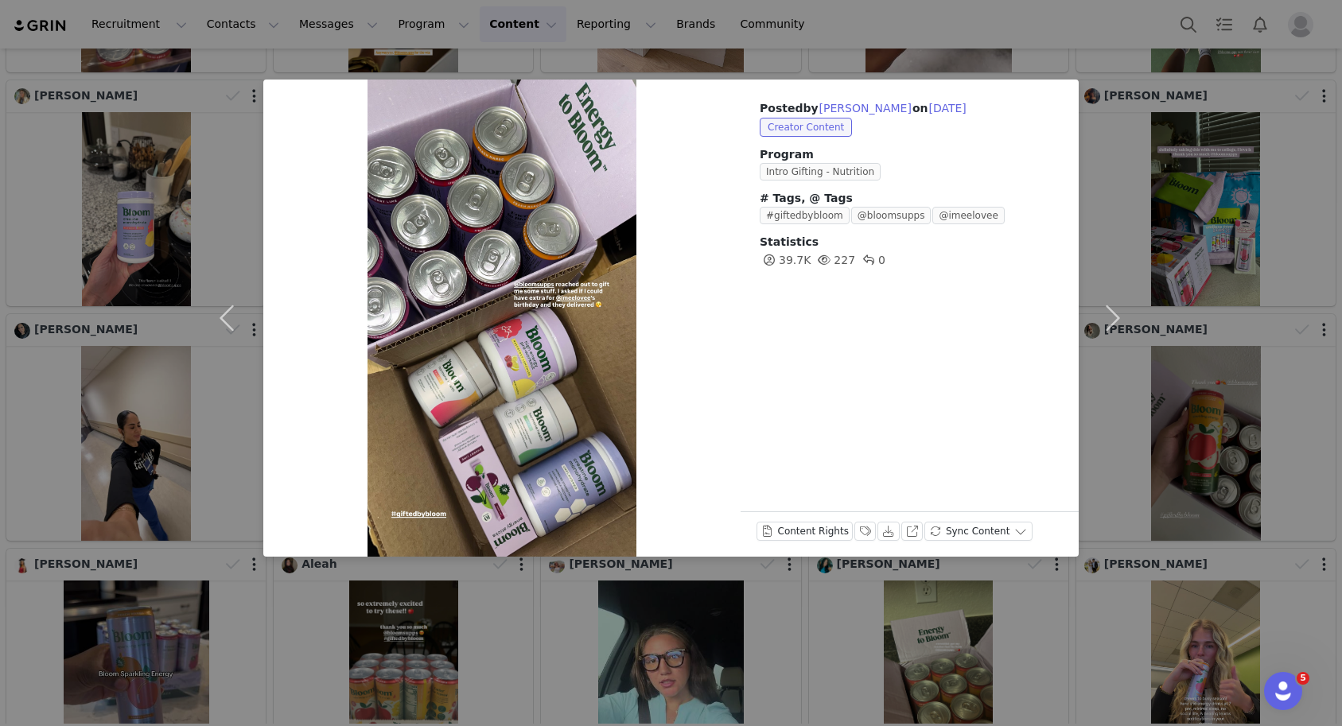
click at [1251, 520] on div "Posted by [PERSON_NAME] on [DATE] Creator Content Program Intro Gifting - Nutri…" at bounding box center [671, 363] width 1342 height 726
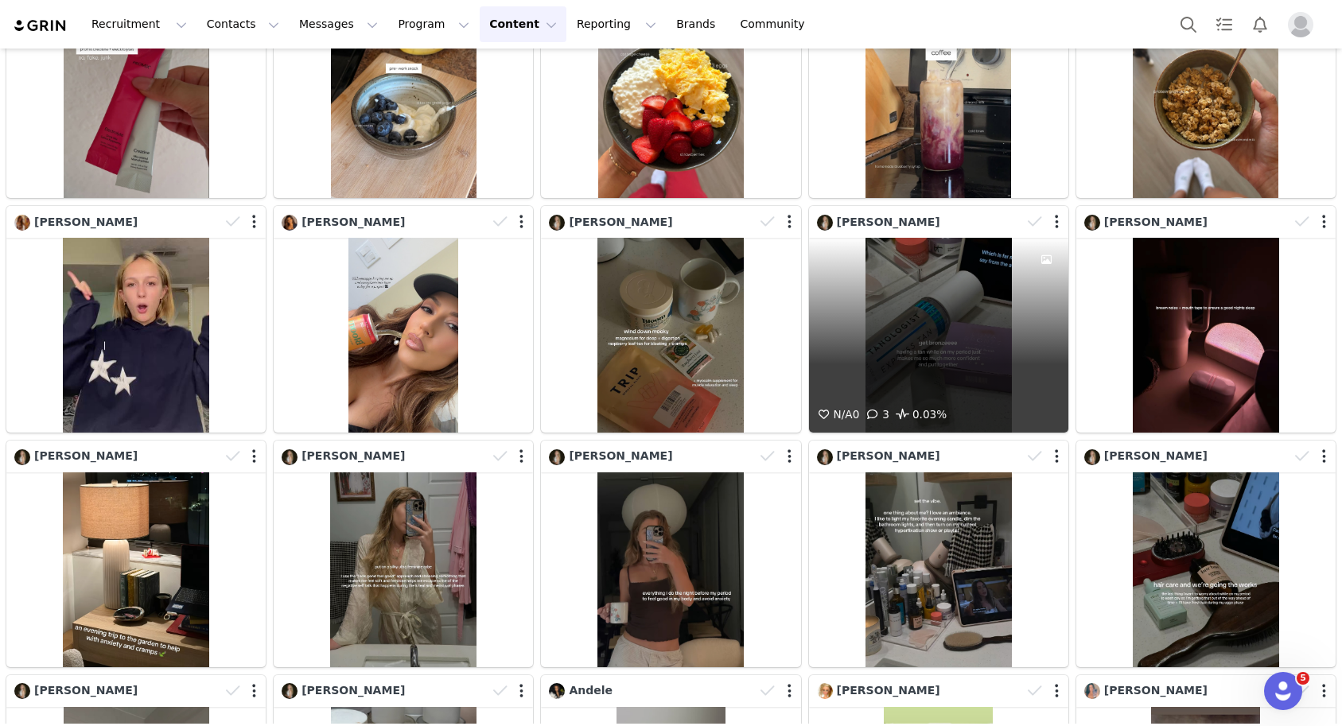
scroll to position [5742, 0]
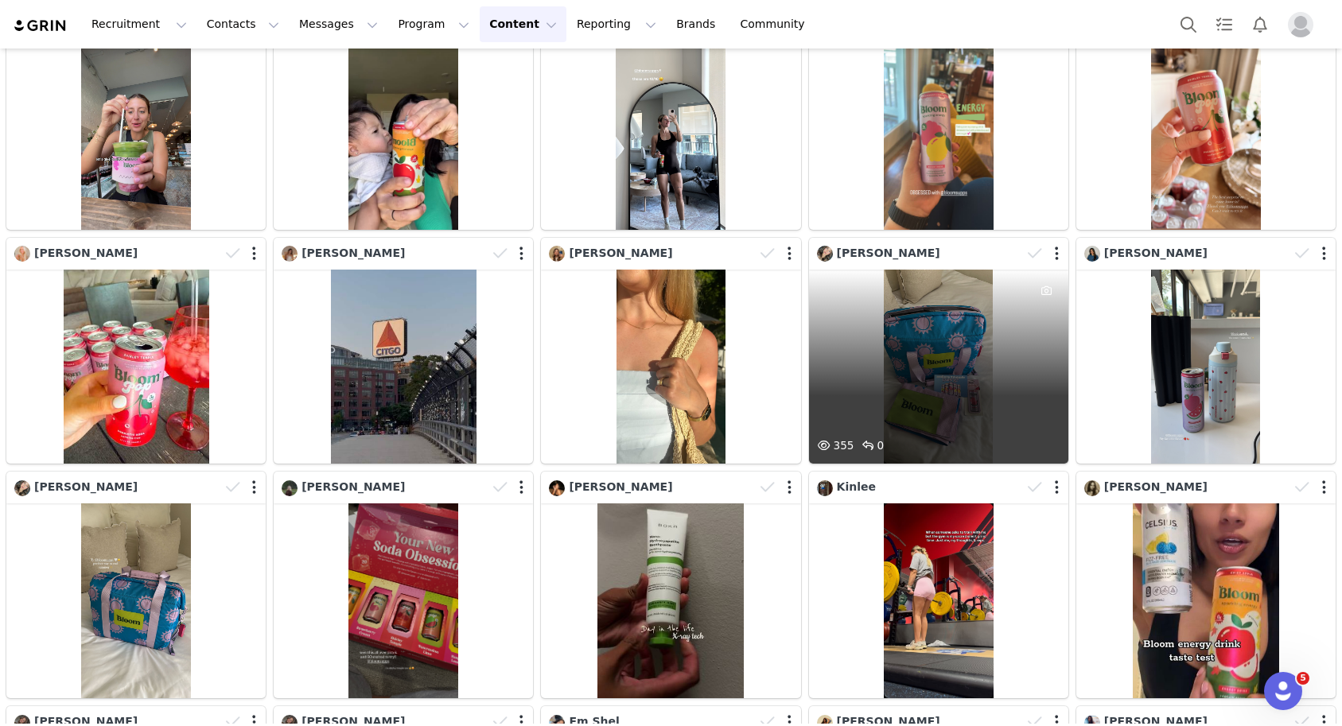
click at [943, 422] on div "355 0" at bounding box center [938, 367] width 259 height 195
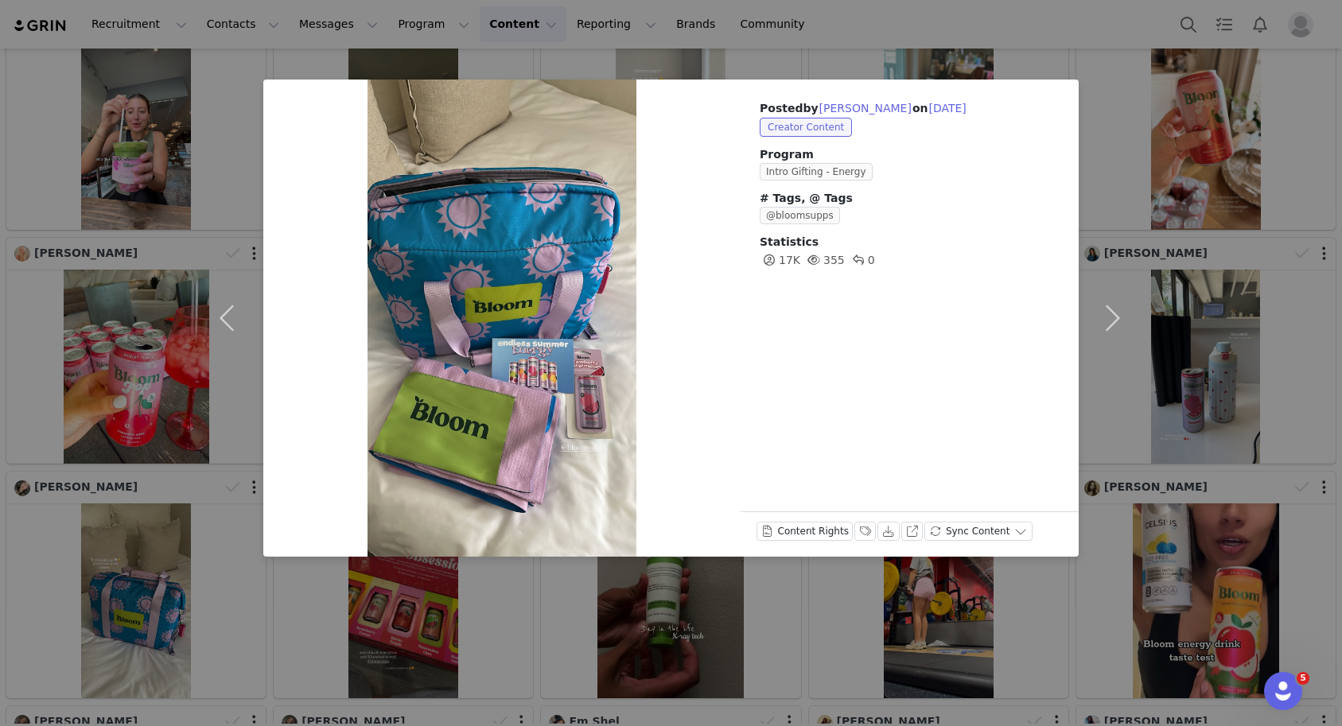
click at [1172, 387] on div "Posted by [PERSON_NAME] on [DATE] Creator Content Program Intro Gifting - Energ…" at bounding box center [671, 363] width 1342 height 726
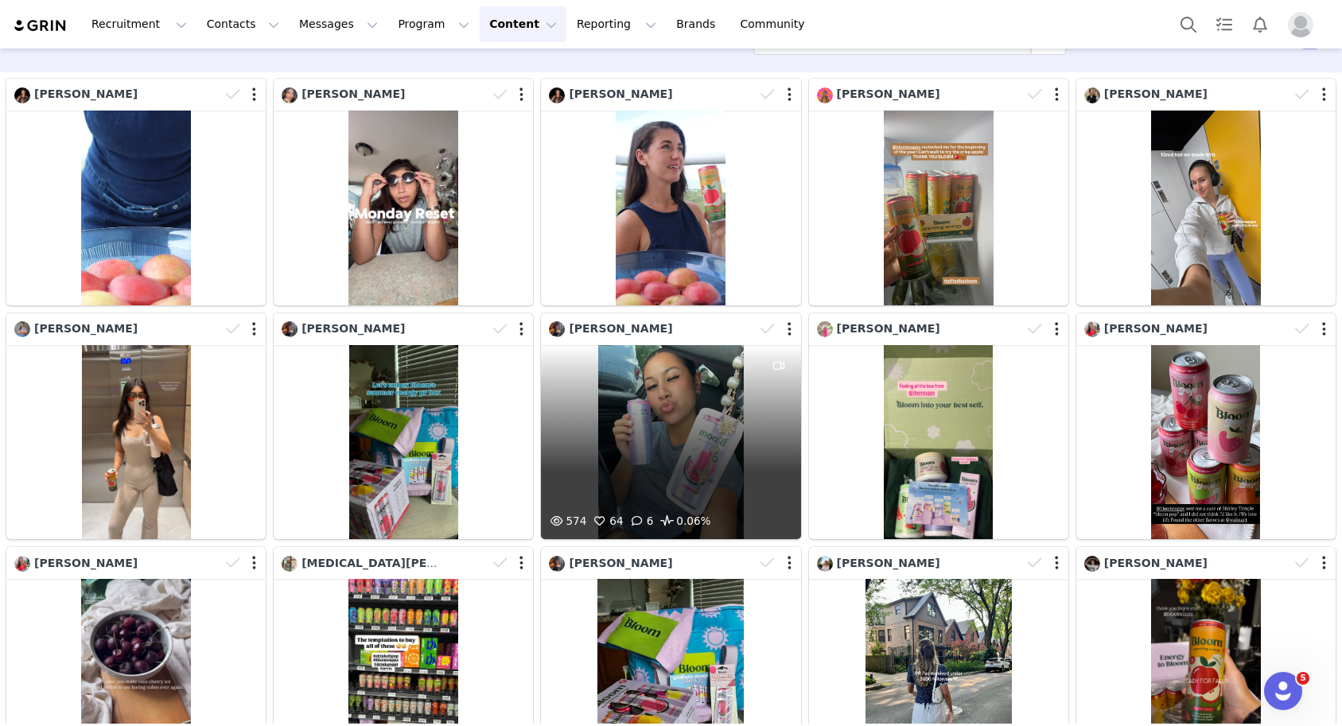
scroll to position [0, 0]
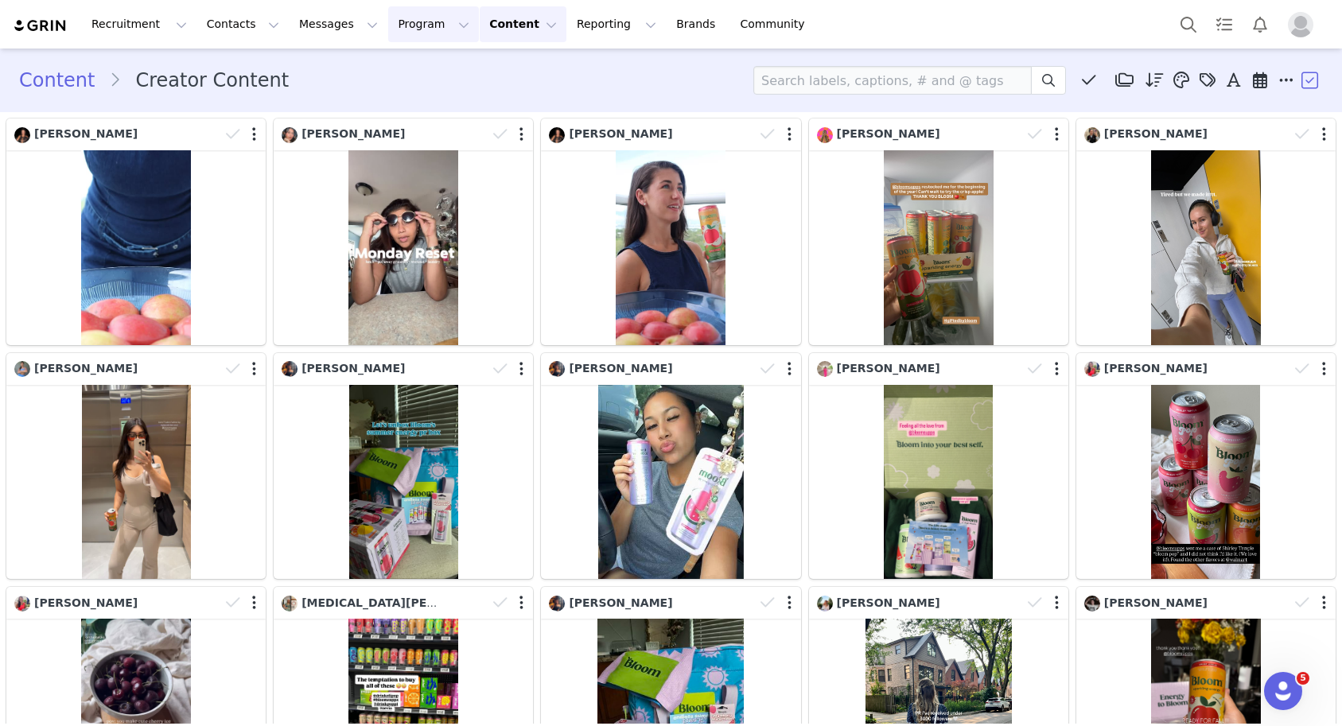
click at [388, 18] on button "Program Program" at bounding box center [433, 24] width 91 height 36
click at [416, 58] on link "Activations" at bounding box center [427, 70] width 126 height 29
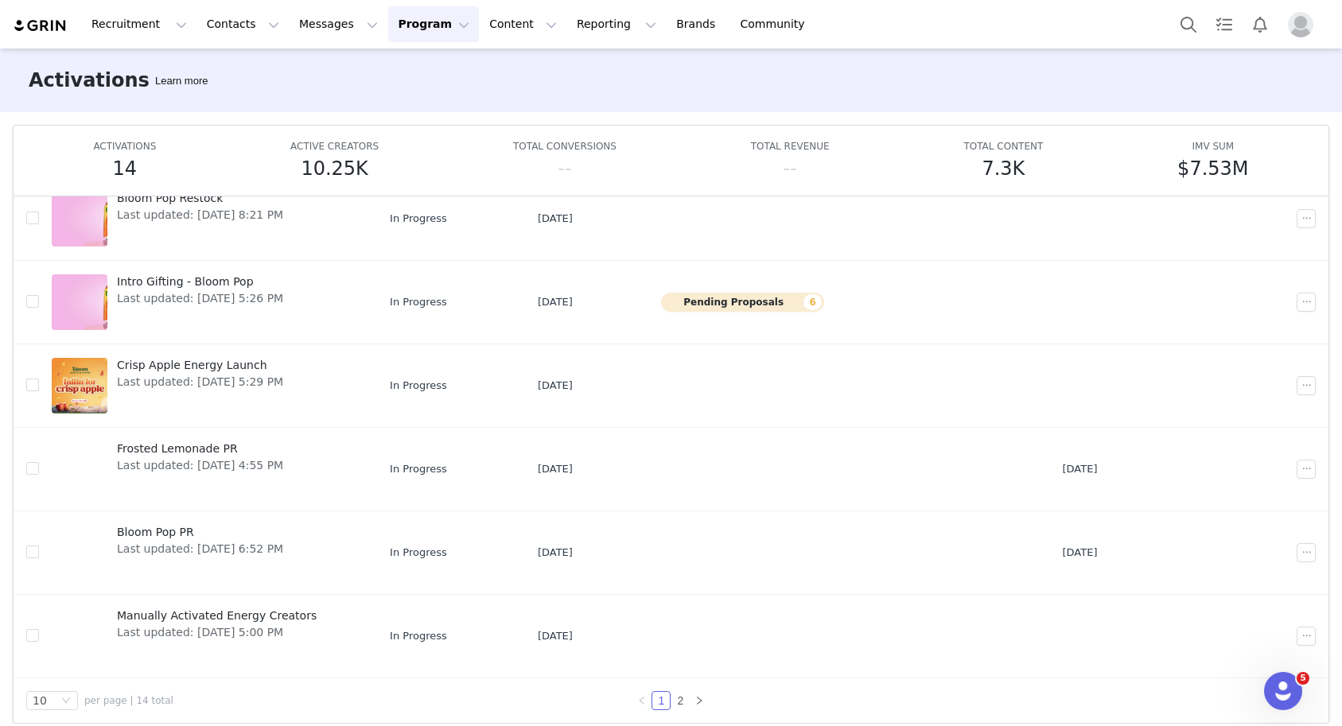
scroll to position [84, 0]
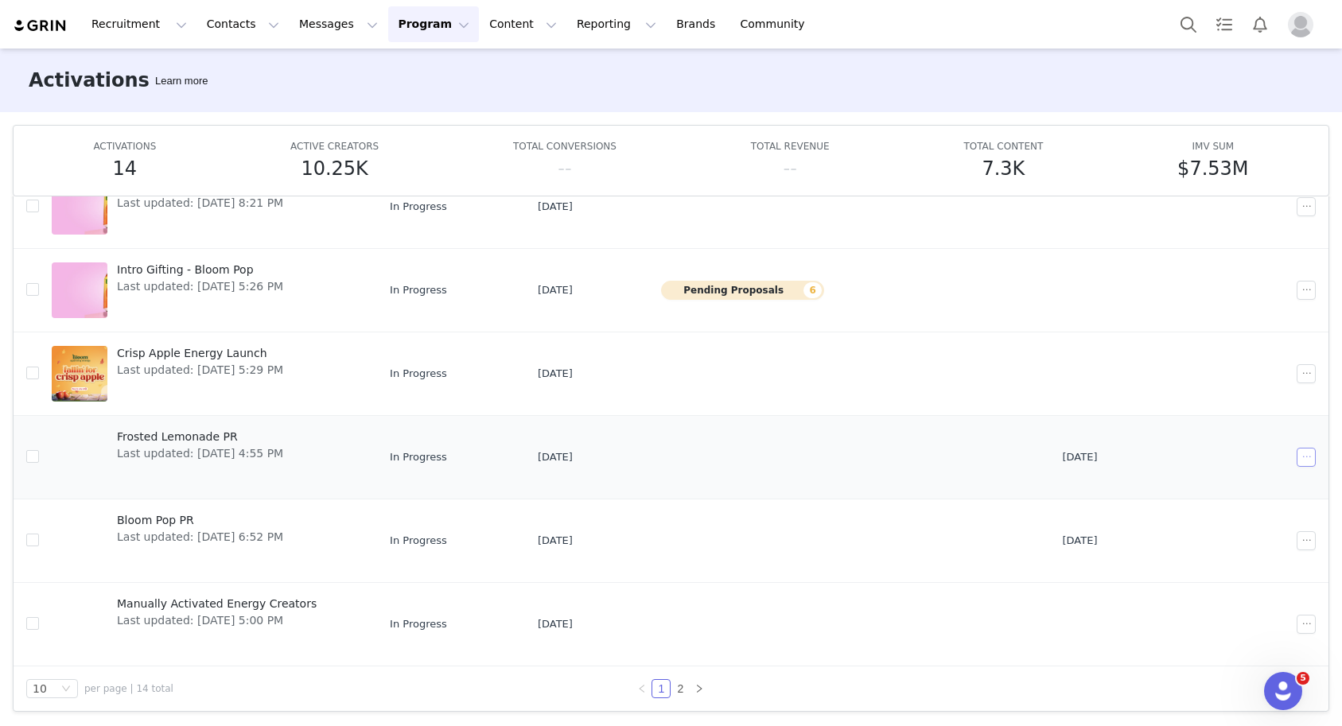
click at [1311, 456] on button "button" at bounding box center [1306, 457] width 19 height 19
click at [1196, 586] on span "Archive" at bounding box center [1216, 587] width 41 height 18
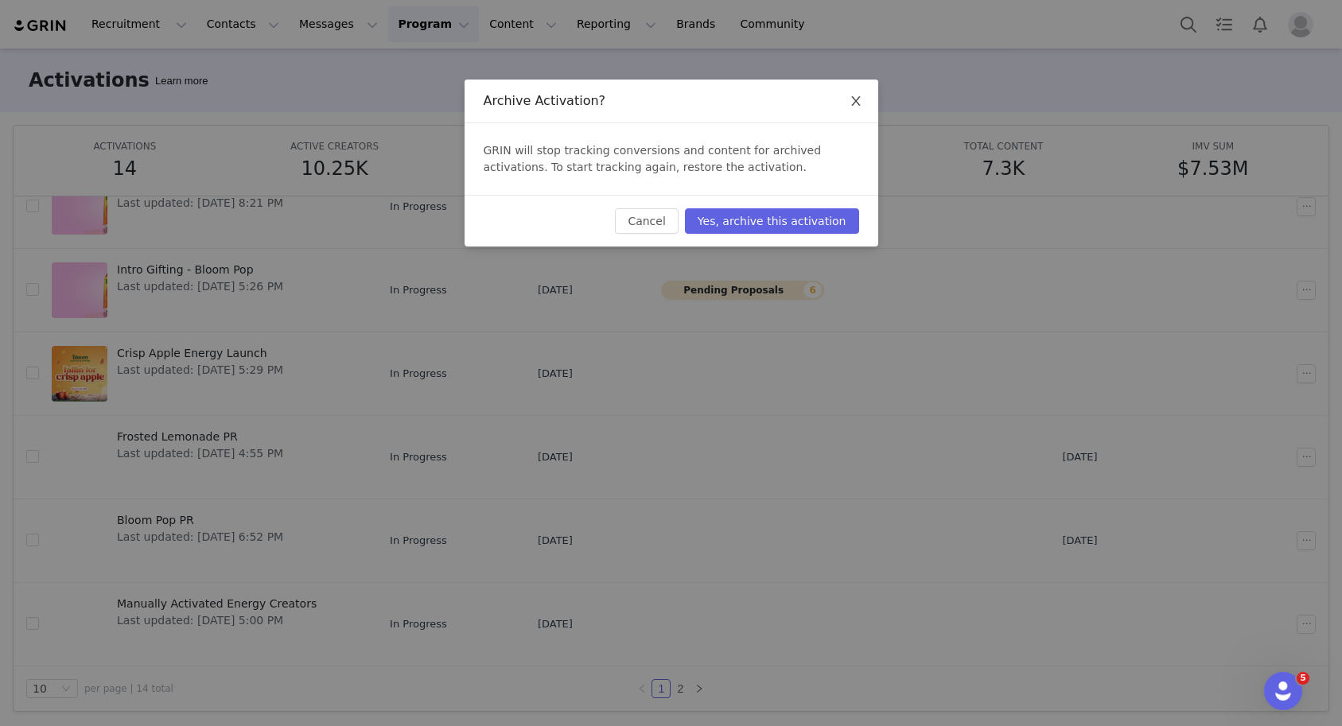
click at [850, 104] on icon "icon: close" at bounding box center [856, 101] width 13 height 13
